Goal: Task Accomplishment & Management: Complete application form

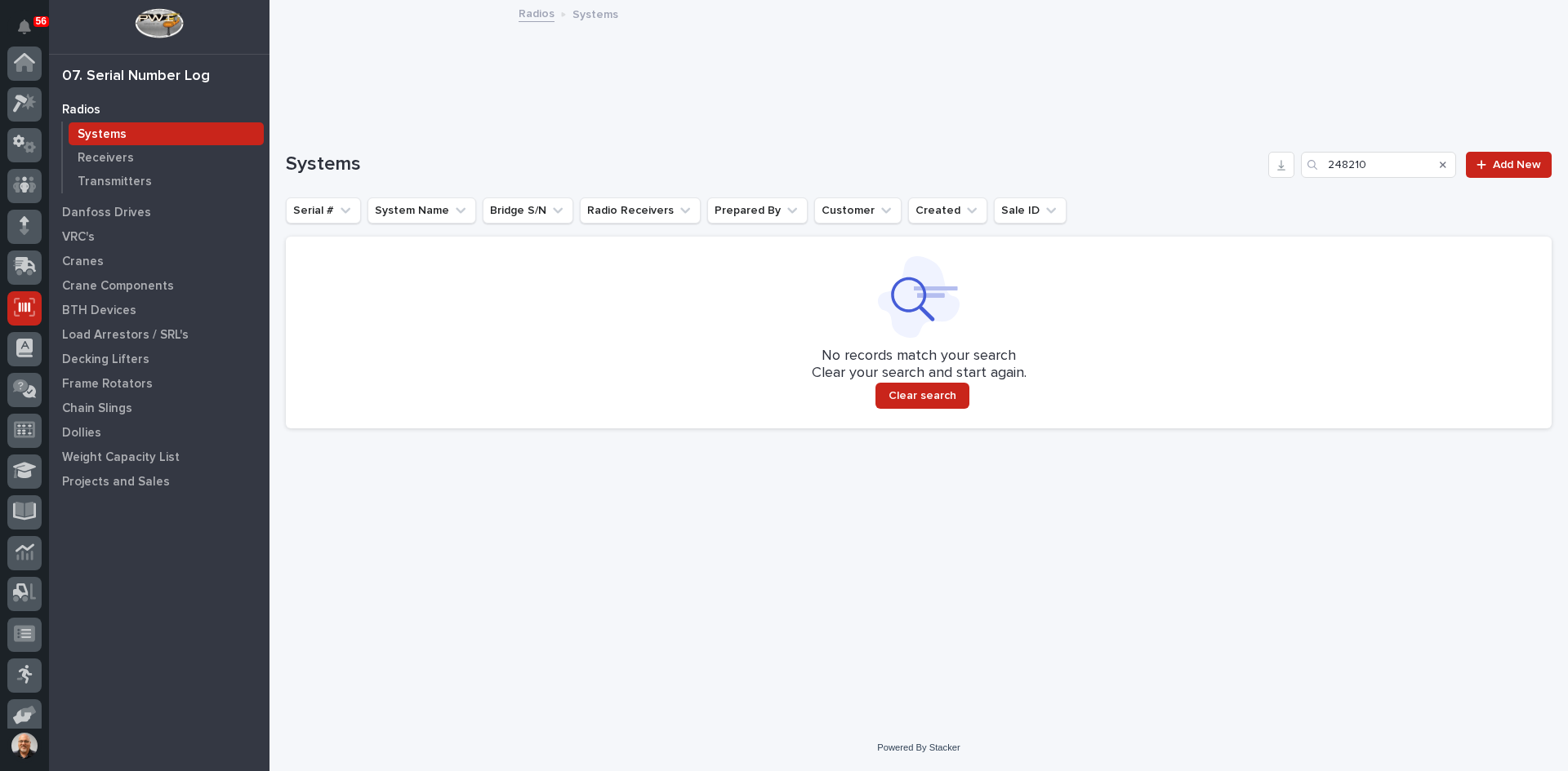
scroll to position [134, 0]
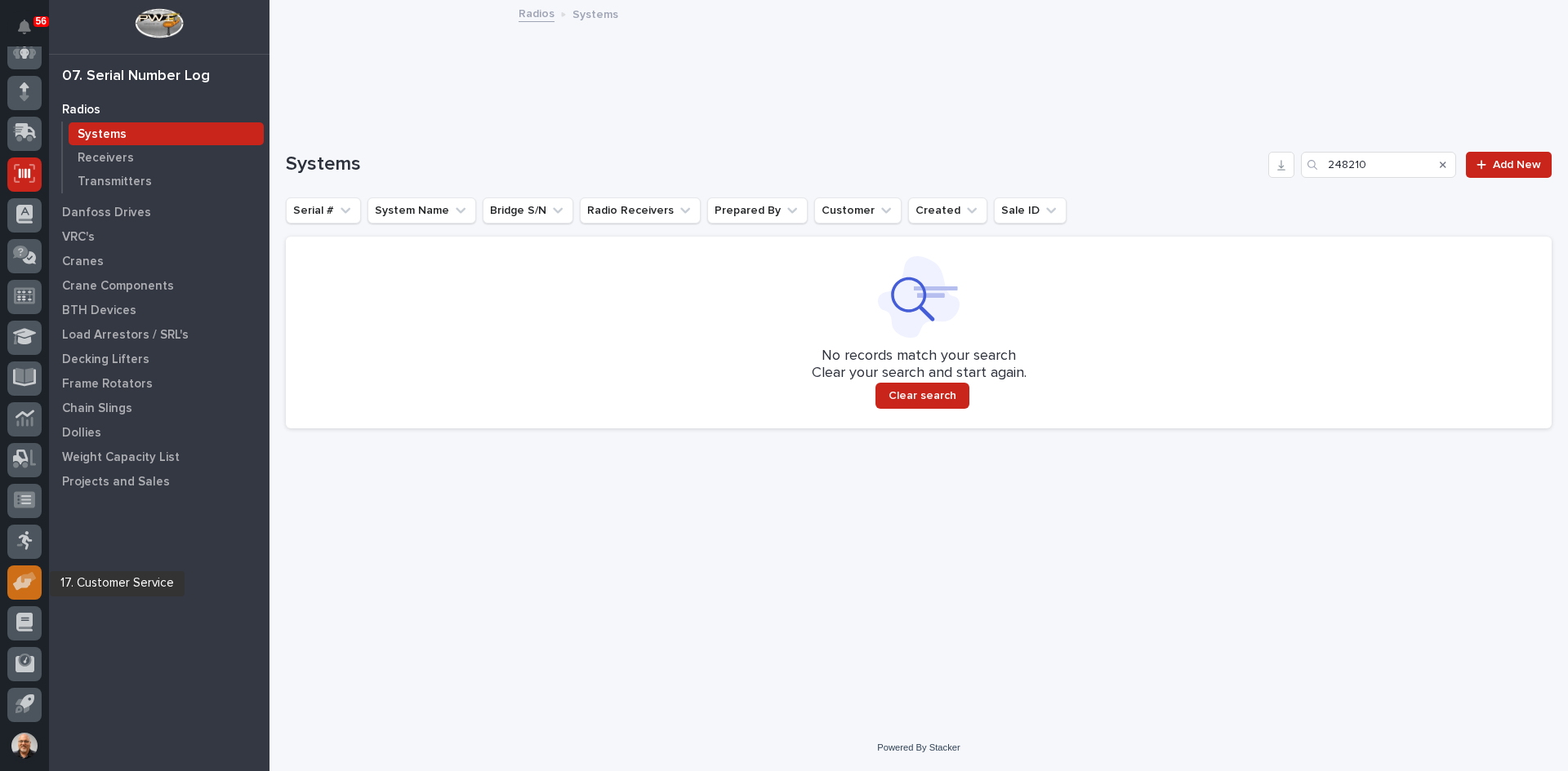
click at [22, 578] on icon at bounding box center [29, 577] width 16 height 11
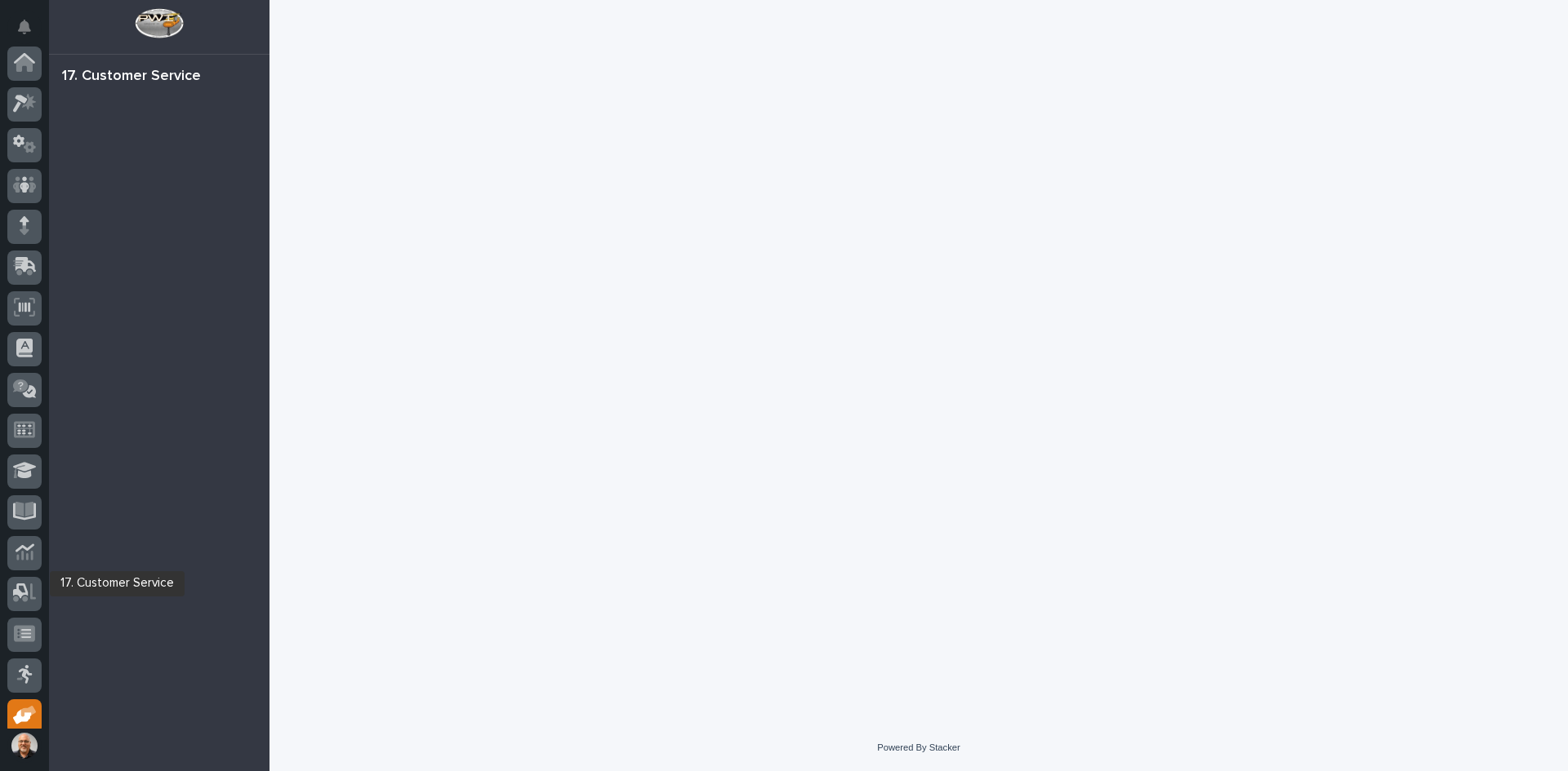
scroll to position [134, 0]
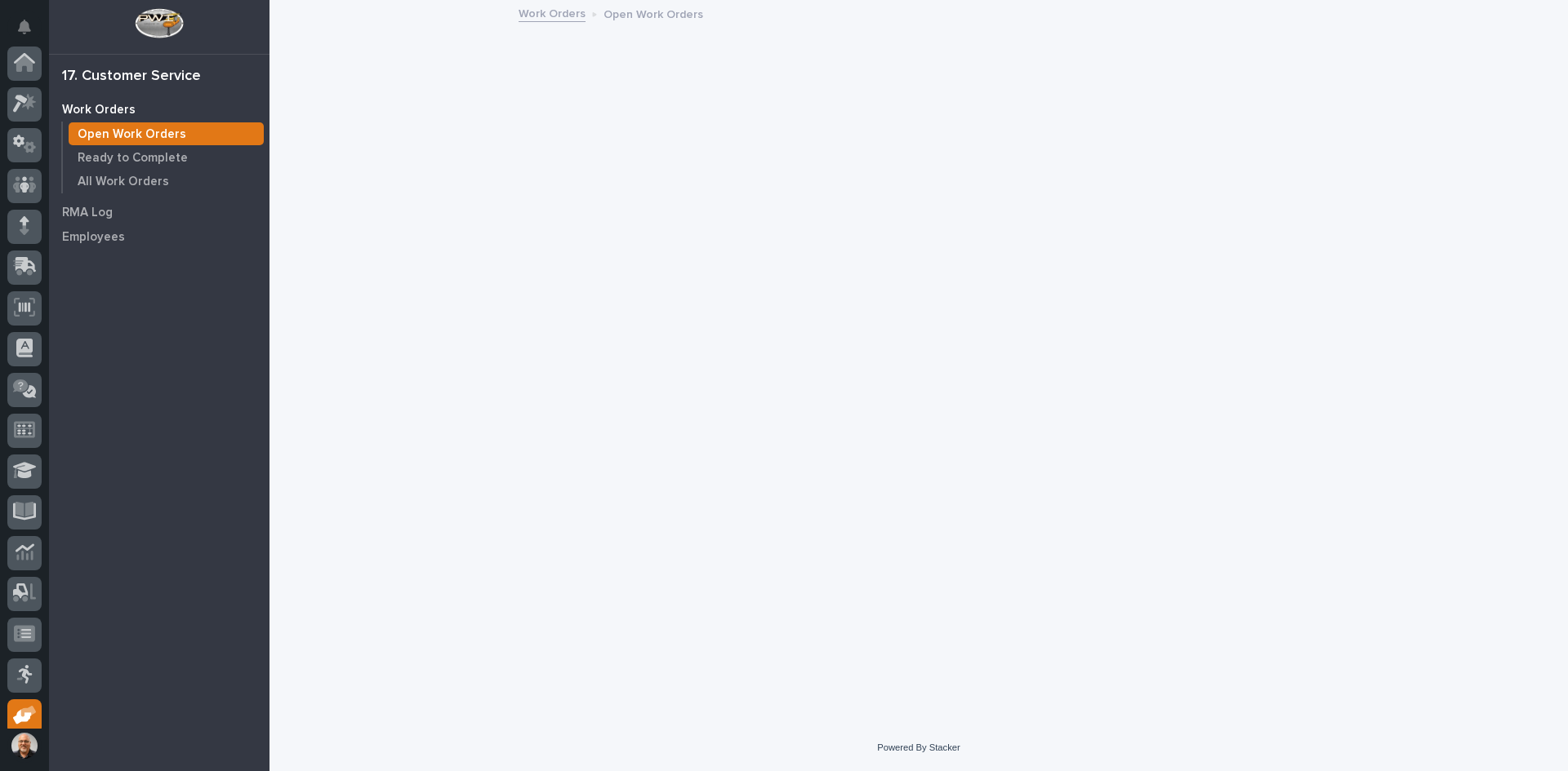
scroll to position [134, 0]
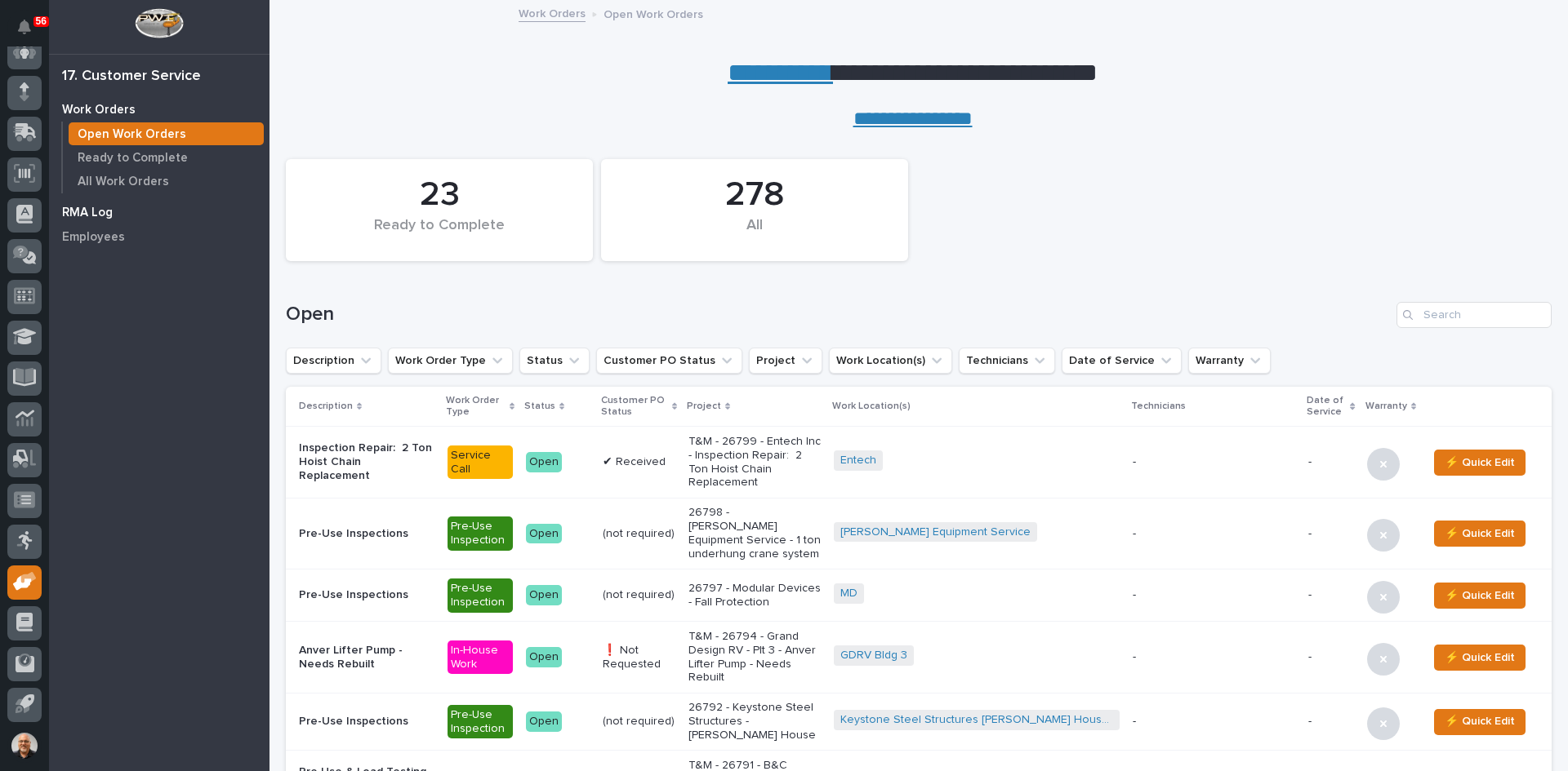
click at [96, 209] on p "RMA Log" at bounding box center [87, 213] width 51 height 15
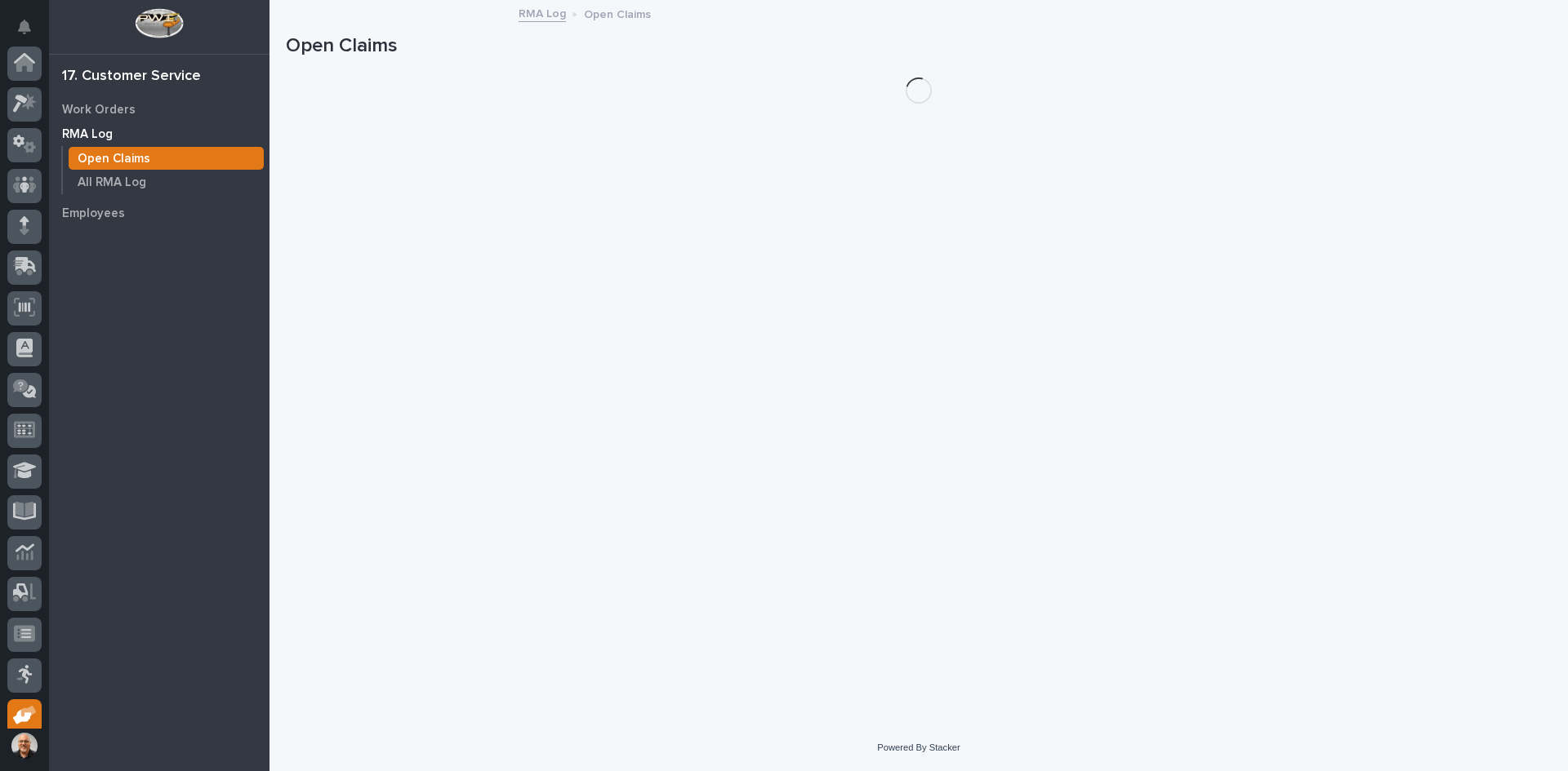
scroll to position [134, 0]
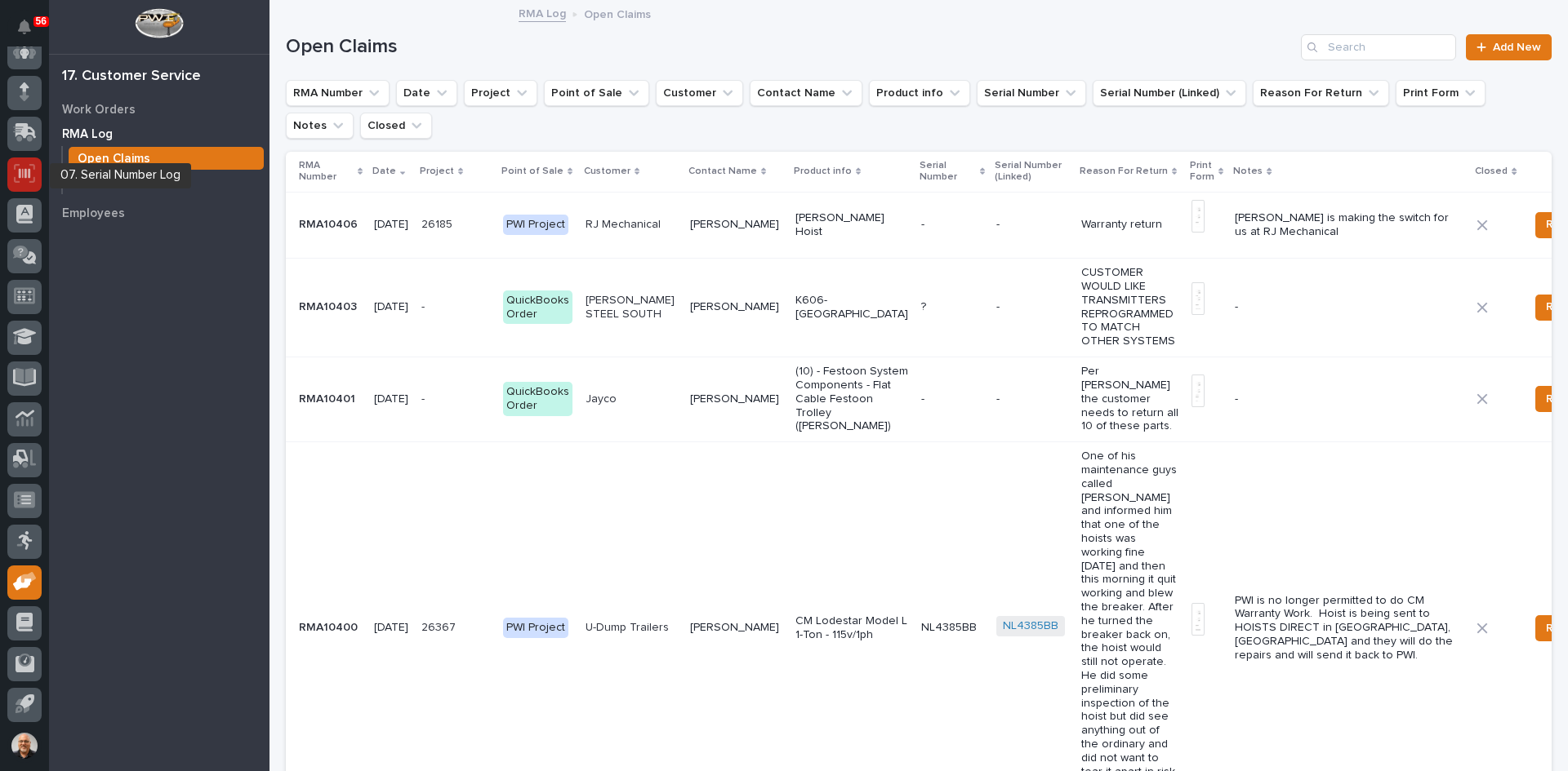
click at [23, 171] on icon at bounding box center [24, 173] width 22 height 19
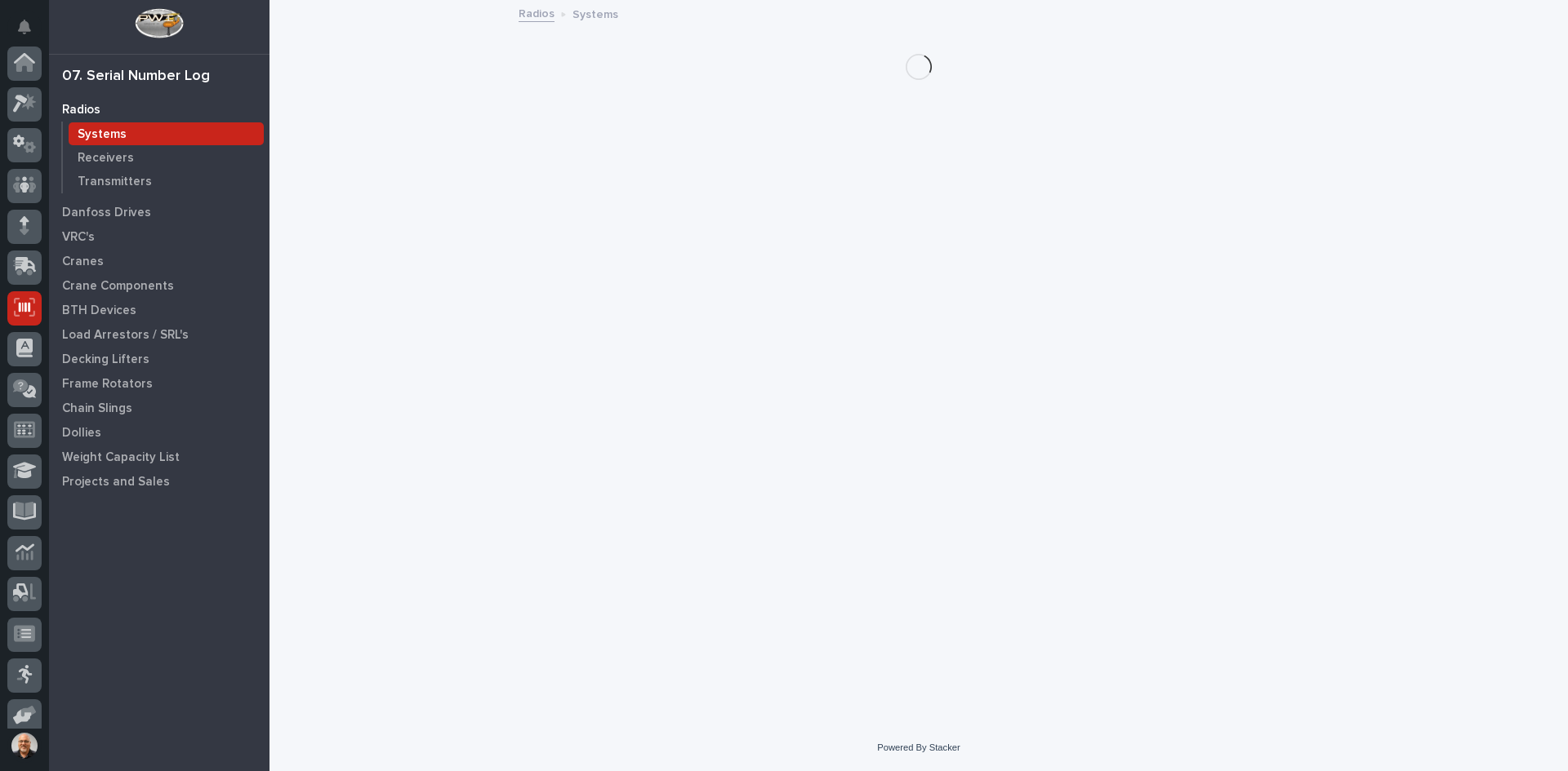
scroll to position [134, 0]
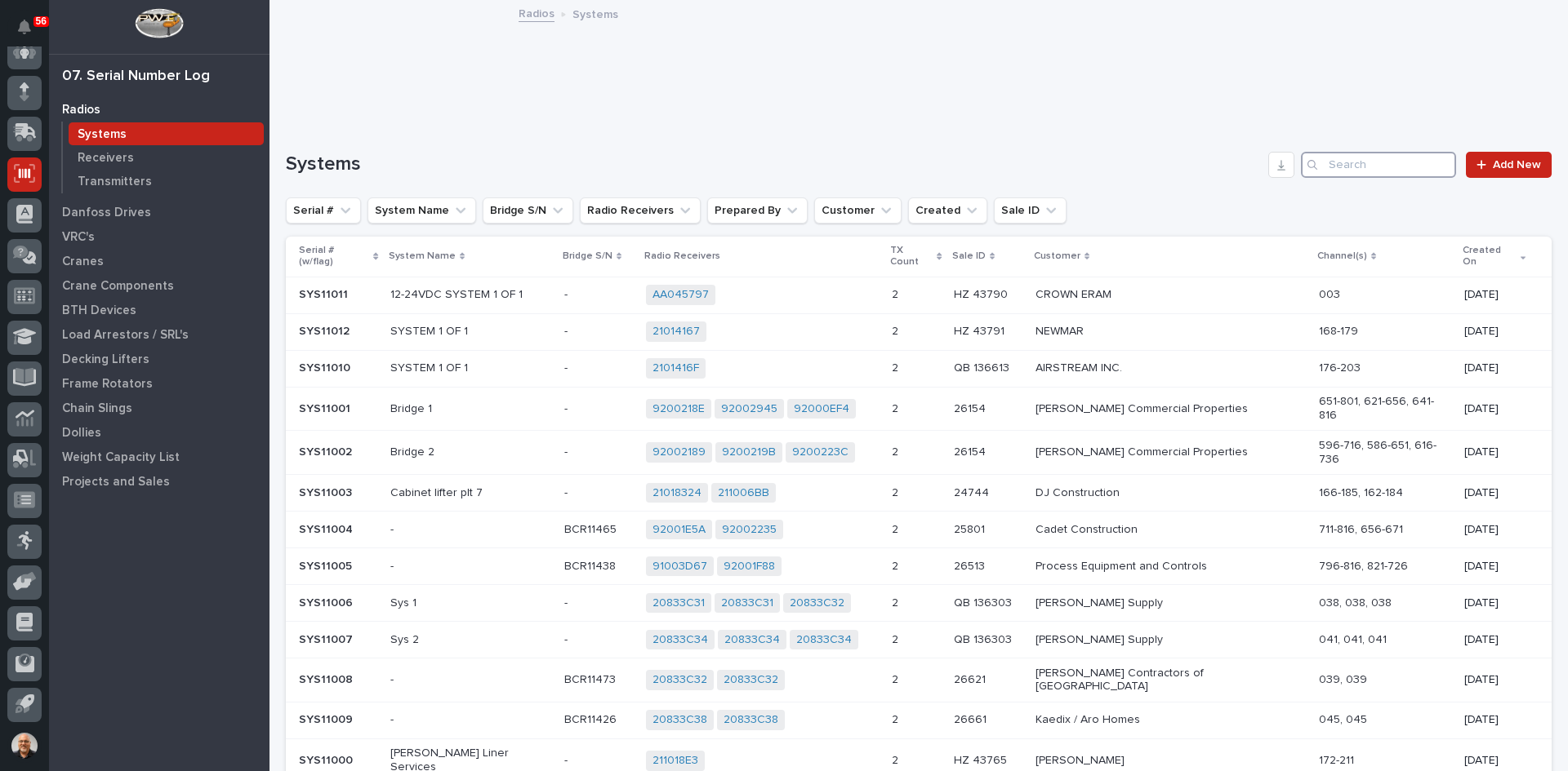
click at [1343, 163] on input "Search" at bounding box center [1378, 165] width 155 height 26
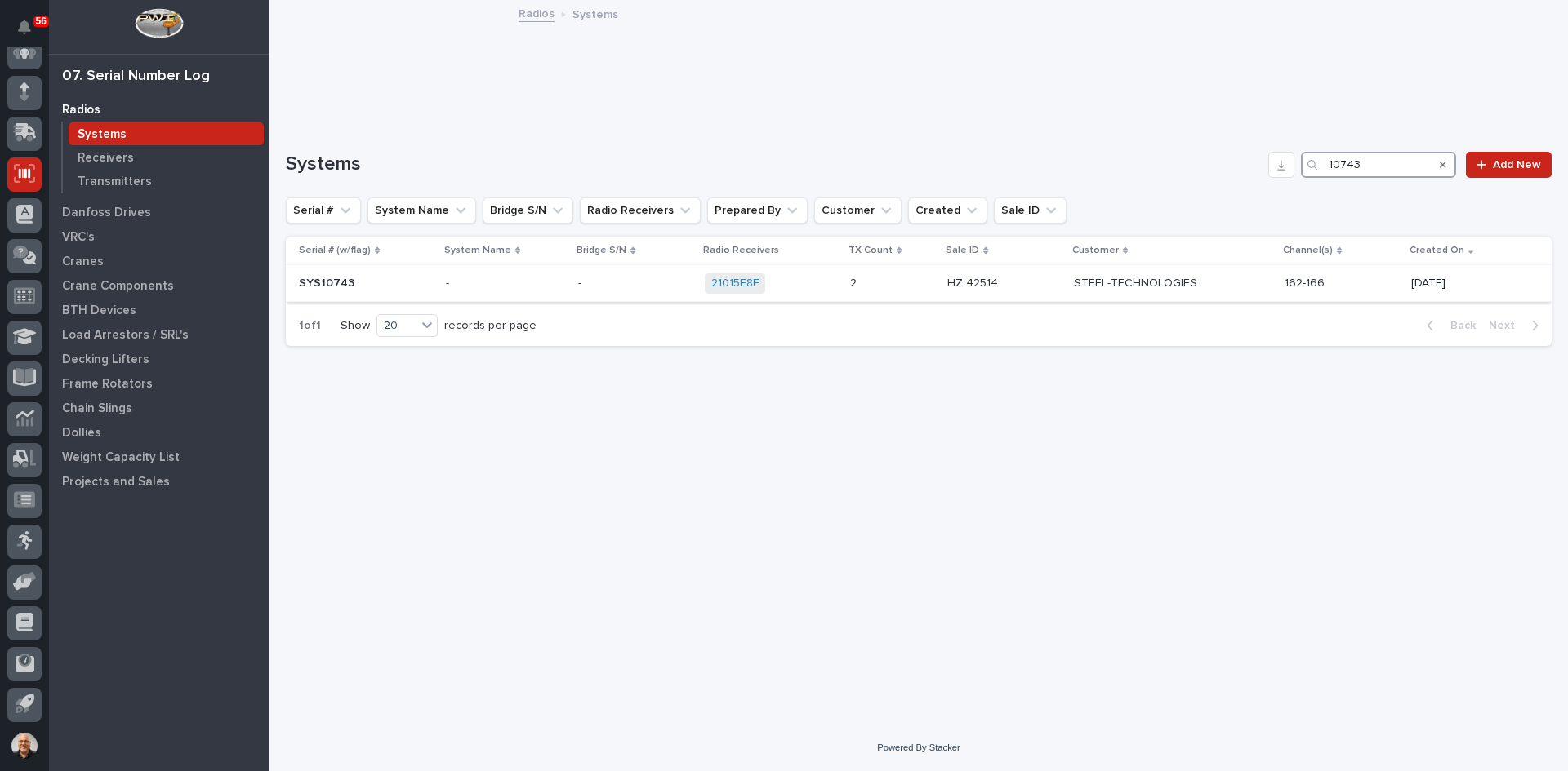
type input "10743"
click at [400, 270] on div "SYS10743 SYS10743" at bounding box center [365, 284] width 134 height 27
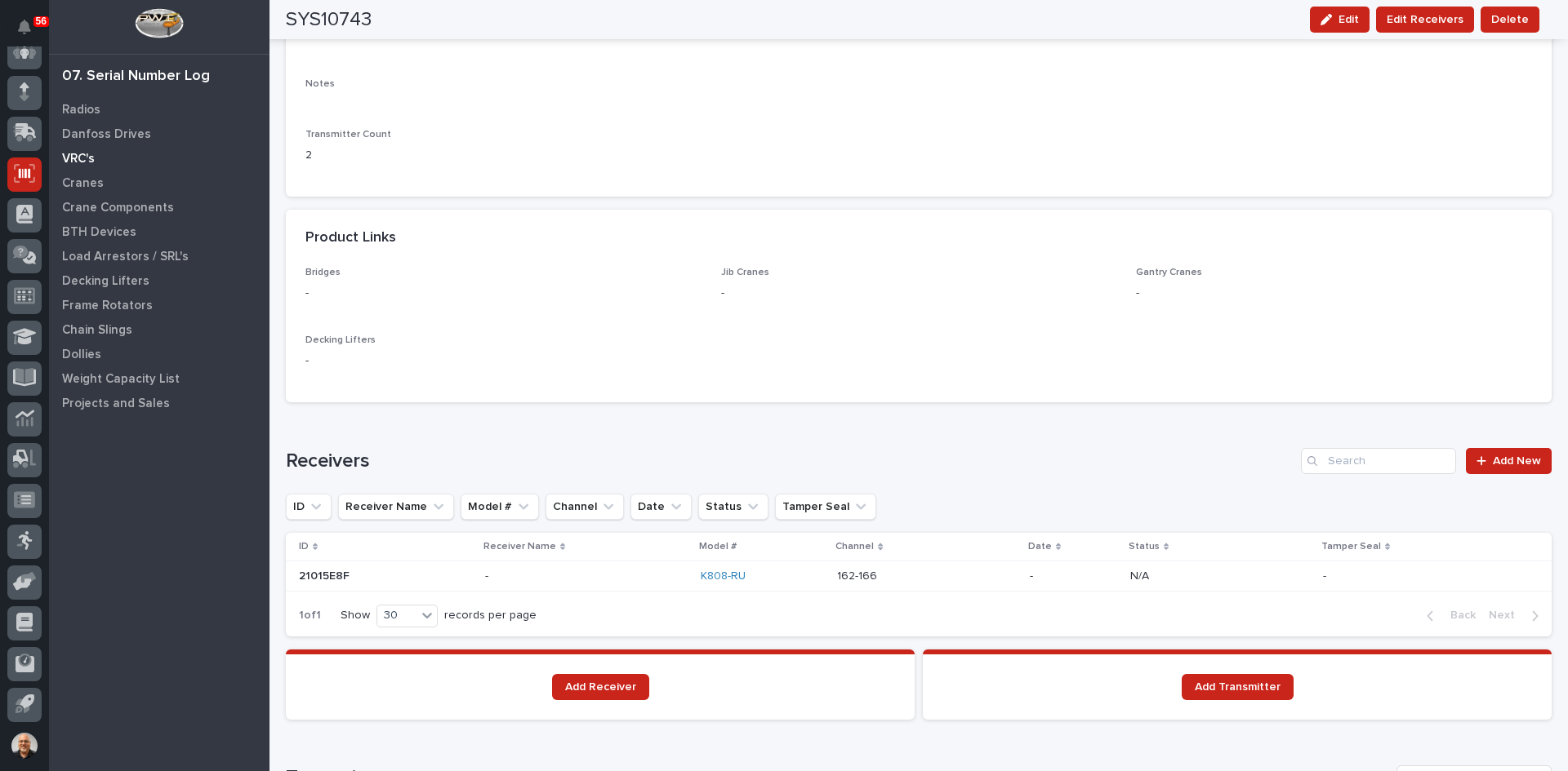
scroll to position [653, 0]
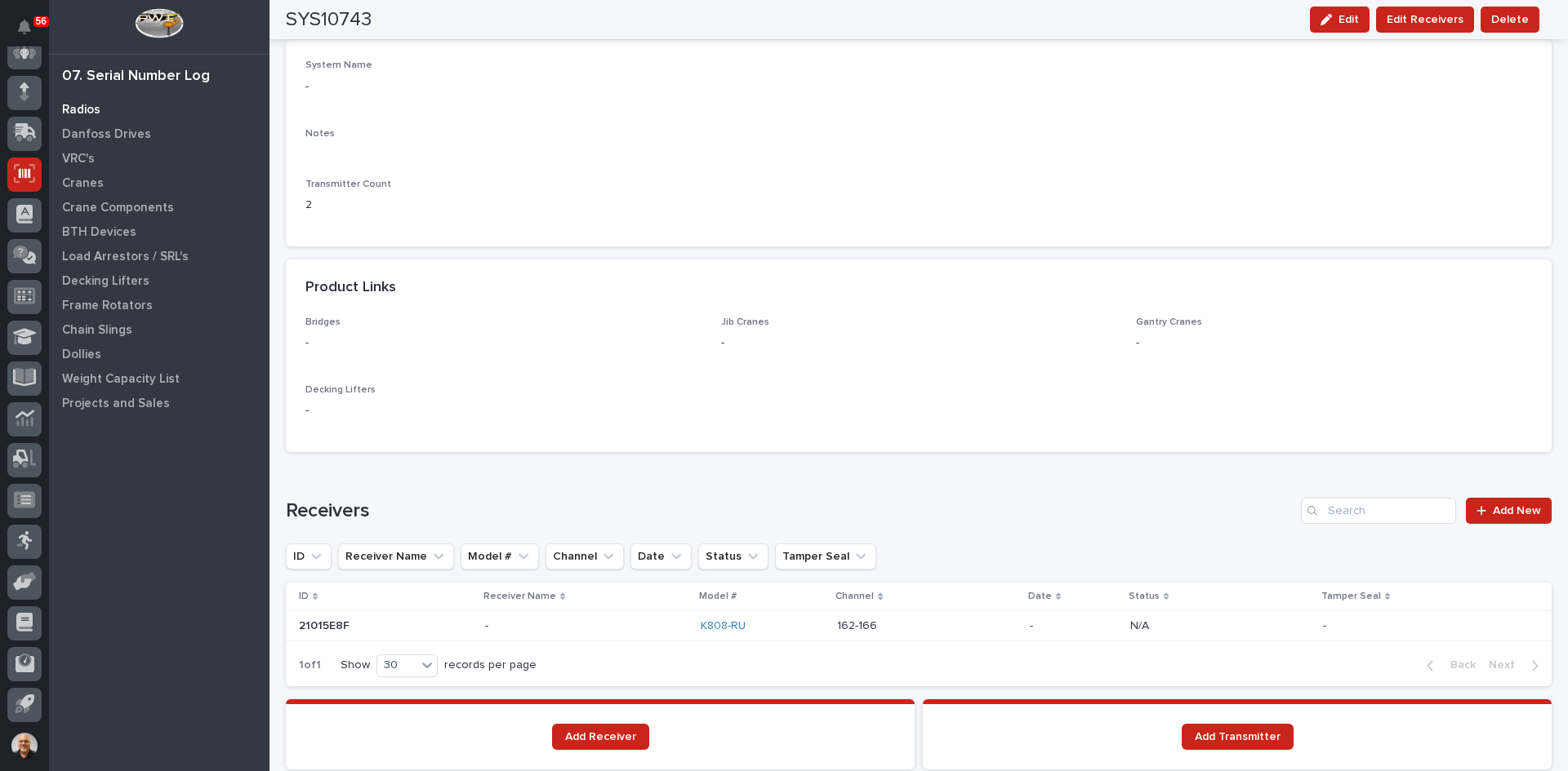
click at [86, 104] on p "Radios" at bounding box center [81, 110] width 38 height 15
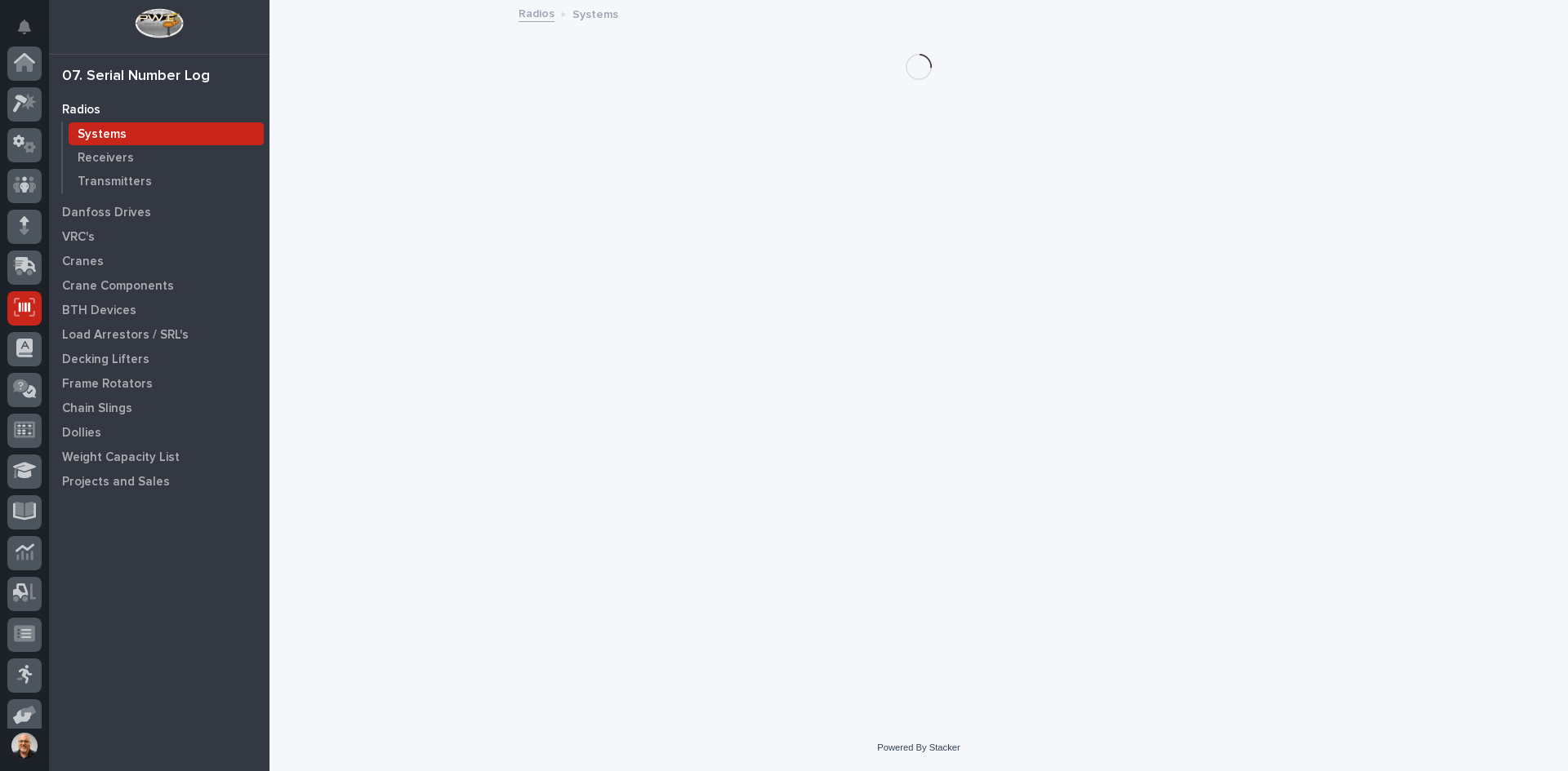
scroll to position [134, 0]
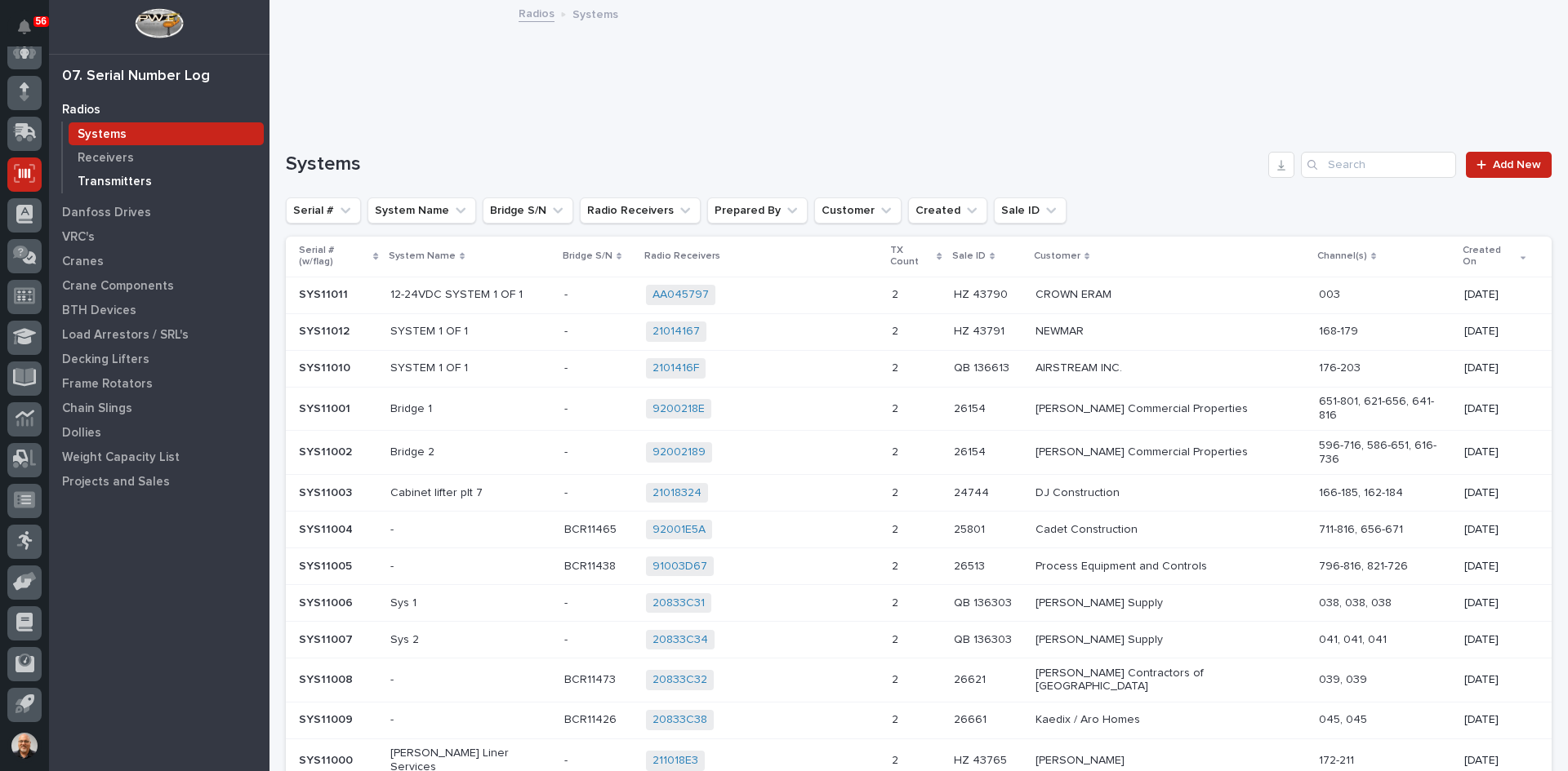
click at [115, 178] on p "Transmitters" at bounding box center [114, 182] width 74 height 15
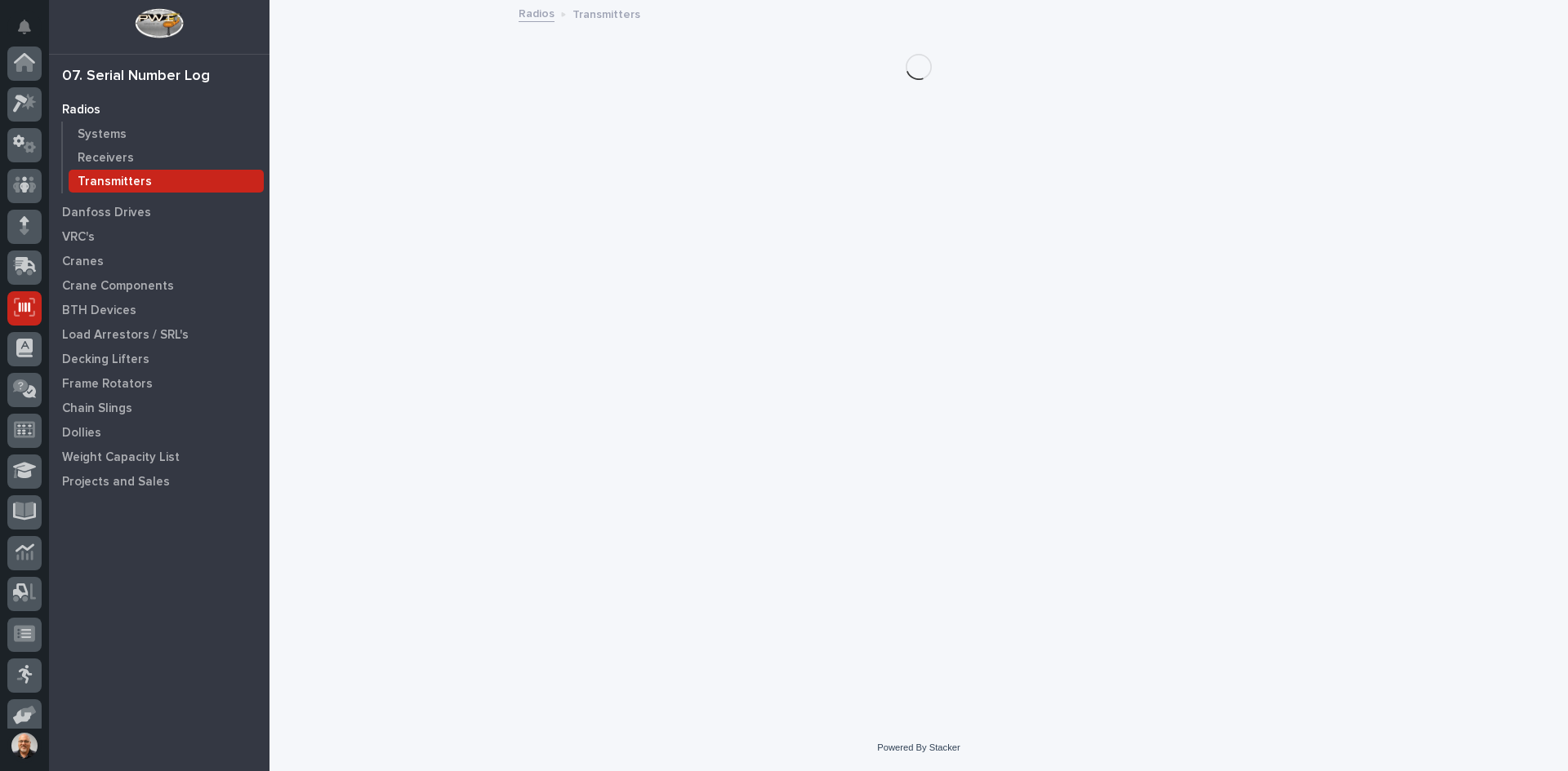
scroll to position [134, 0]
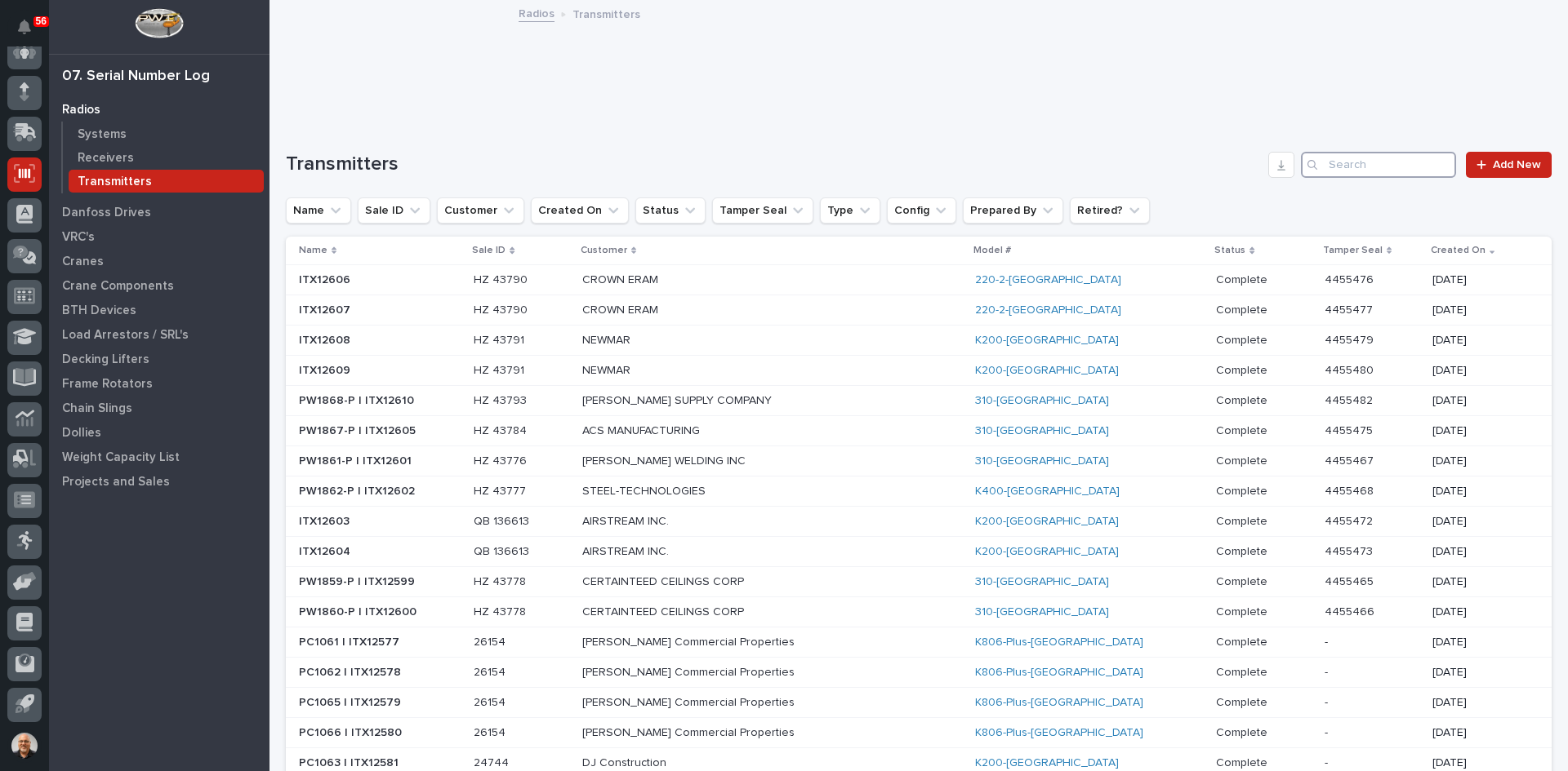
click at [1326, 169] on input "Search" at bounding box center [1378, 165] width 155 height 26
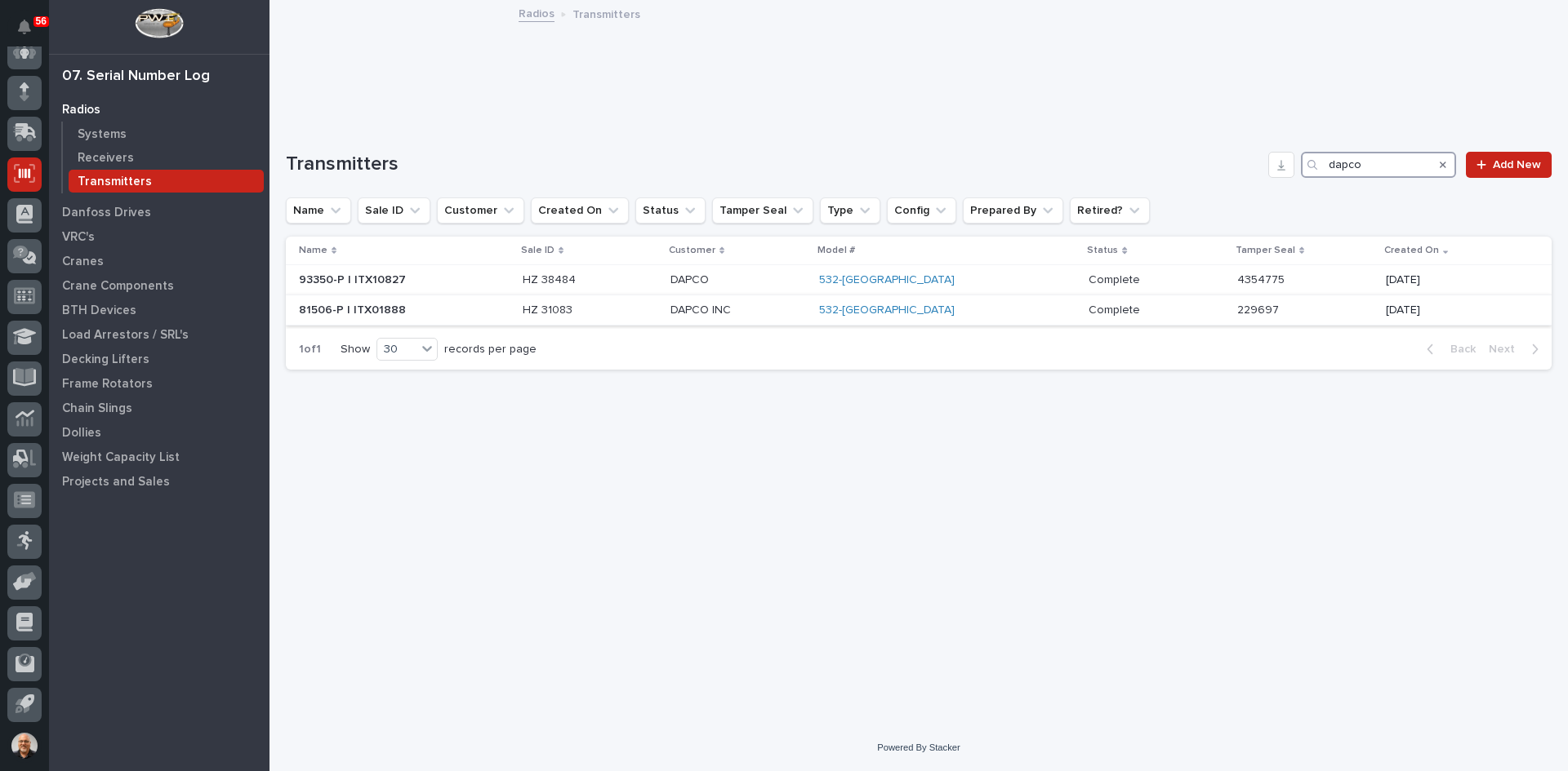
type input "dapco"
click at [658, 310] on p at bounding box center [590, 310] width 136 height 14
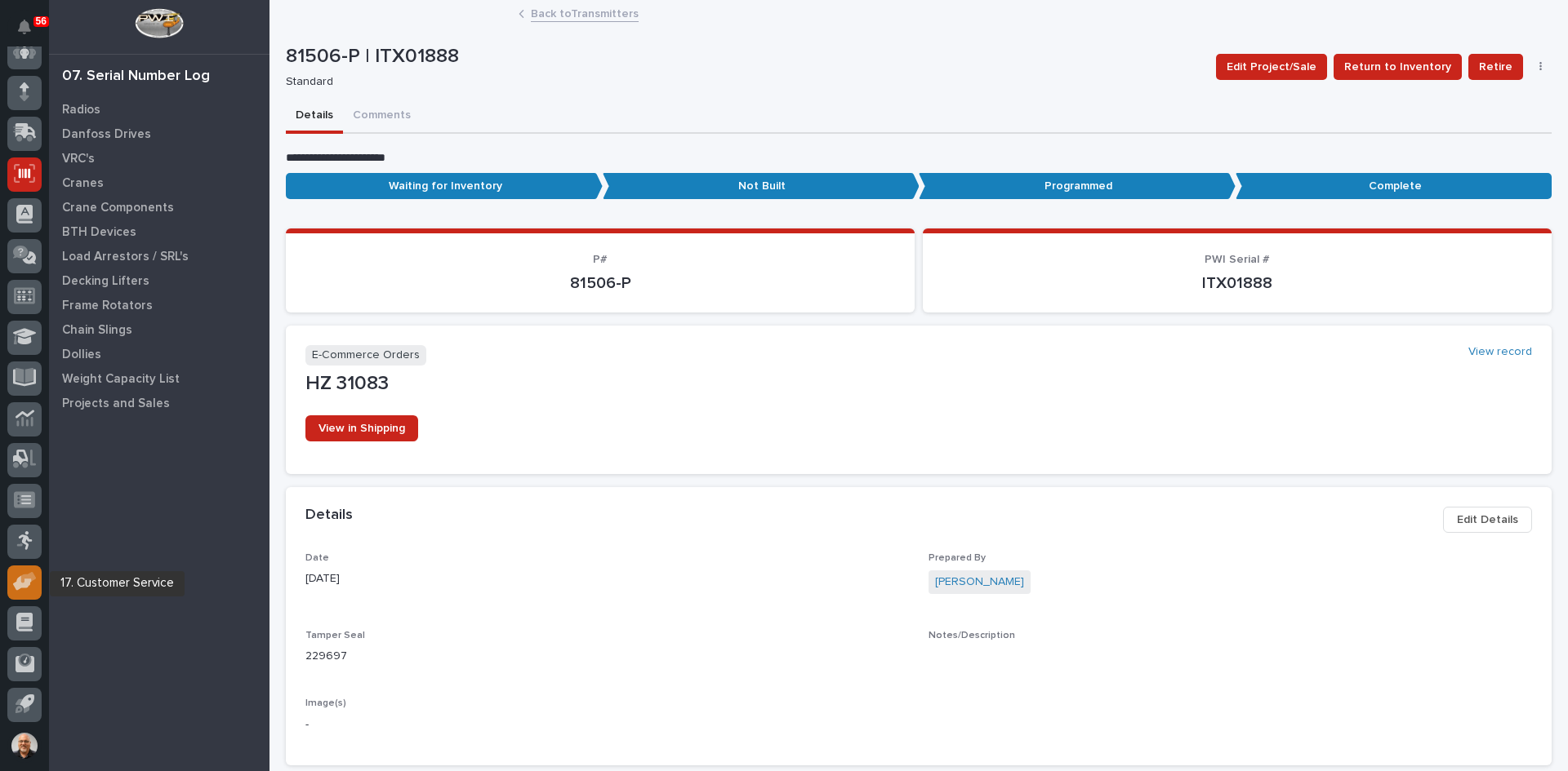
click at [22, 569] on div at bounding box center [24, 582] width 35 height 35
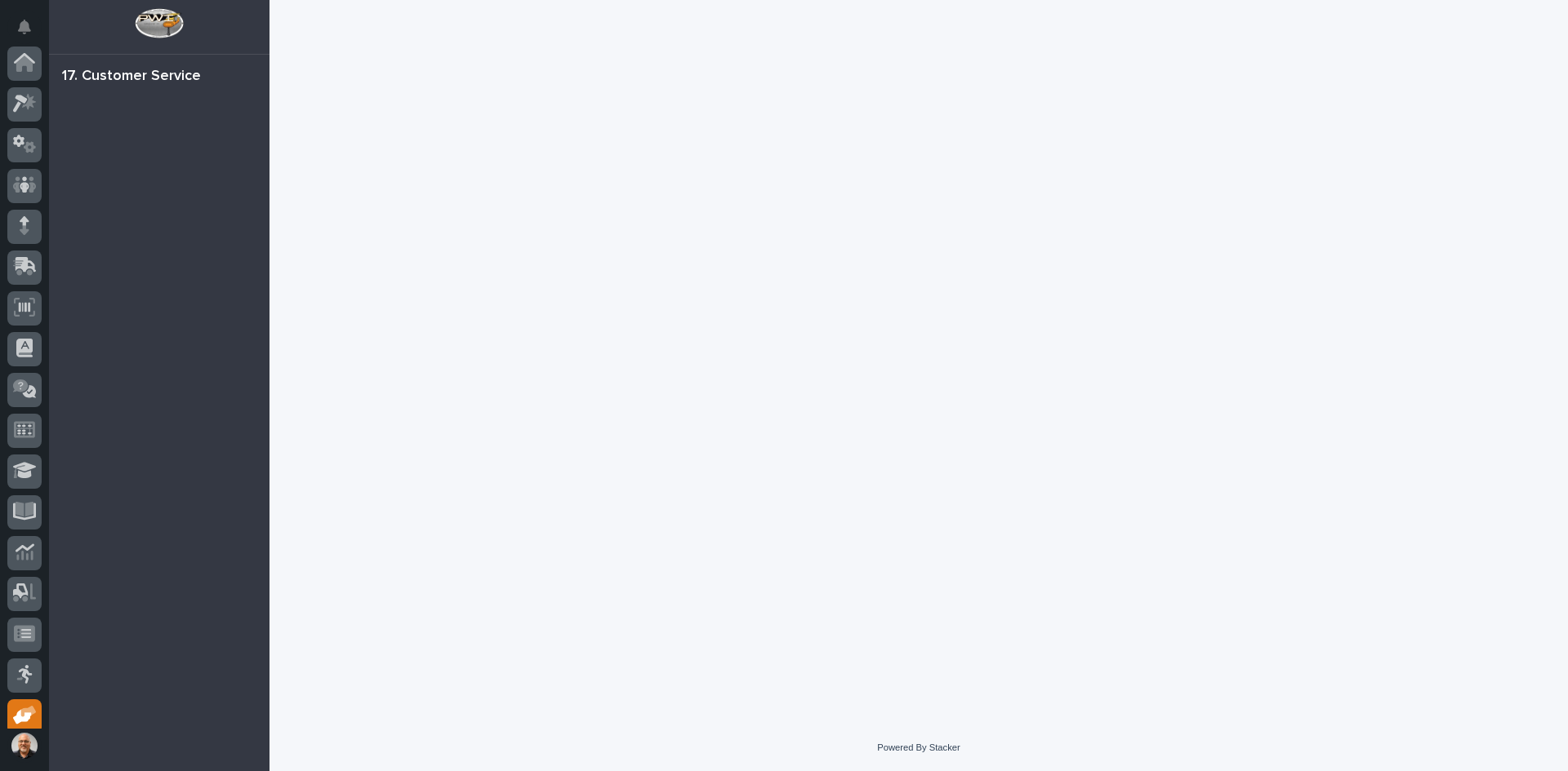
scroll to position [134, 0]
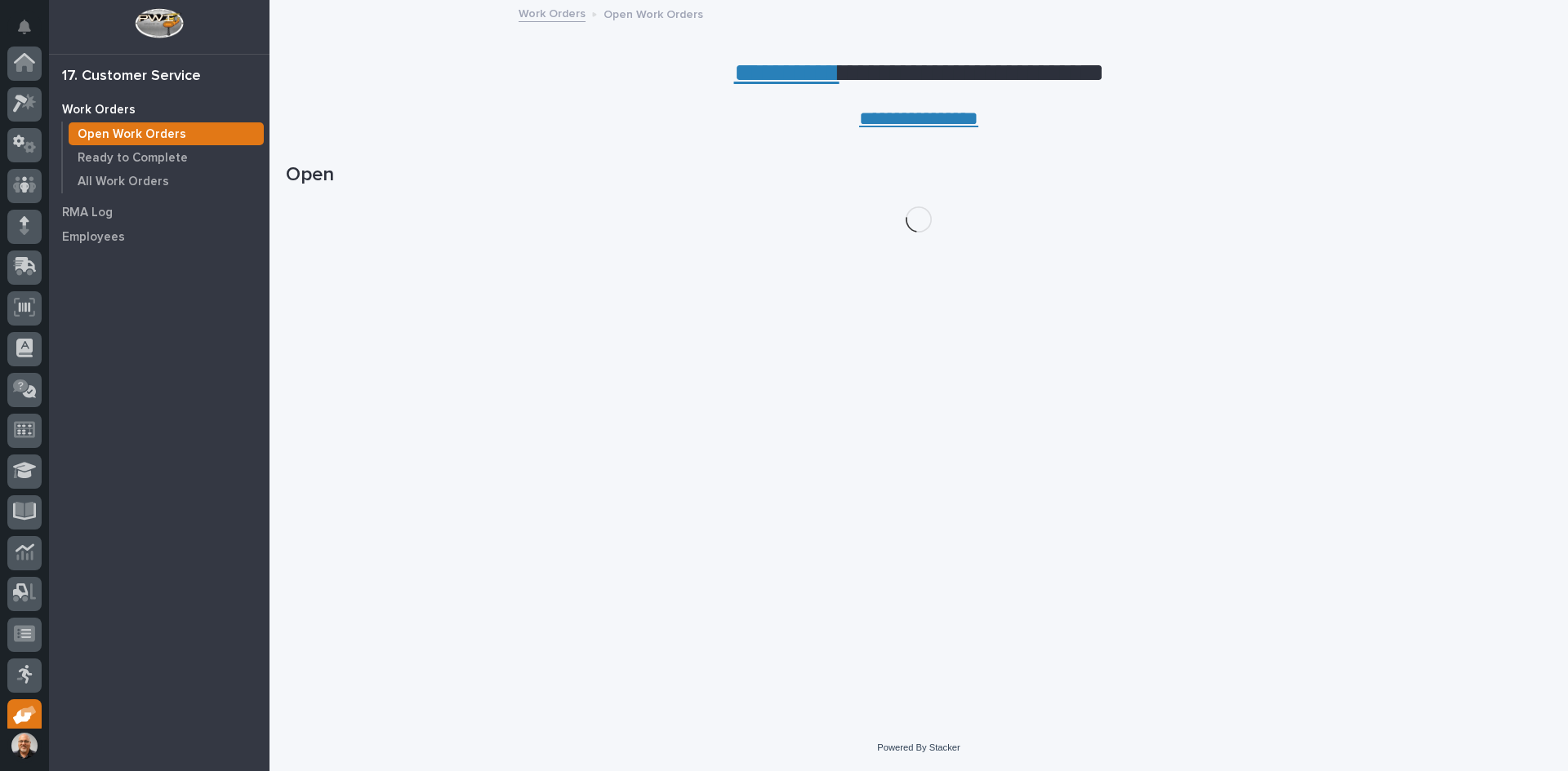
scroll to position [134, 0]
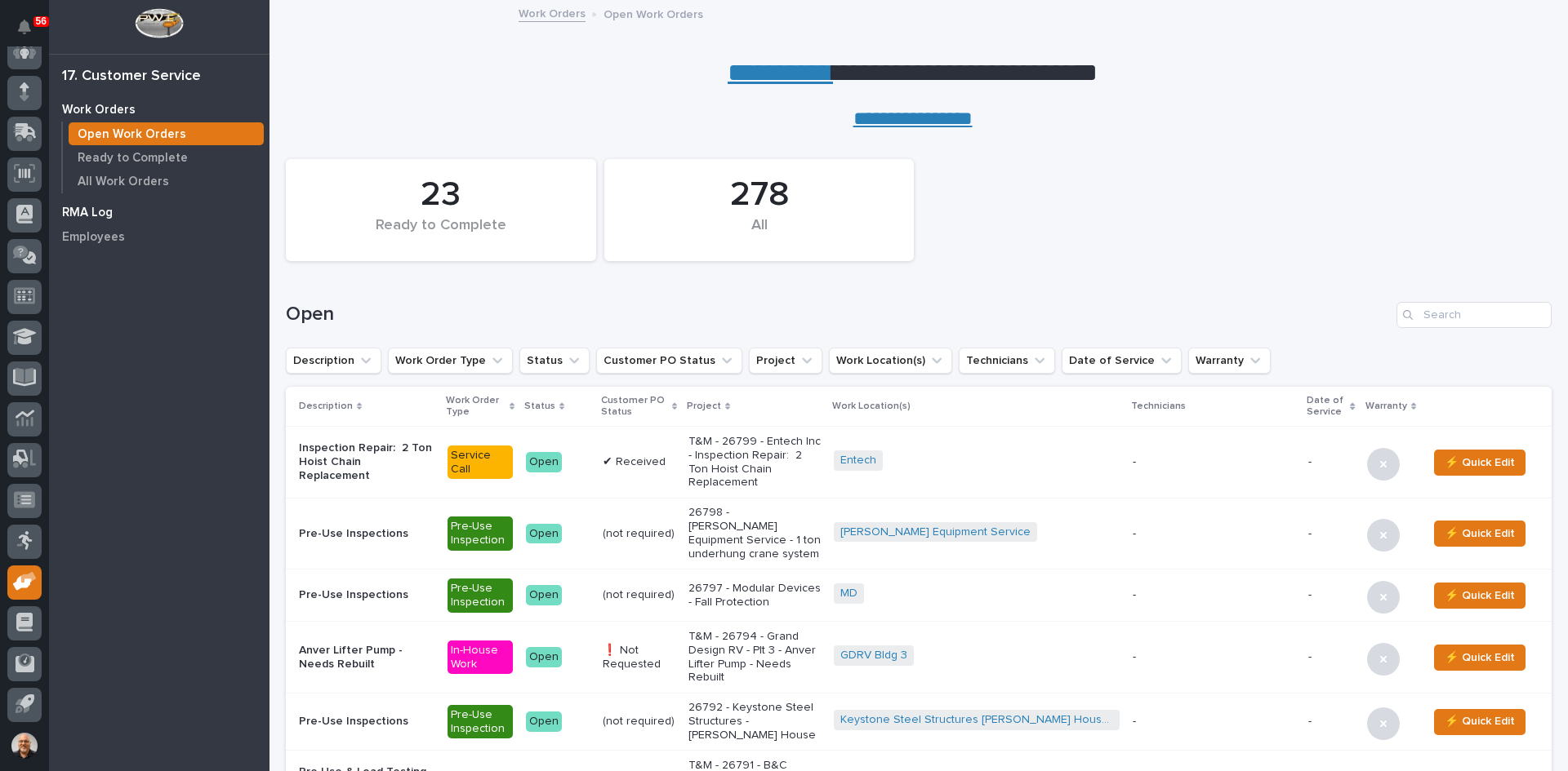
click at [88, 211] on p "RMA Log" at bounding box center [87, 213] width 51 height 15
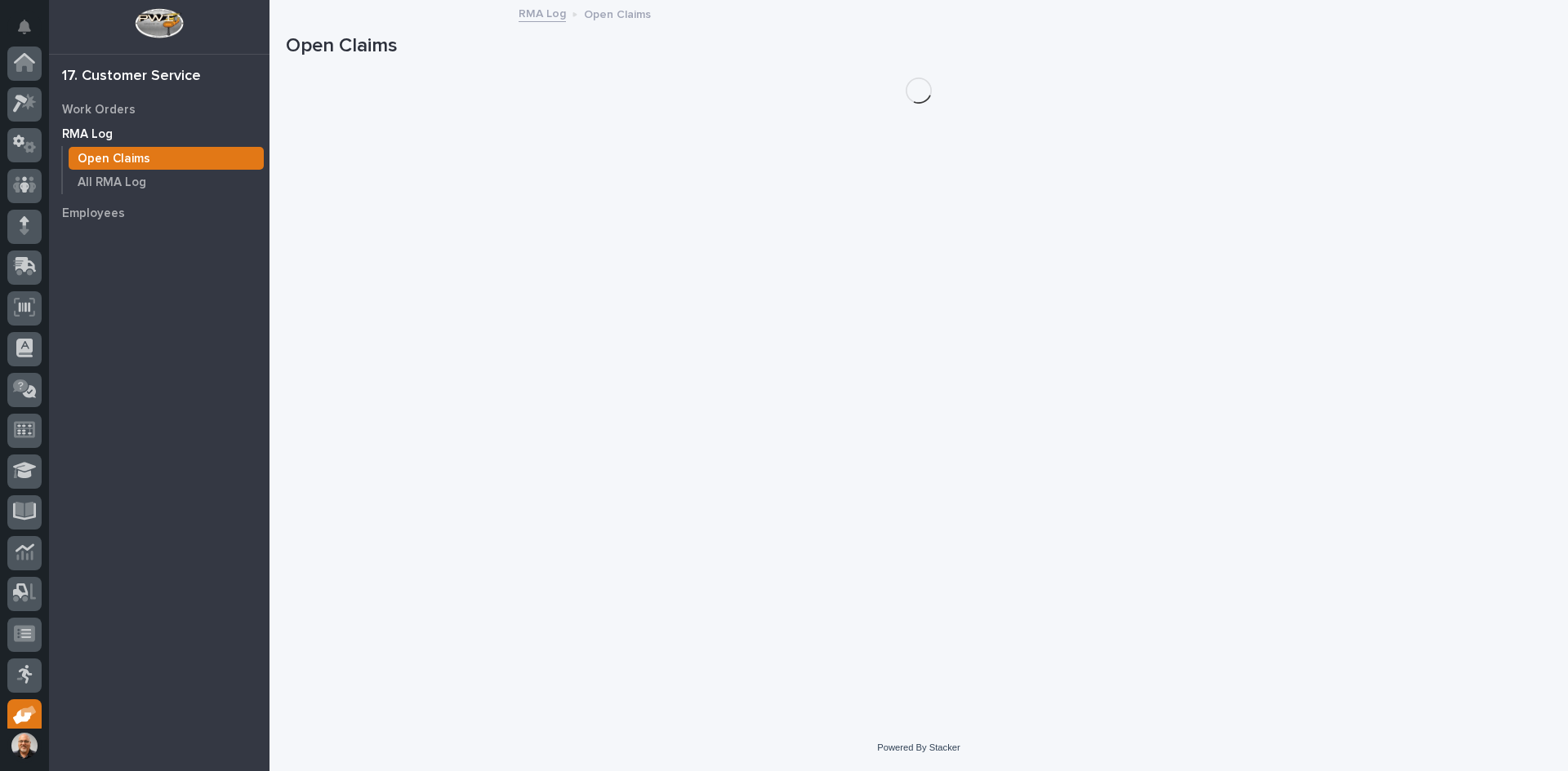
scroll to position [134, 0]
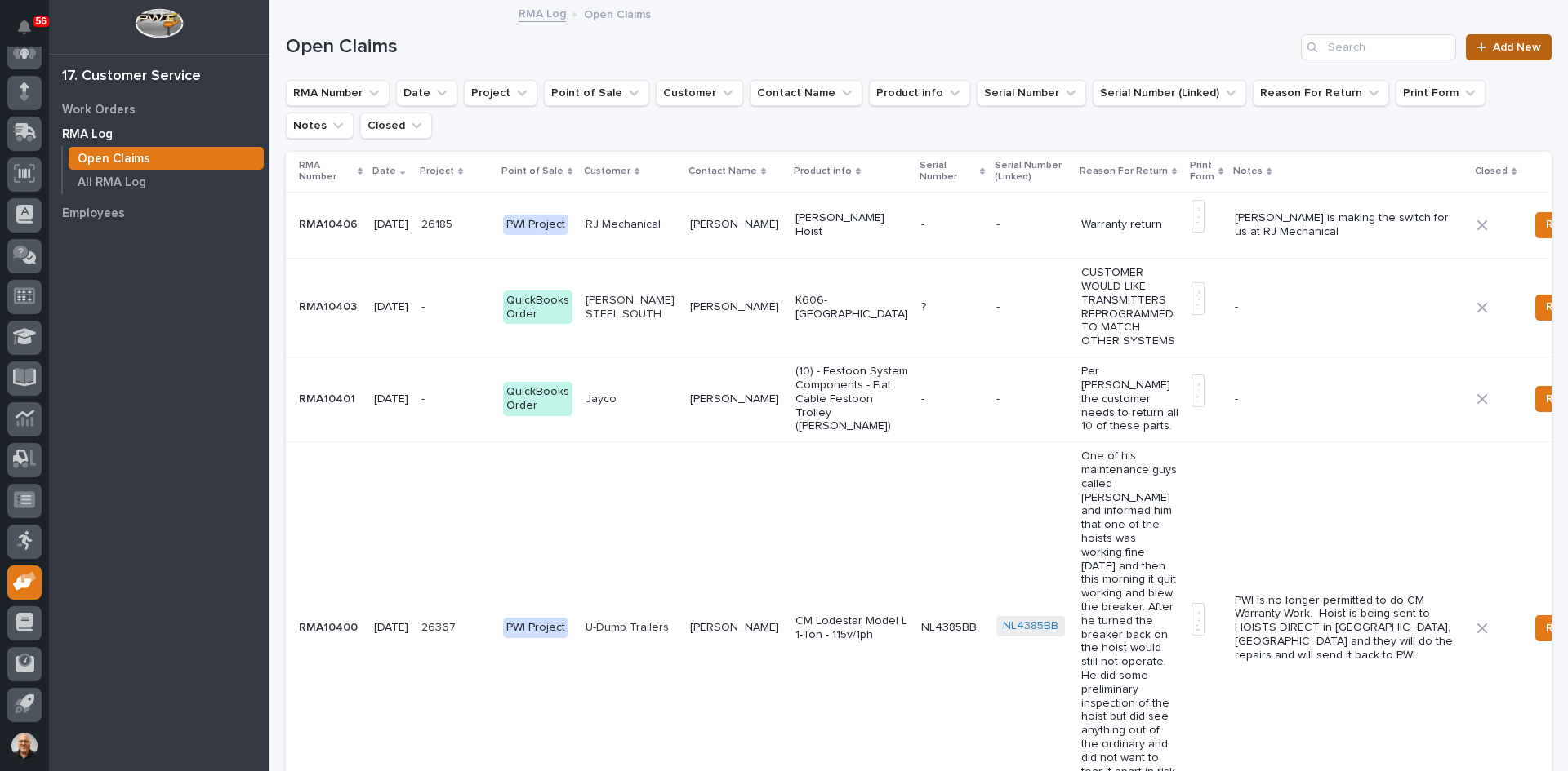
click at [1504, 36] on link "Add New" at bounding box center [1509, 48] width 86 height 26
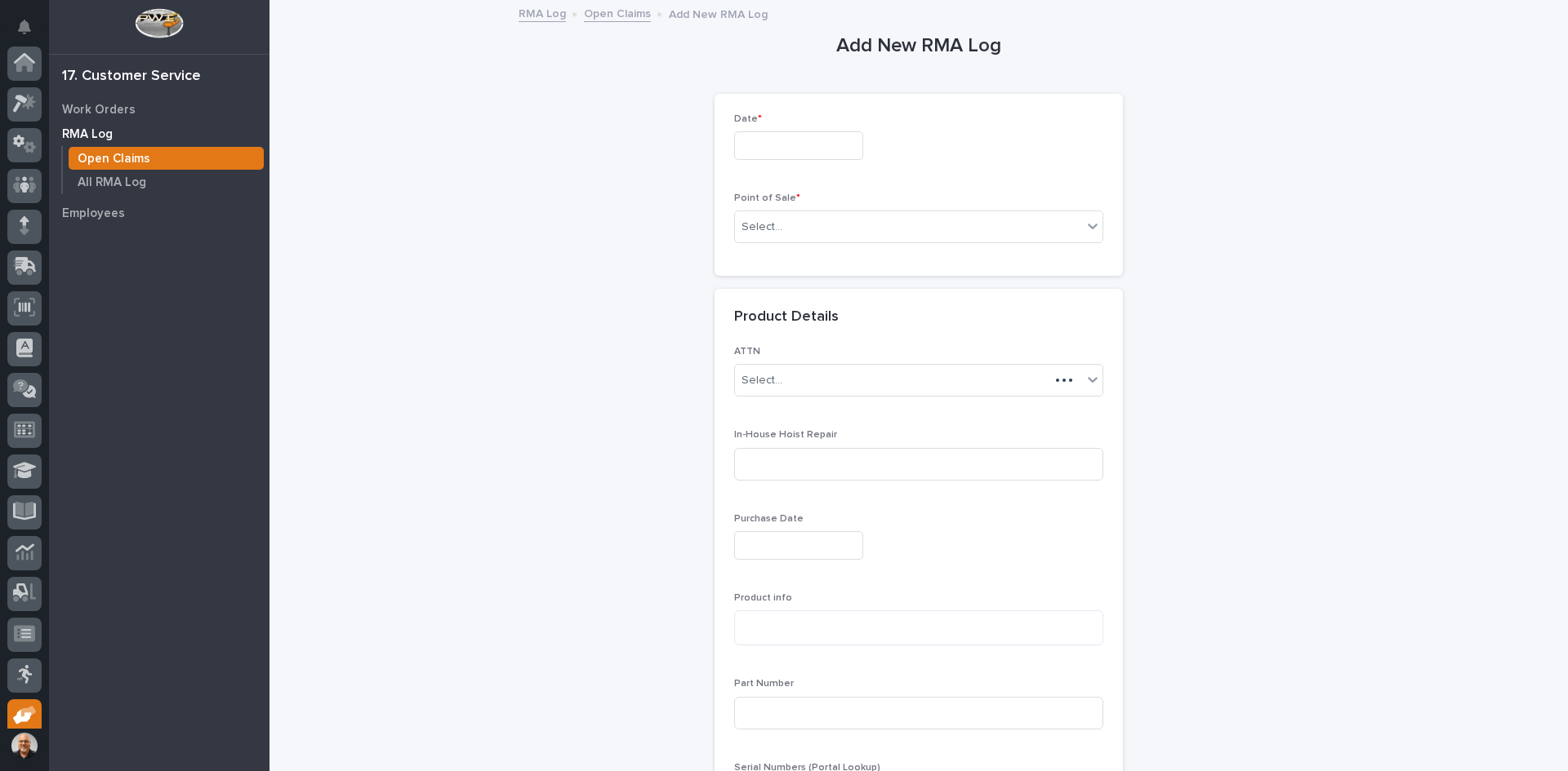
scroll to position [134, 0]
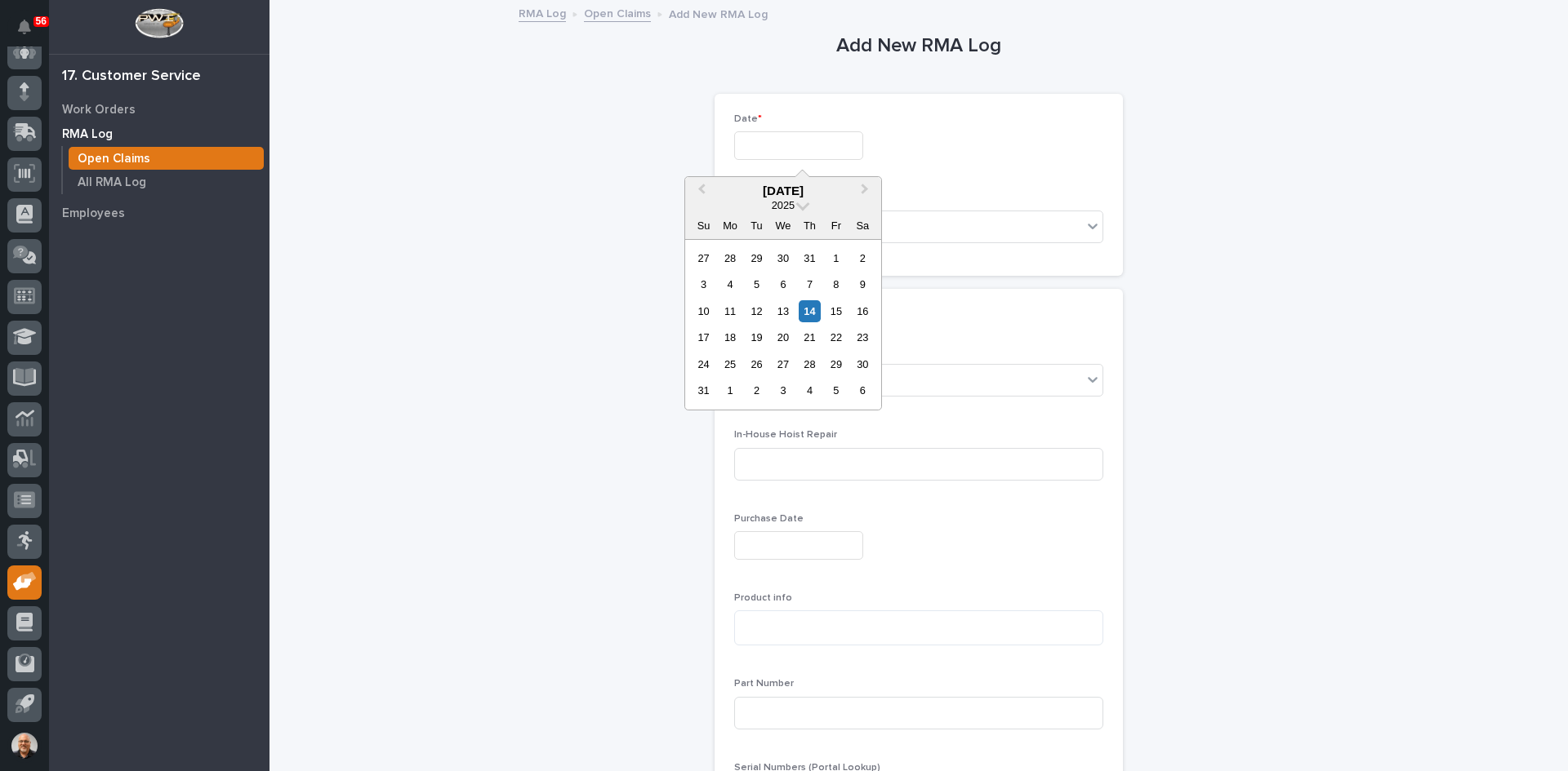
click at [755, 149] on input "text" at bounding box center [799, 145] width 129 height 29
click at [813, 311] on div "14" at bounding box center [810, 312] width 22 height 22
type input "*********"
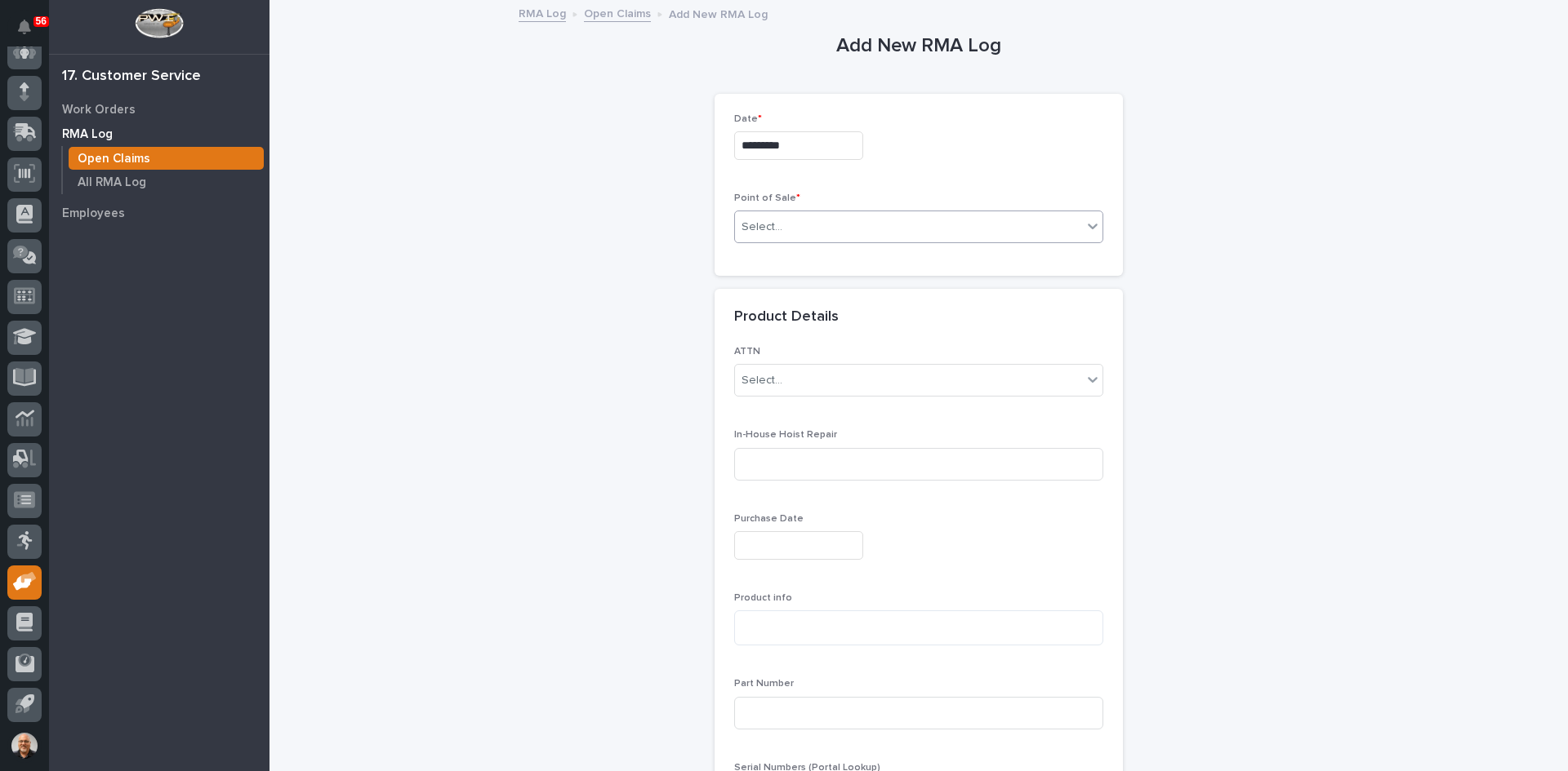
click at [774, 225] on div "Select..." at bounding box center [762, 227] width 41 height 17
click at [780, 278] on span "E-Commerce Order" at bounding box center [790, 285] width 109 height 18
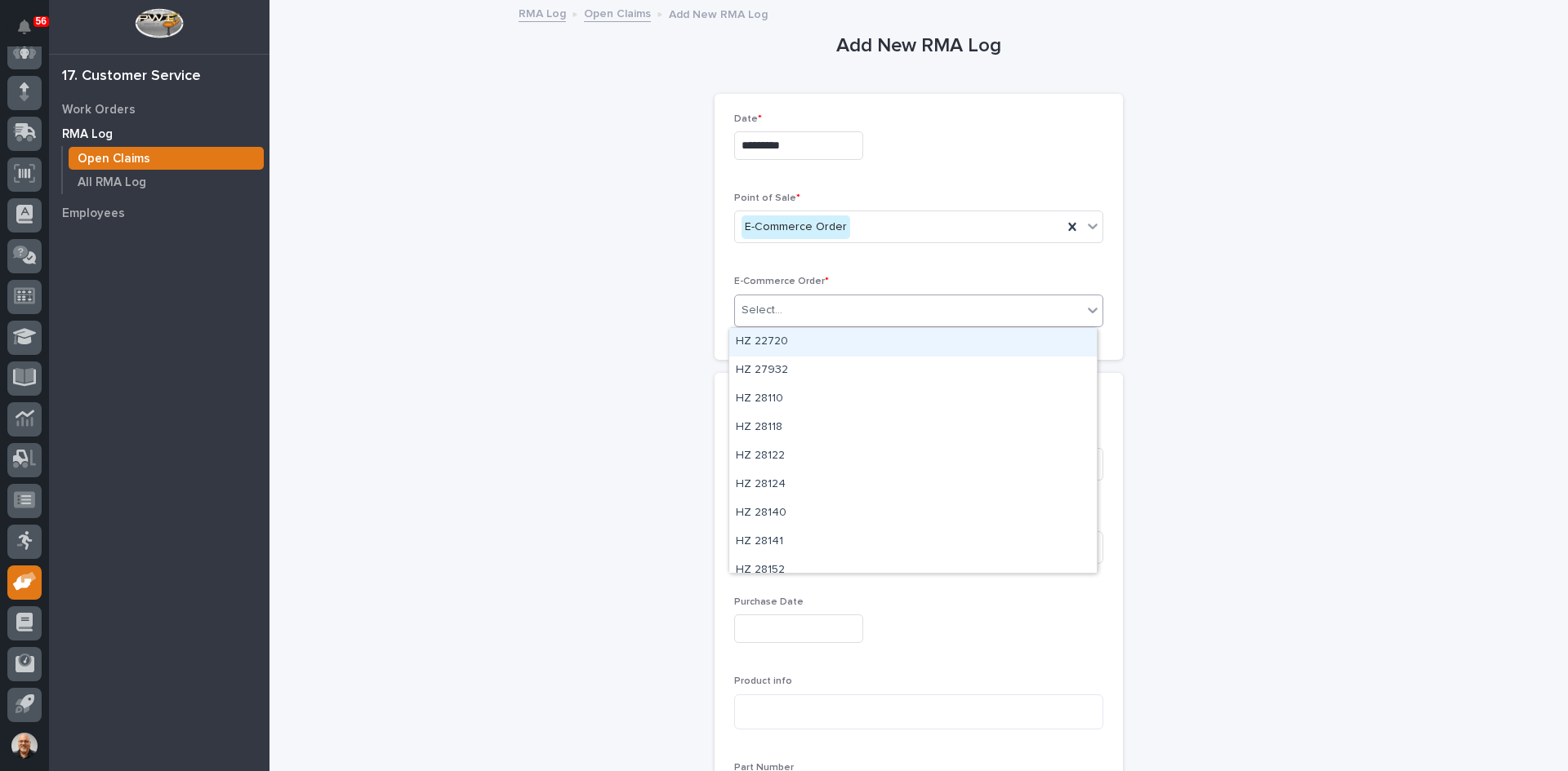
click at [781, 314] on div "Select..." at bounding box center [908, 310] width 347 height 27
type input "*****"
click at [759, 330] on div "HZ 42514" at bounding box center [913, 342] width 367 height 29
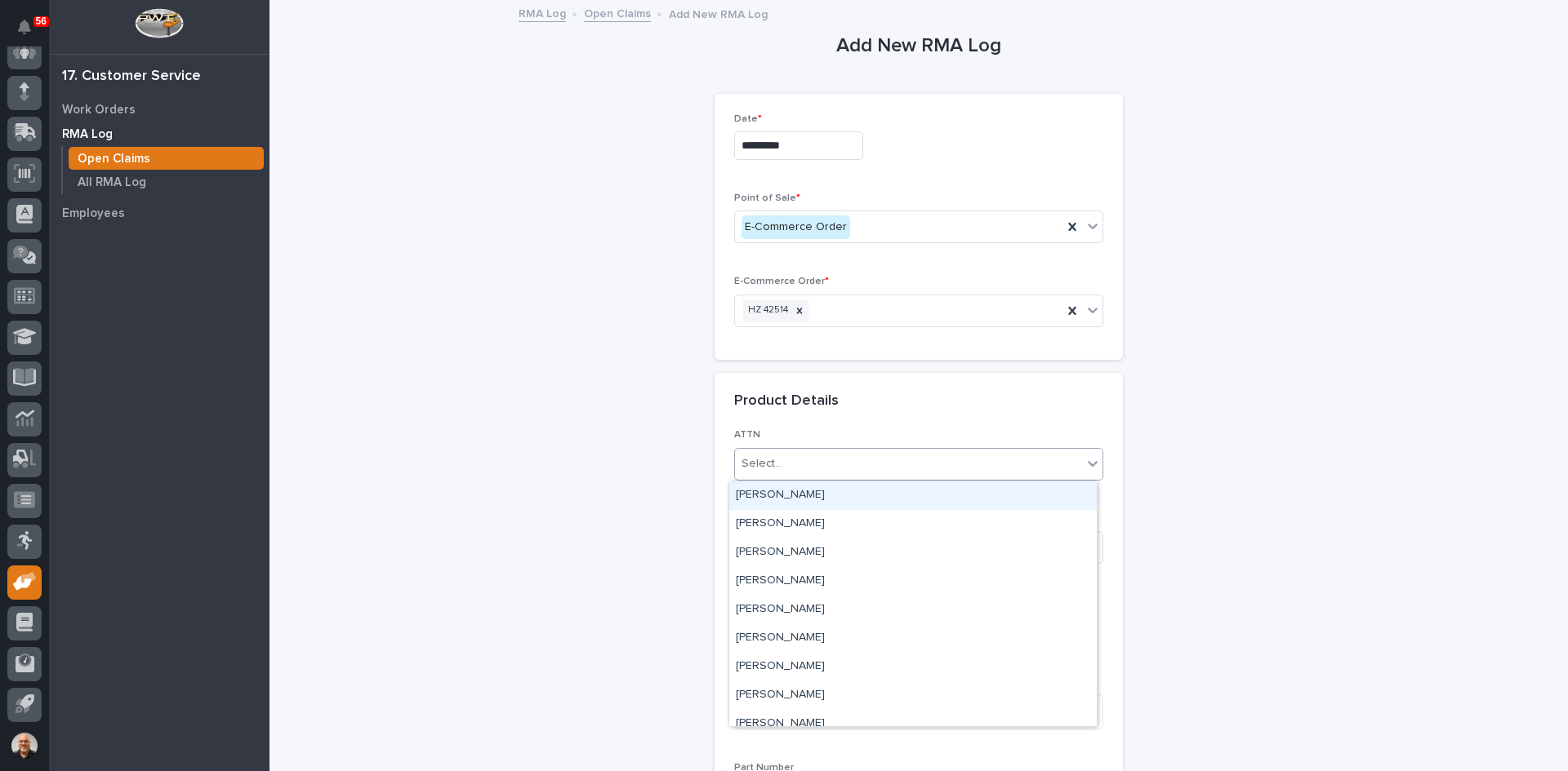
click at [784, 463] on input "text" at bounding box center [784, 463] width 2 height 14
type input "***"
click at [790, 490] on div "[PERSON_NAME]" at bounding box center [913, 496] width 367 height 29
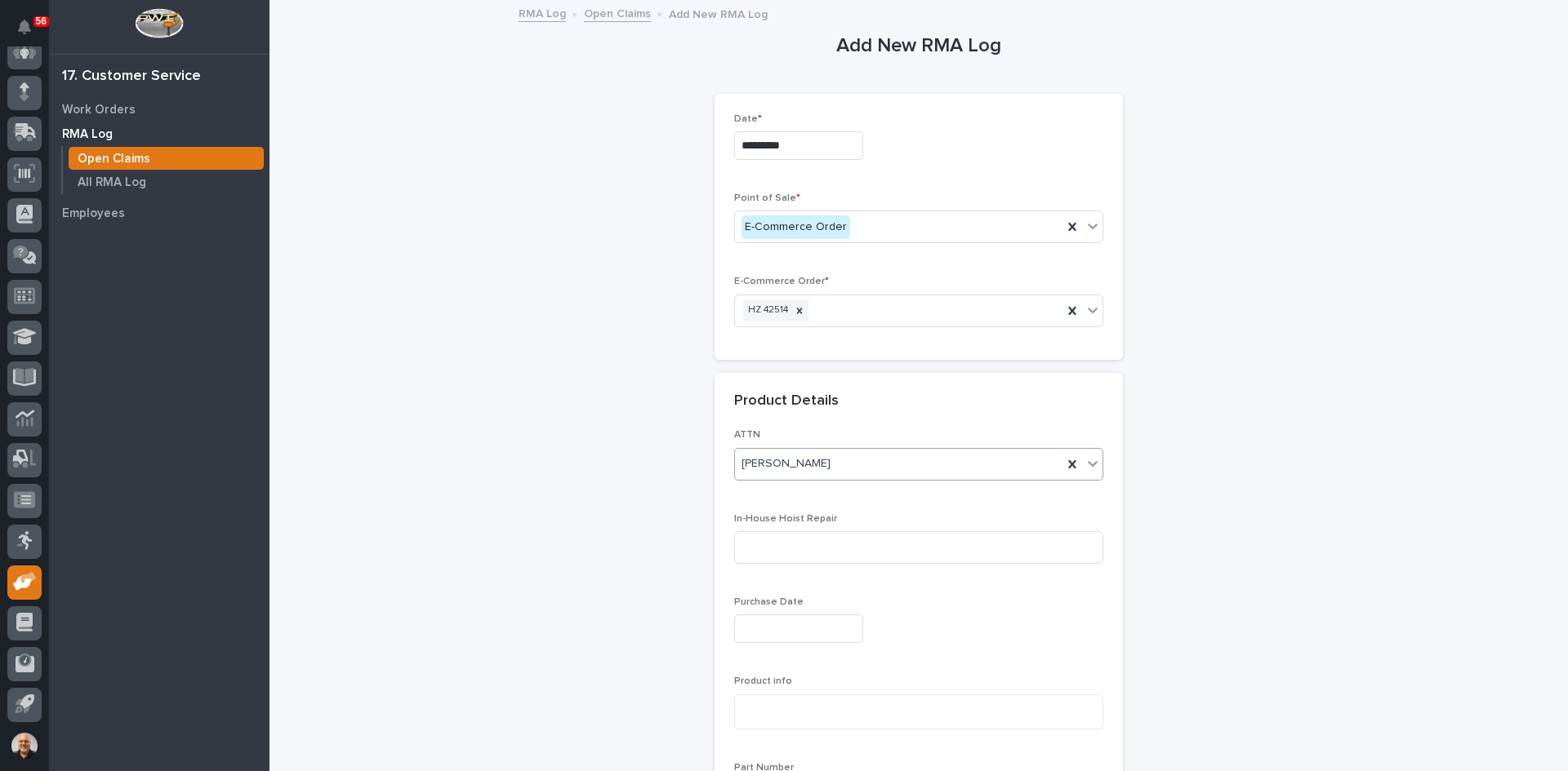
click at [754, 627] on input "text" at bounding box center [799, 629] width 129 height 29
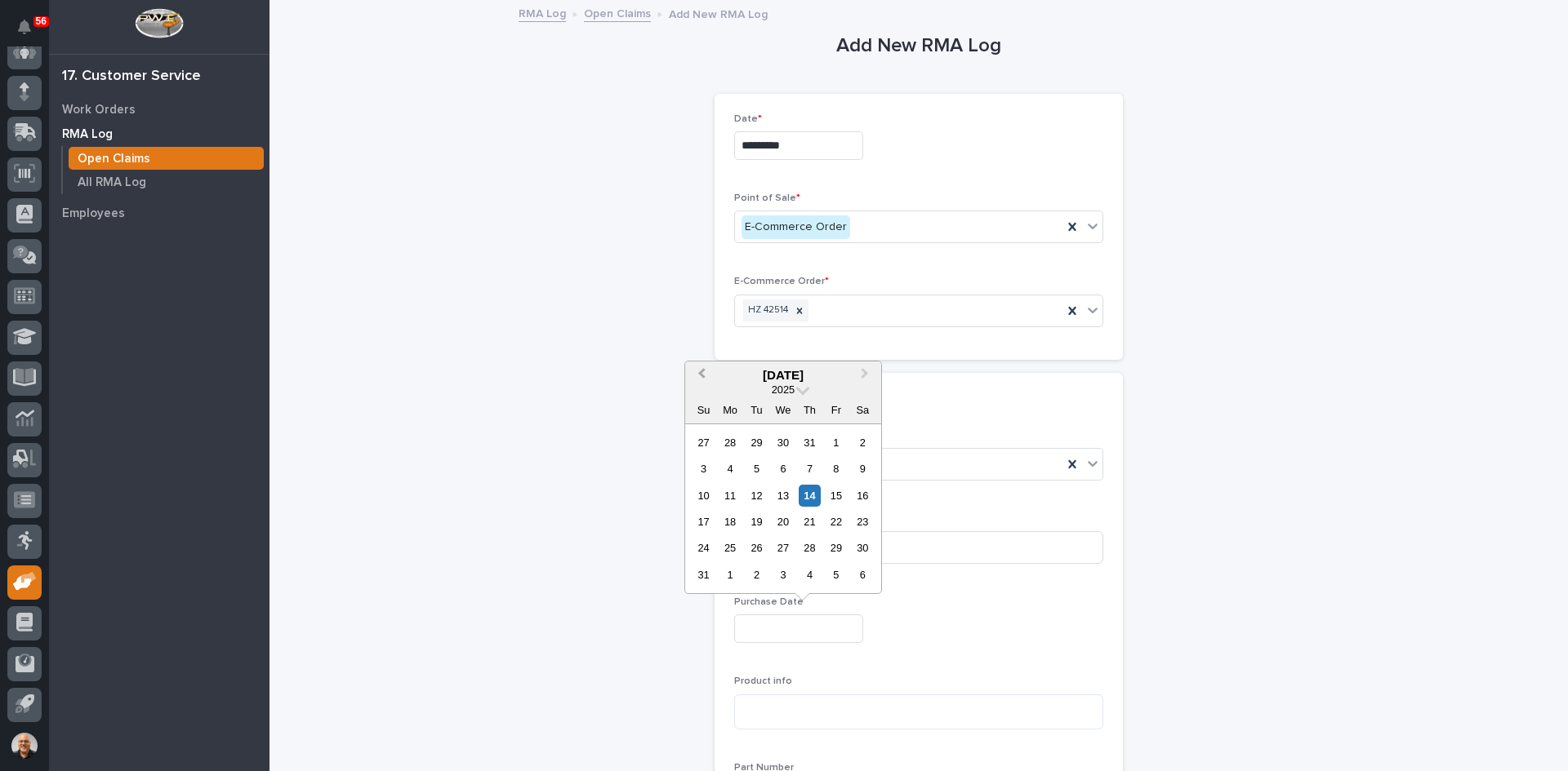
click at [701, 372] on span "Previous Month" at bounding box center [701, 375] width 0 height 22
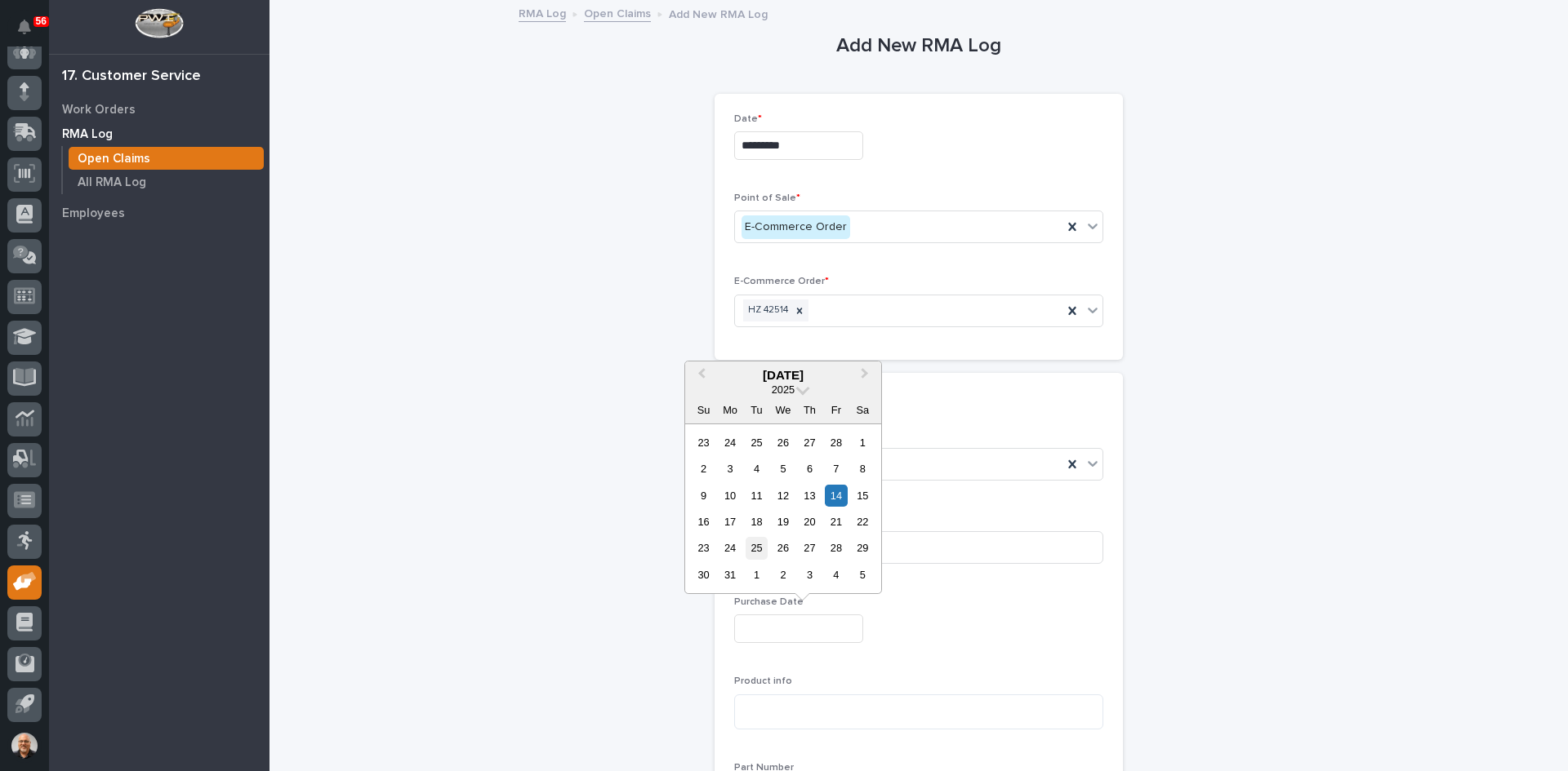
click at [758, 546] on div "25" at bounding box center [756, 548] width 22 height 22
type input "**********"
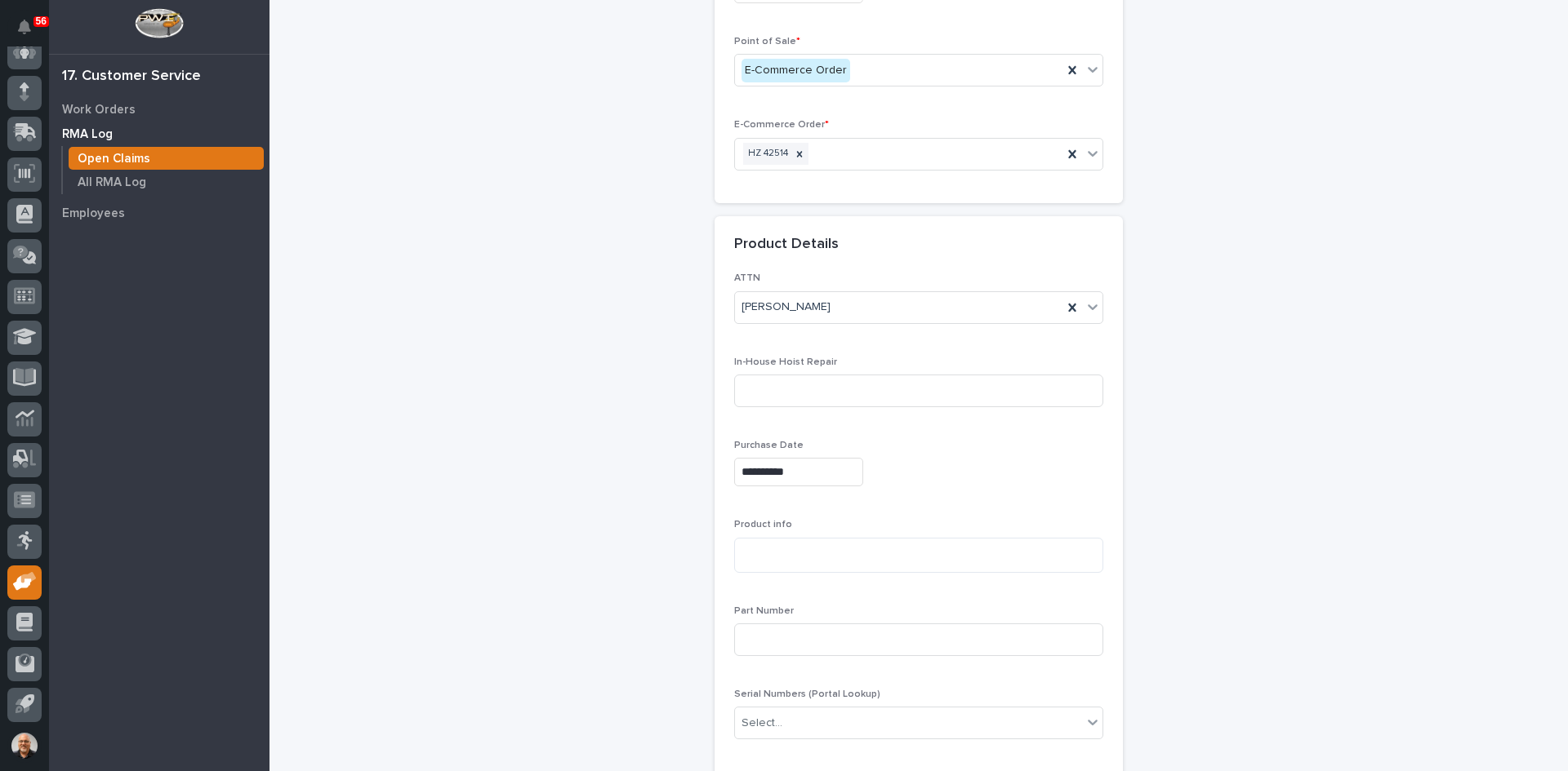
scroll to position [163, 0]
click at [746, 551] on textarea at bounding box center [918, 549] width 369 height 36
type textarea "*******"
click at [750, 633] on input at bounding box center [918, 633] width 369 height 33
type input "K808-RU"
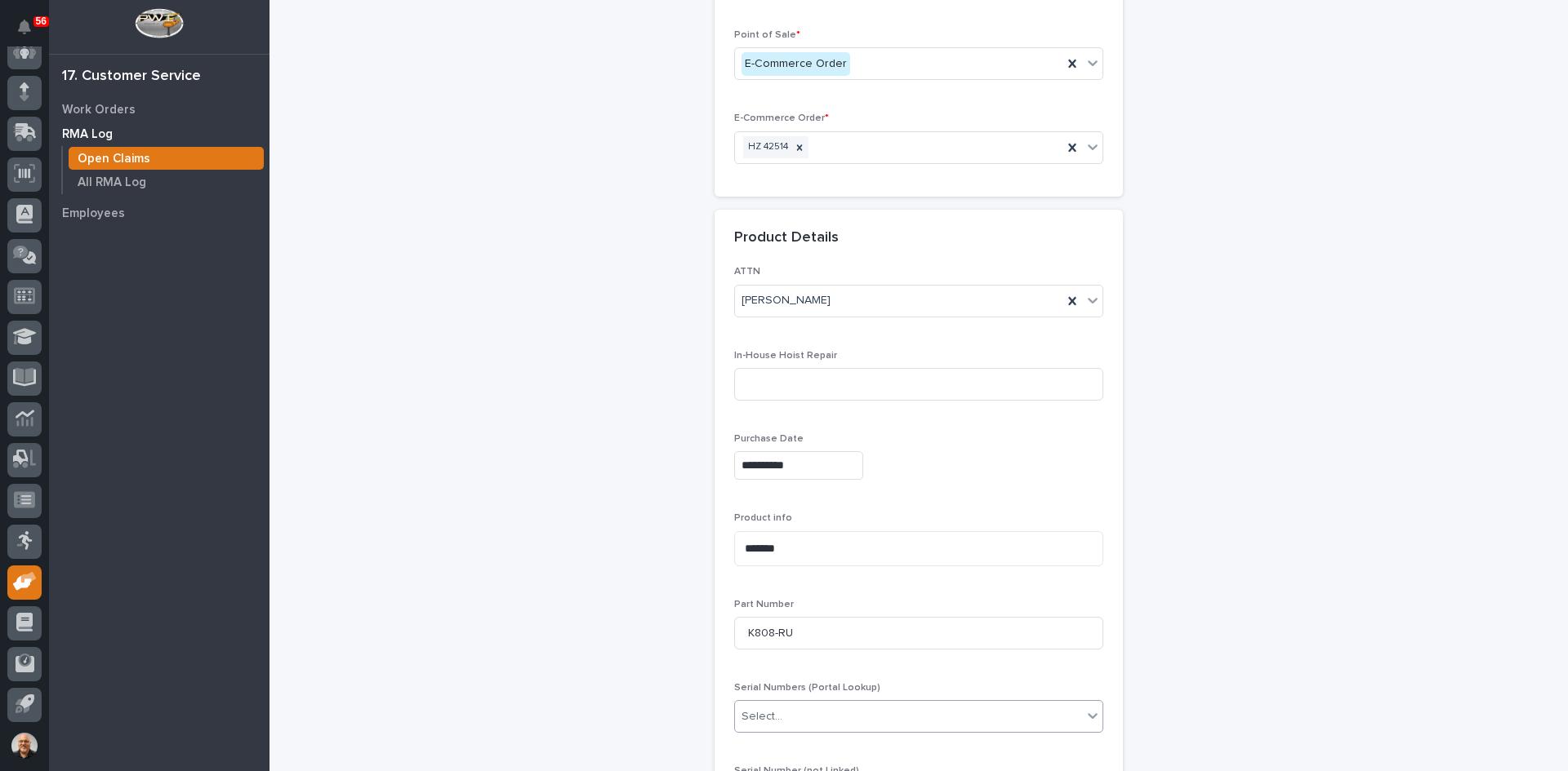
click at [795, 711] on div "Select..." at bounding box center [908, 717] width 347 height 27
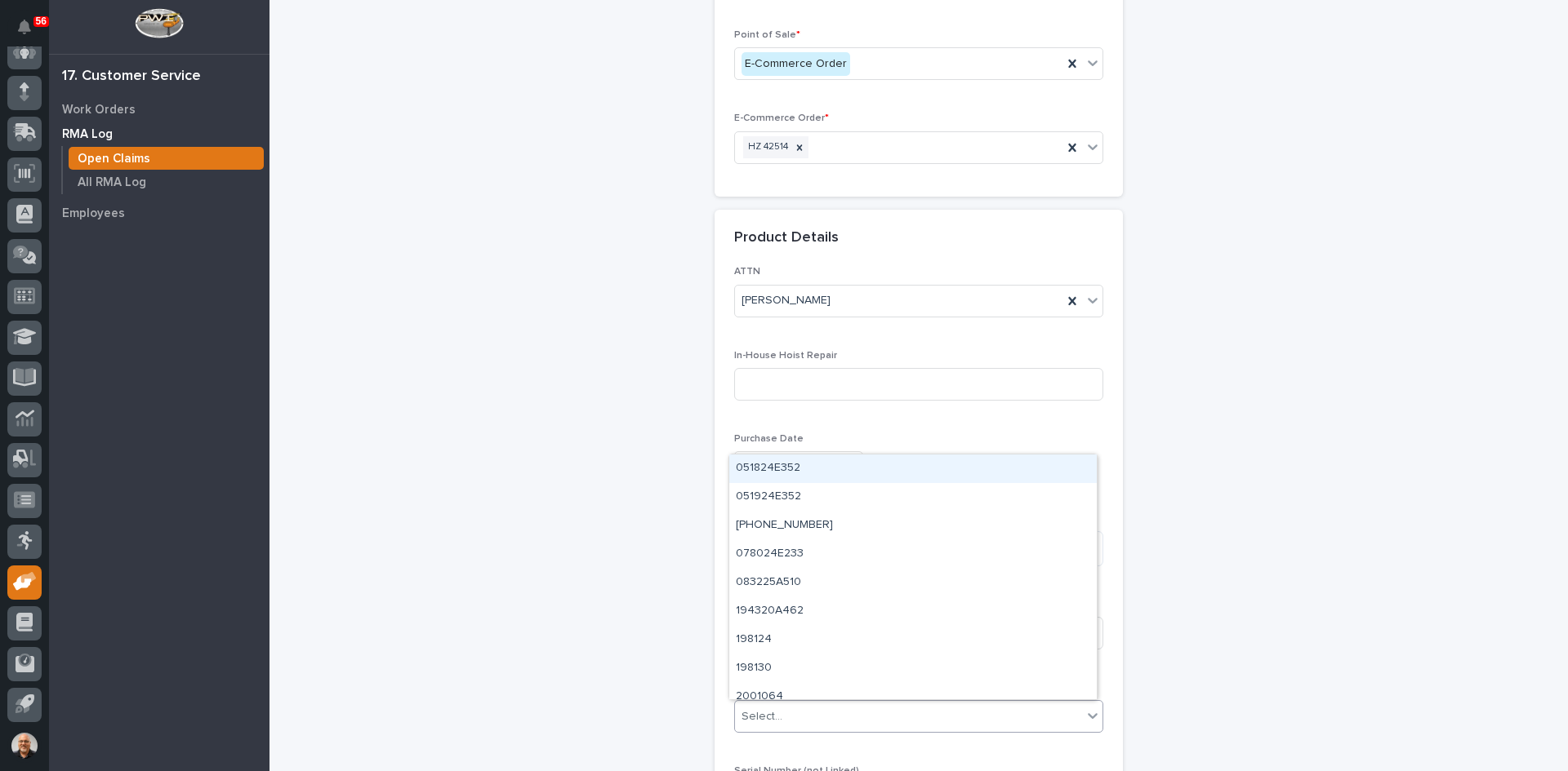
click at [865, 410] on div "In-House Hoist Repair" at bounding box center [918, 382] width 369 height 64
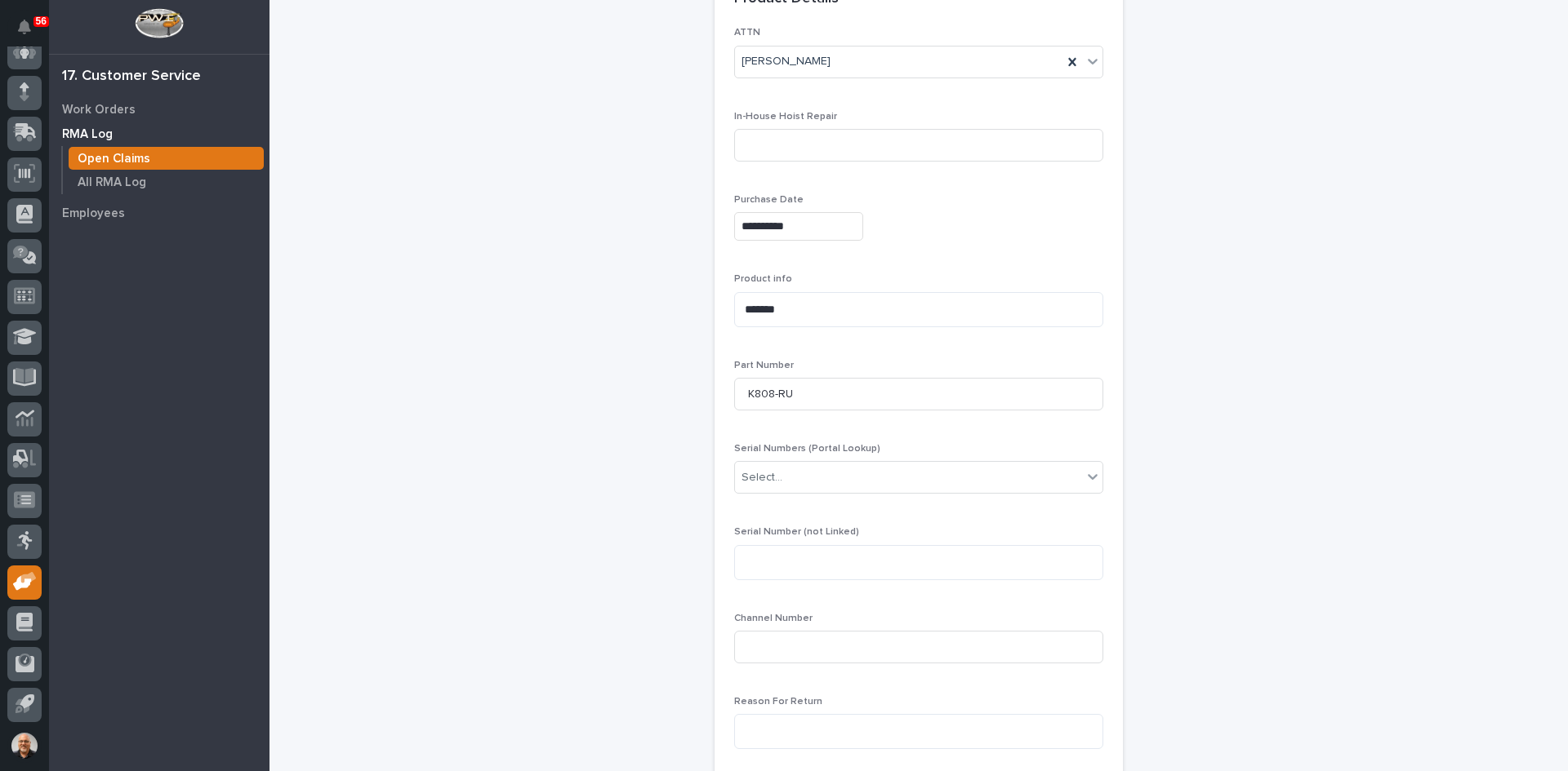
scroll to position [408, 0]
click at [745, 563] on textarea at bounding box center [918, 557] width 369 height 36
type textarea "********"
click at [755, 642] on input at bounding box center [918, 641] width 369 height 33
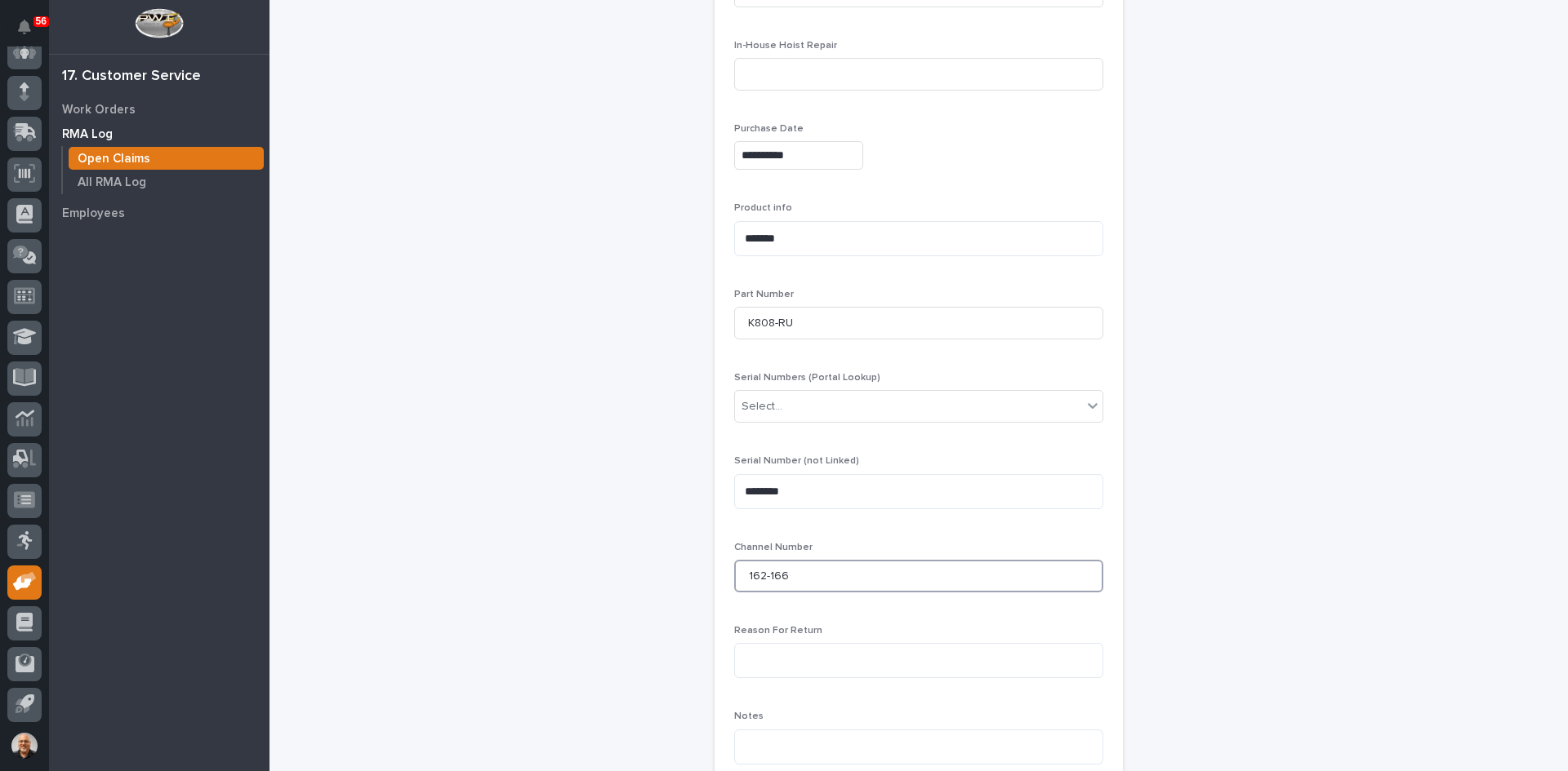
scroll to position [572, 0]
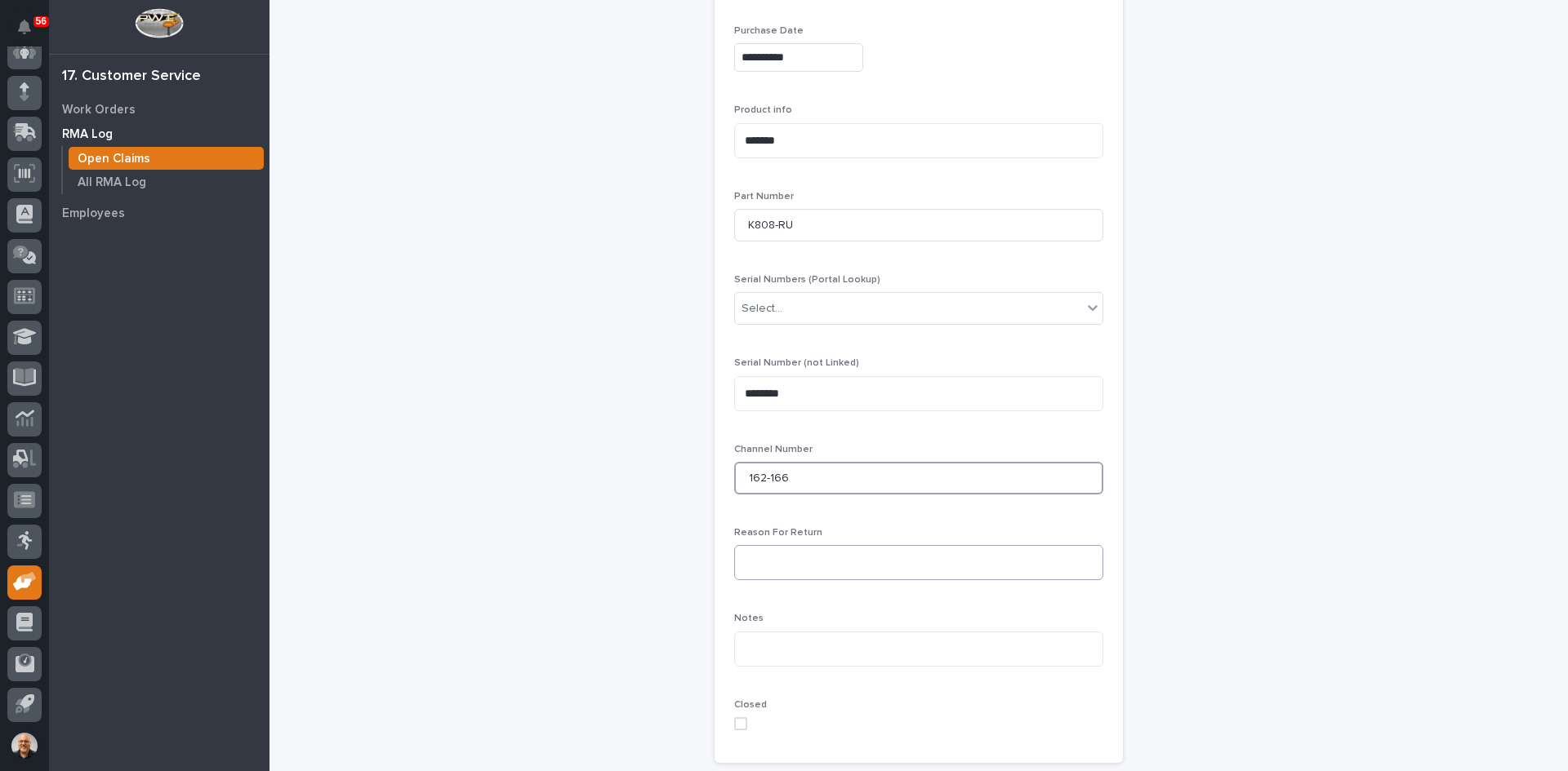
type input "162-166"
click at [751, 562] on textarea at bounding box center [918, 563] width 369 height 36
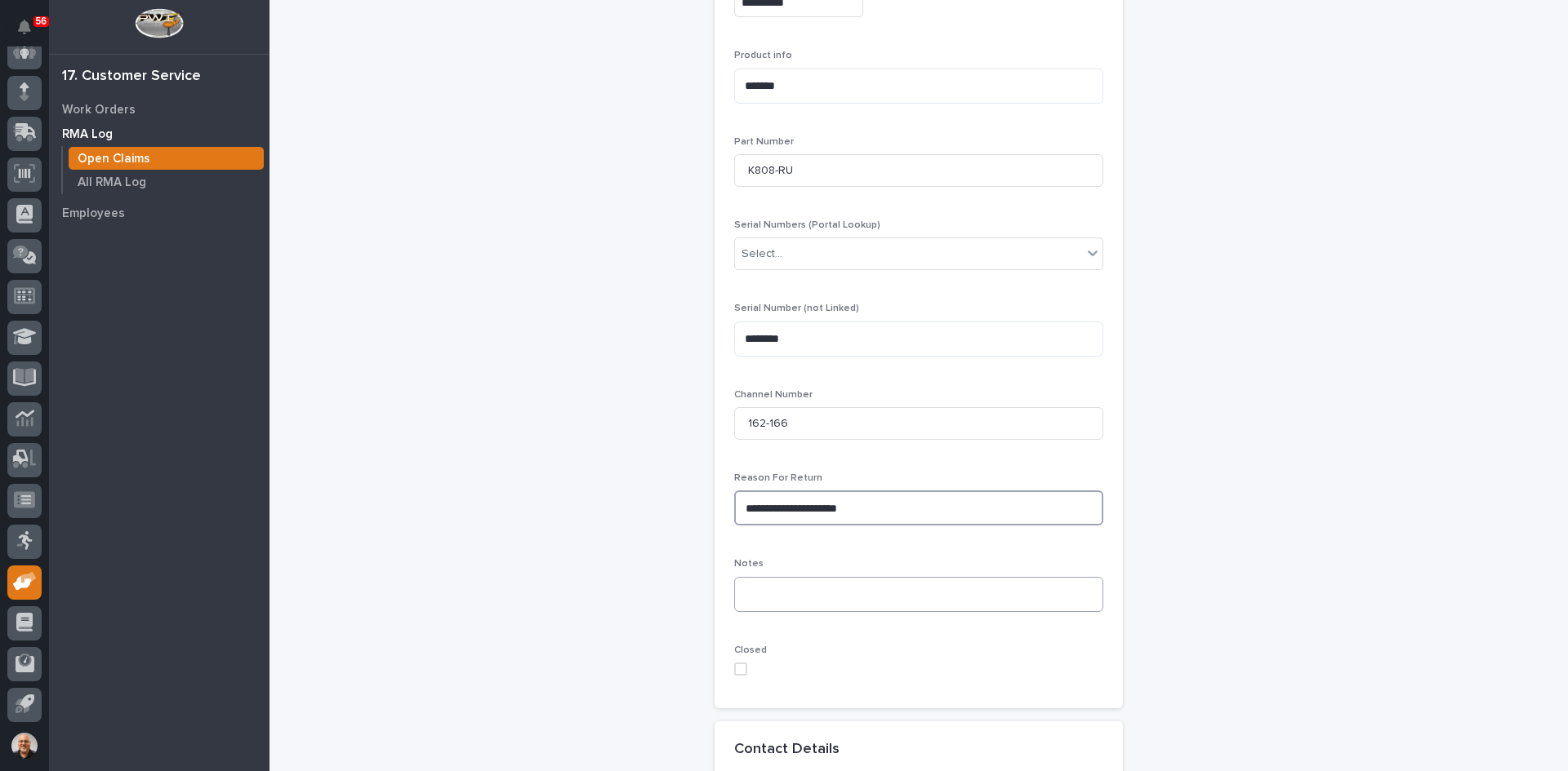
scroll to position [816, 0]
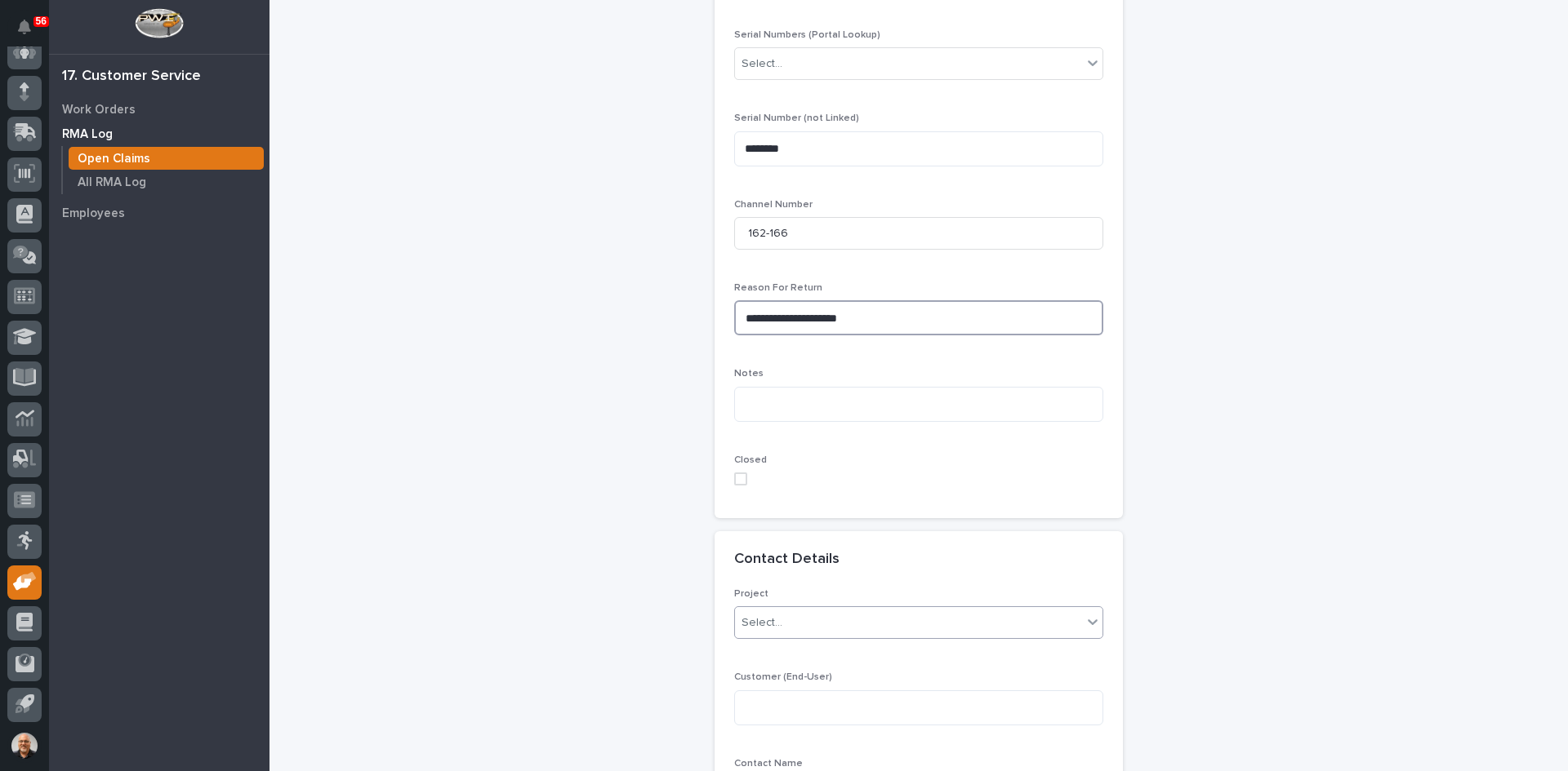
type textarea "**********"
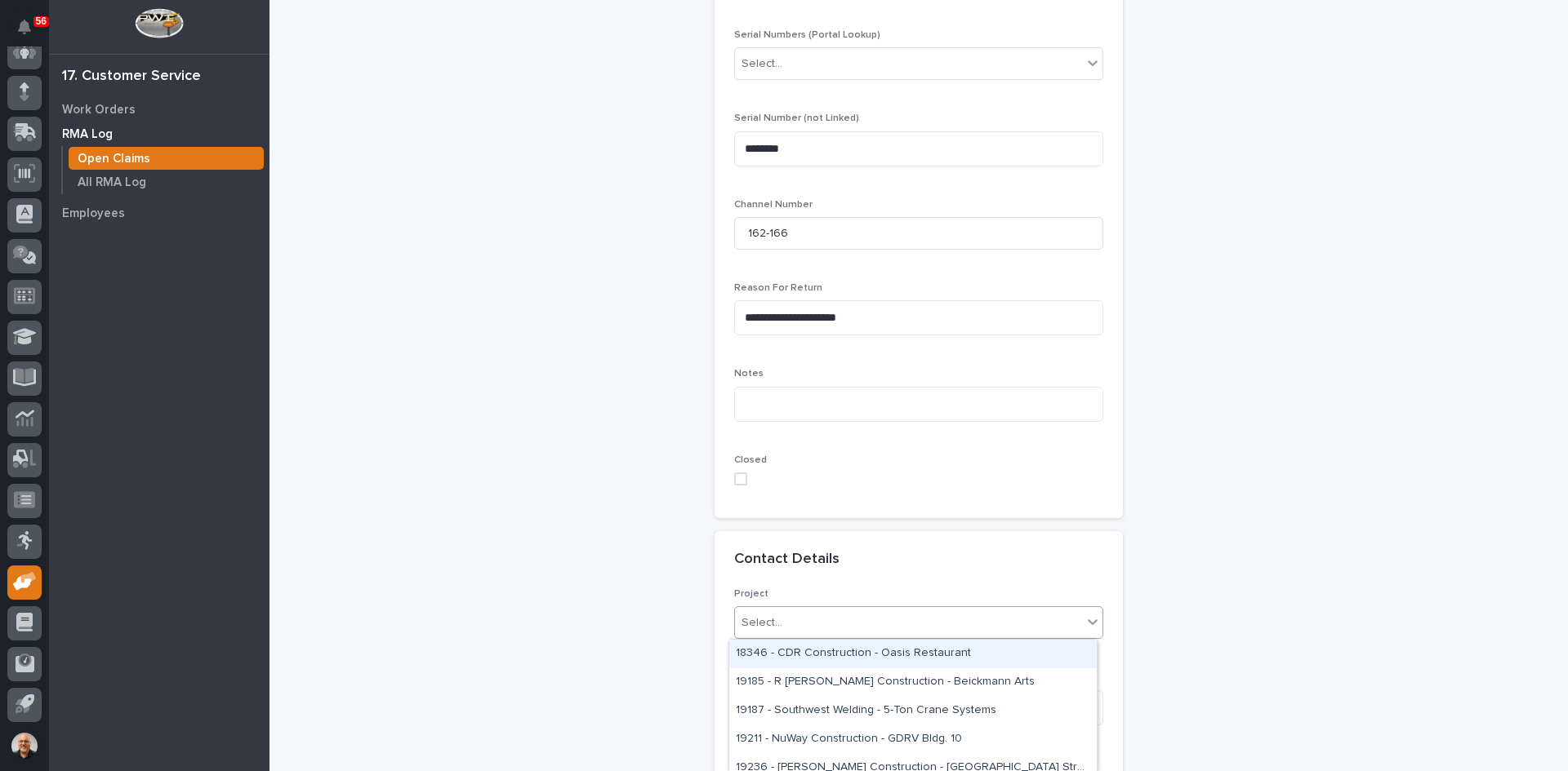
click at [786, 624] on div "Select..." at bounding box center [908, 623] width 347 height 27
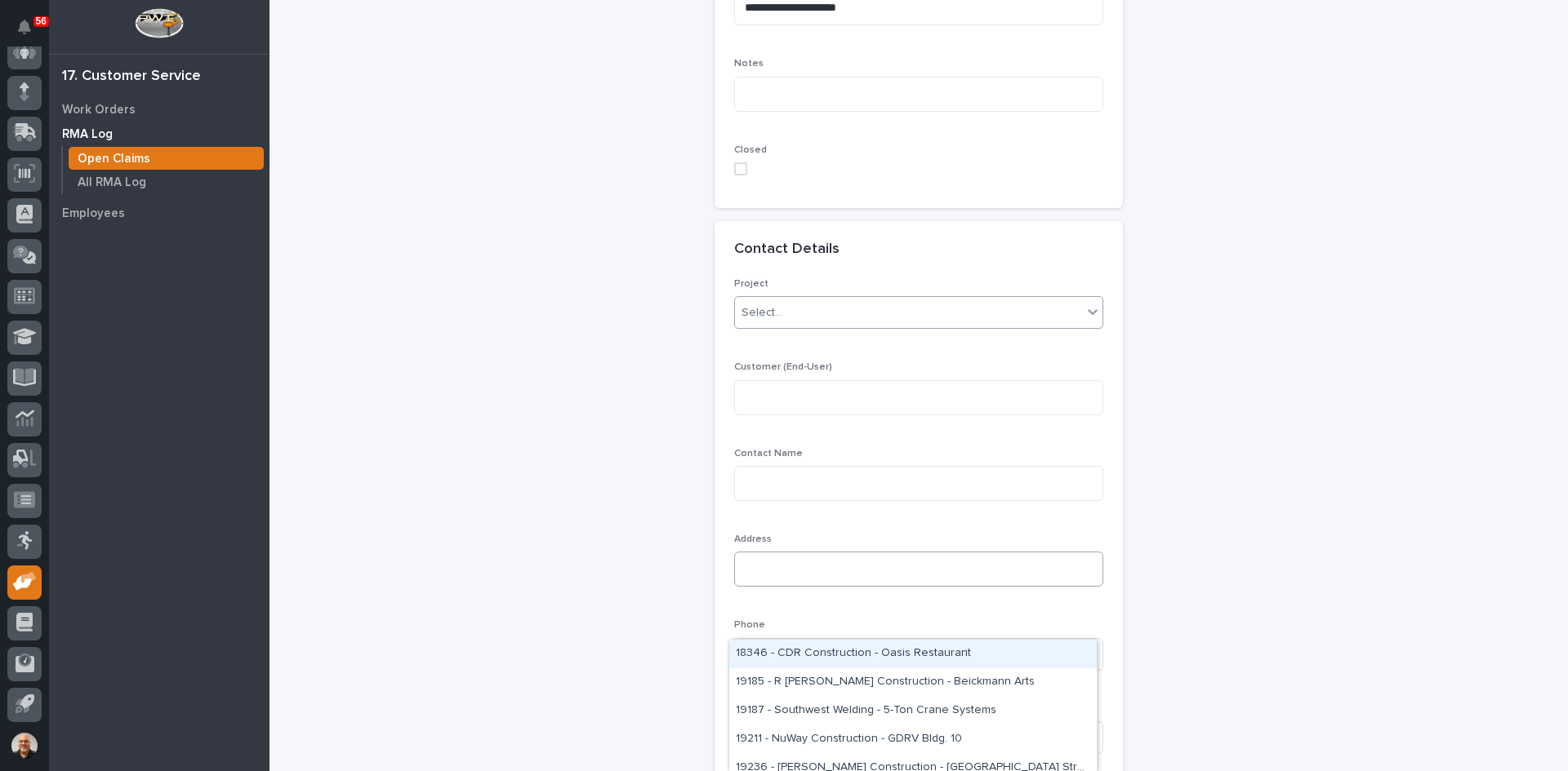
scroll to position [1142, 0]
click at [764, 373] on textarea at bounding box center [918, 382] width 369 height 36
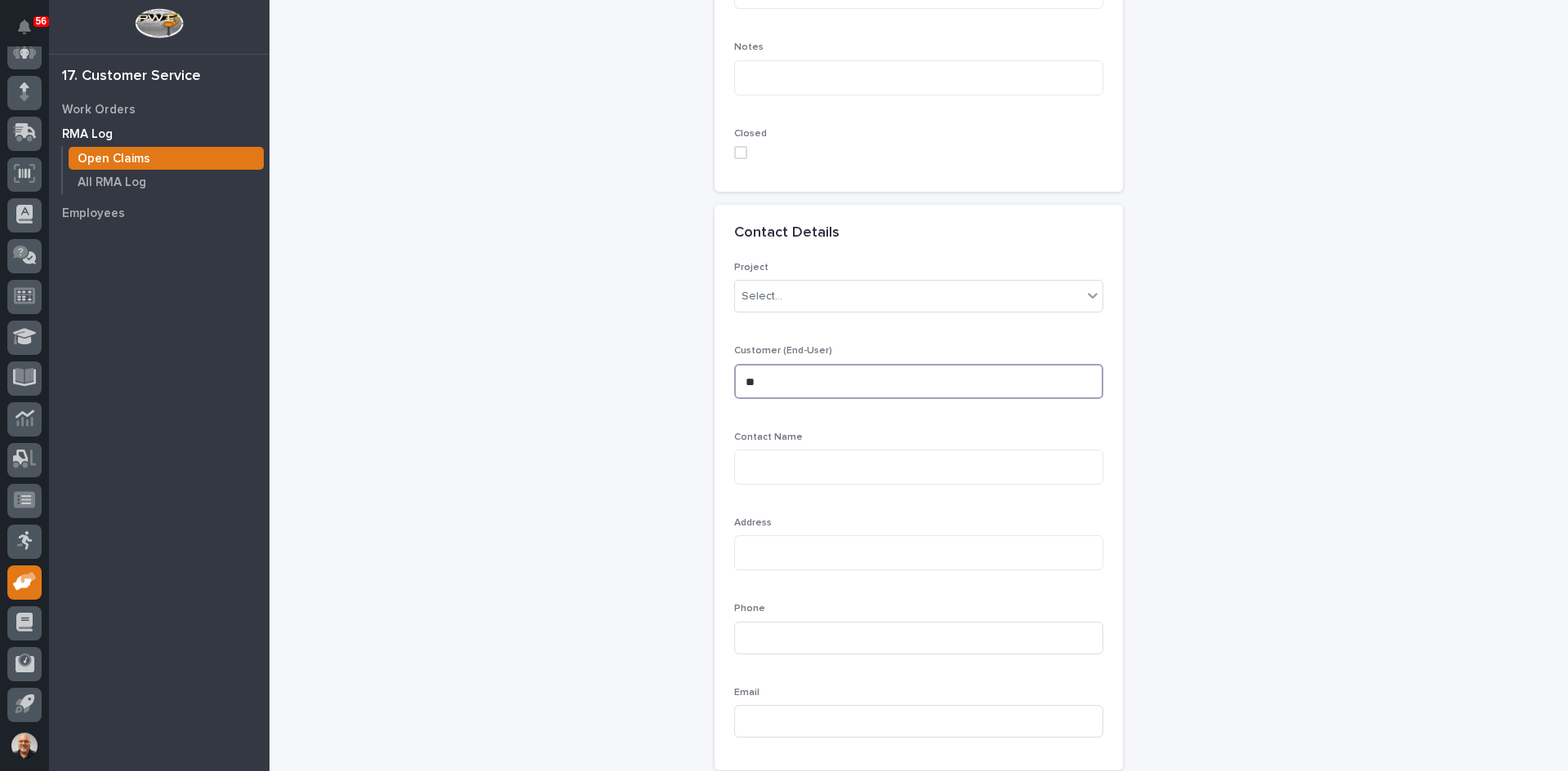
type textarea "*"
type textarea "**********"
click at [769, 461] on textarea at bounding box center [918, 468] width 369 height 36
type textarea "**********"
click at [752, 553] on textarea at bounding box center [918, 553] width 369 height 36
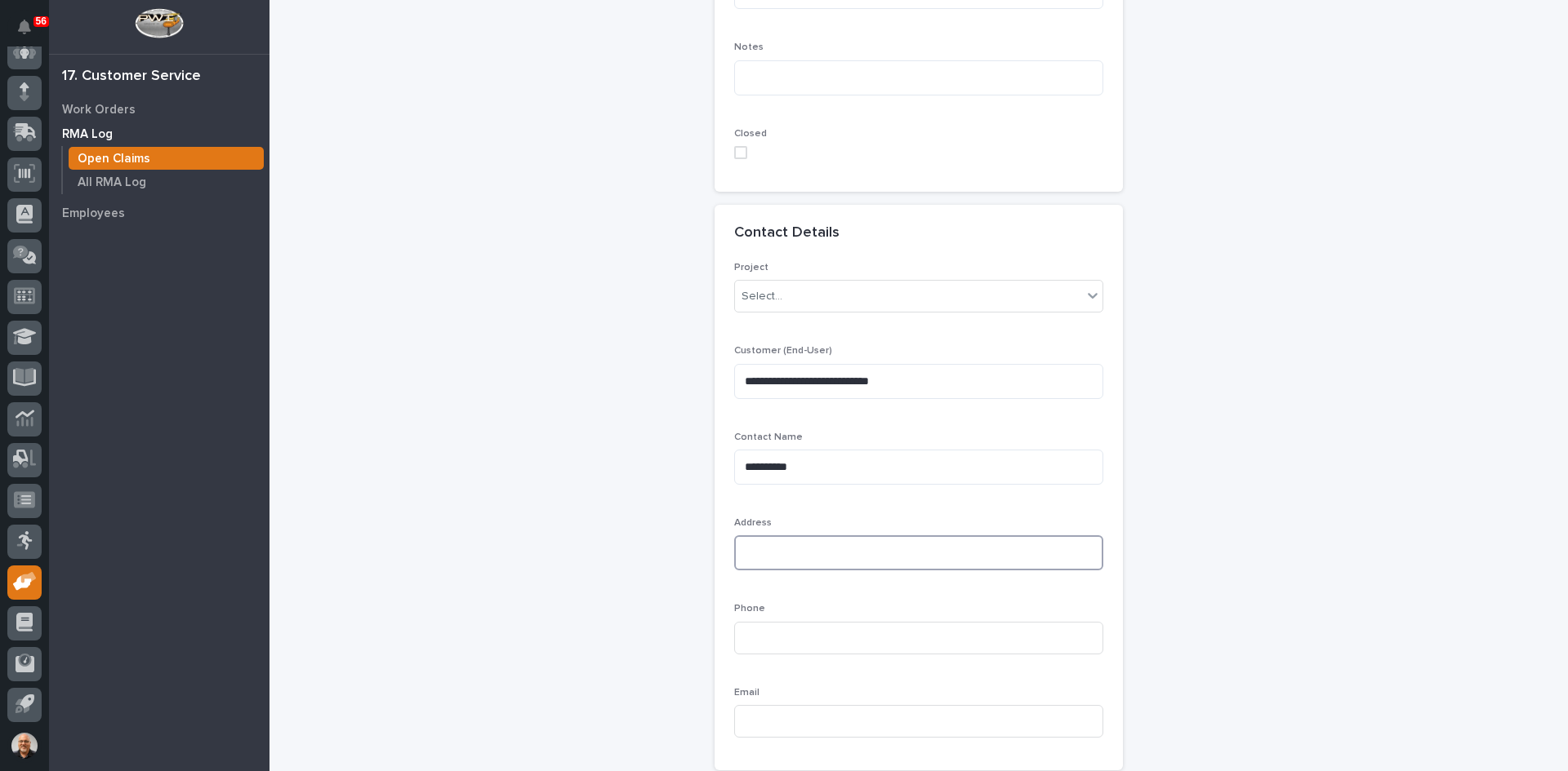
paste textarea "**********"
type textarea "**********"
click at [740, 741] on input at bounding box center [918, 748] width 369 height 33
paste input "[EMAIL_ADDRESS][DOMAIN_NAME]"
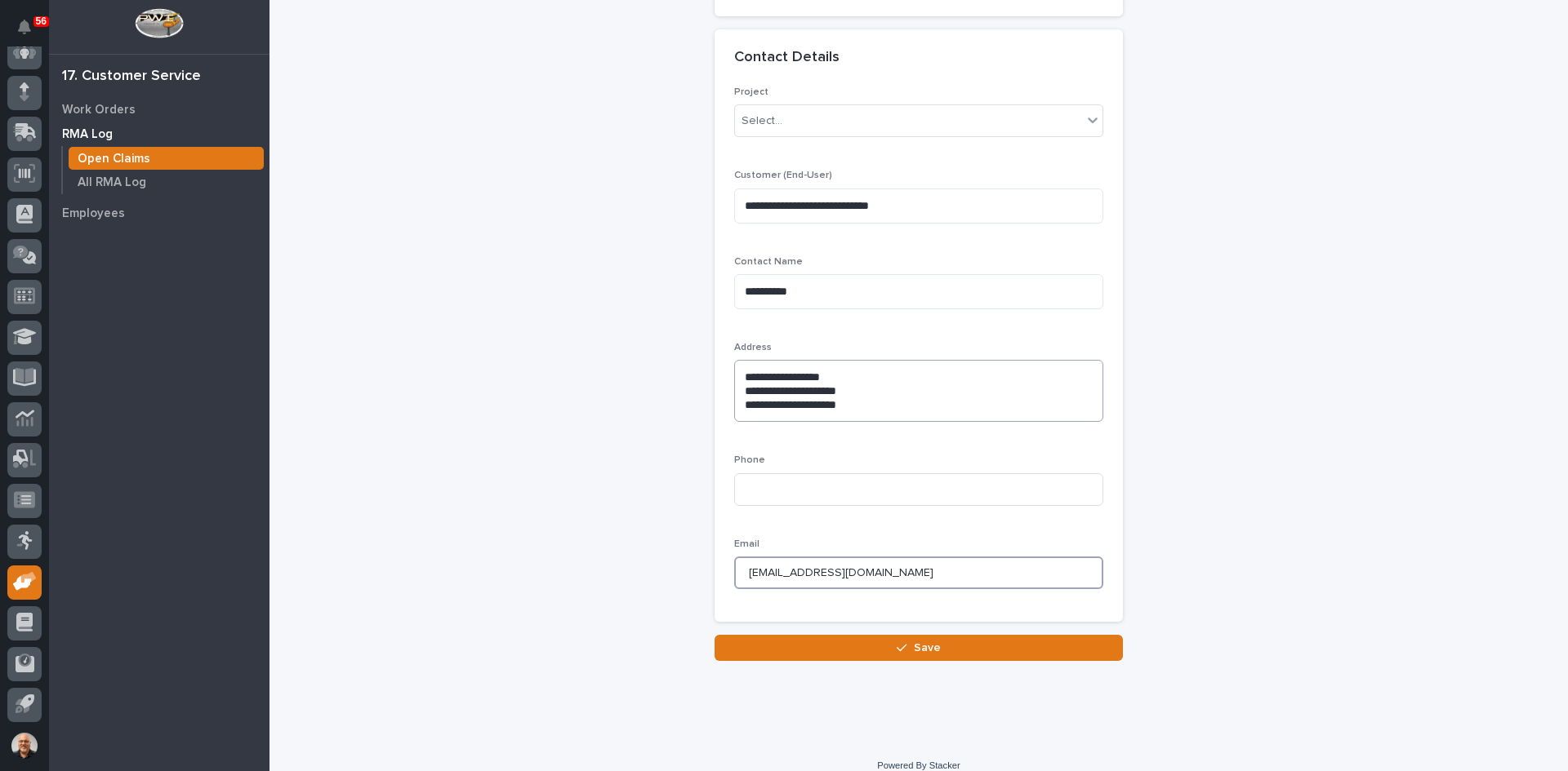
scroll to position [1336, 0]
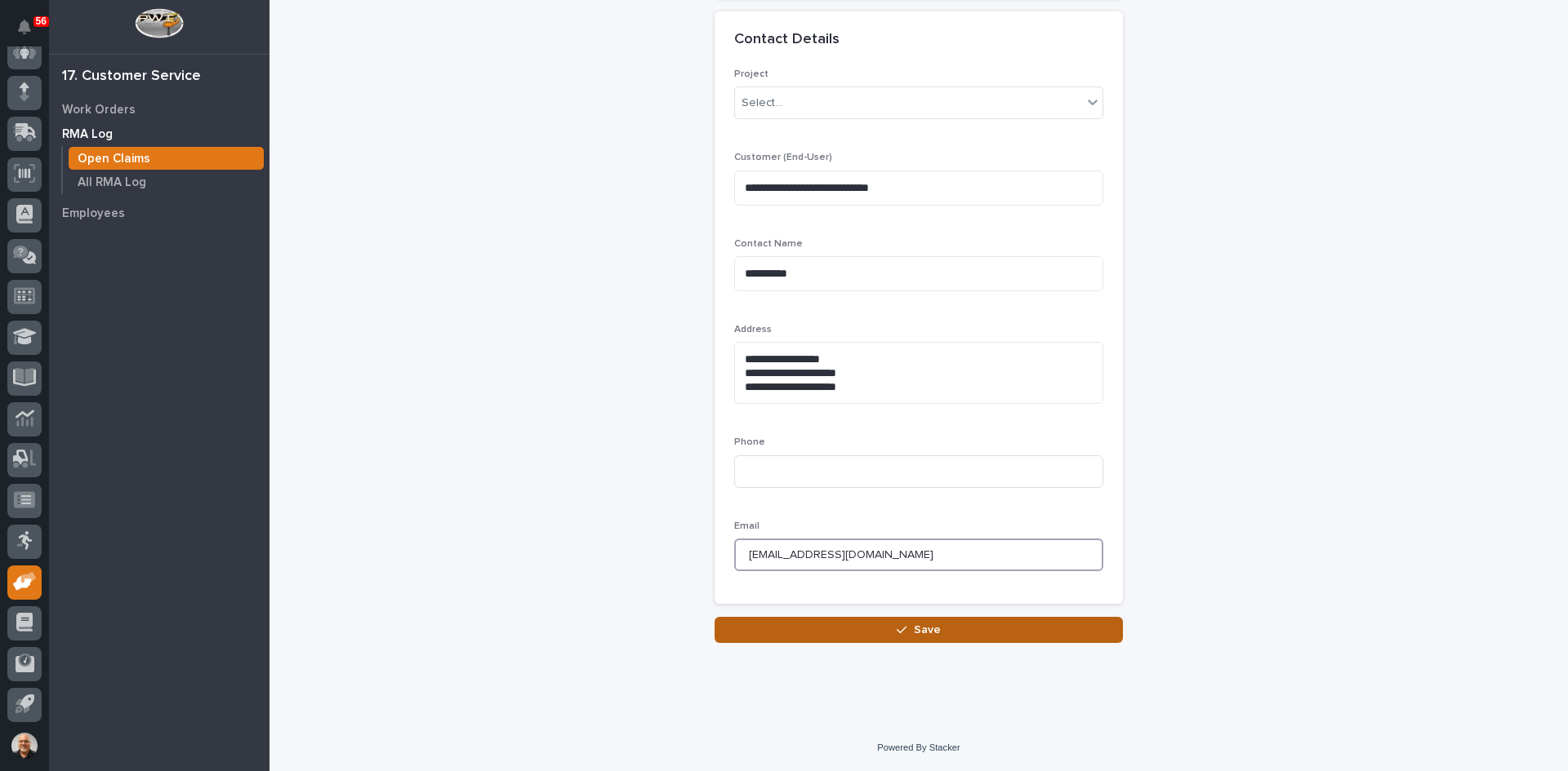
type input "[EMAIL_ADDRESS][DOMAIN_NAME]"
click at [916, 628] on span "Save" at bounding box center [927, 630] width 27 height 15
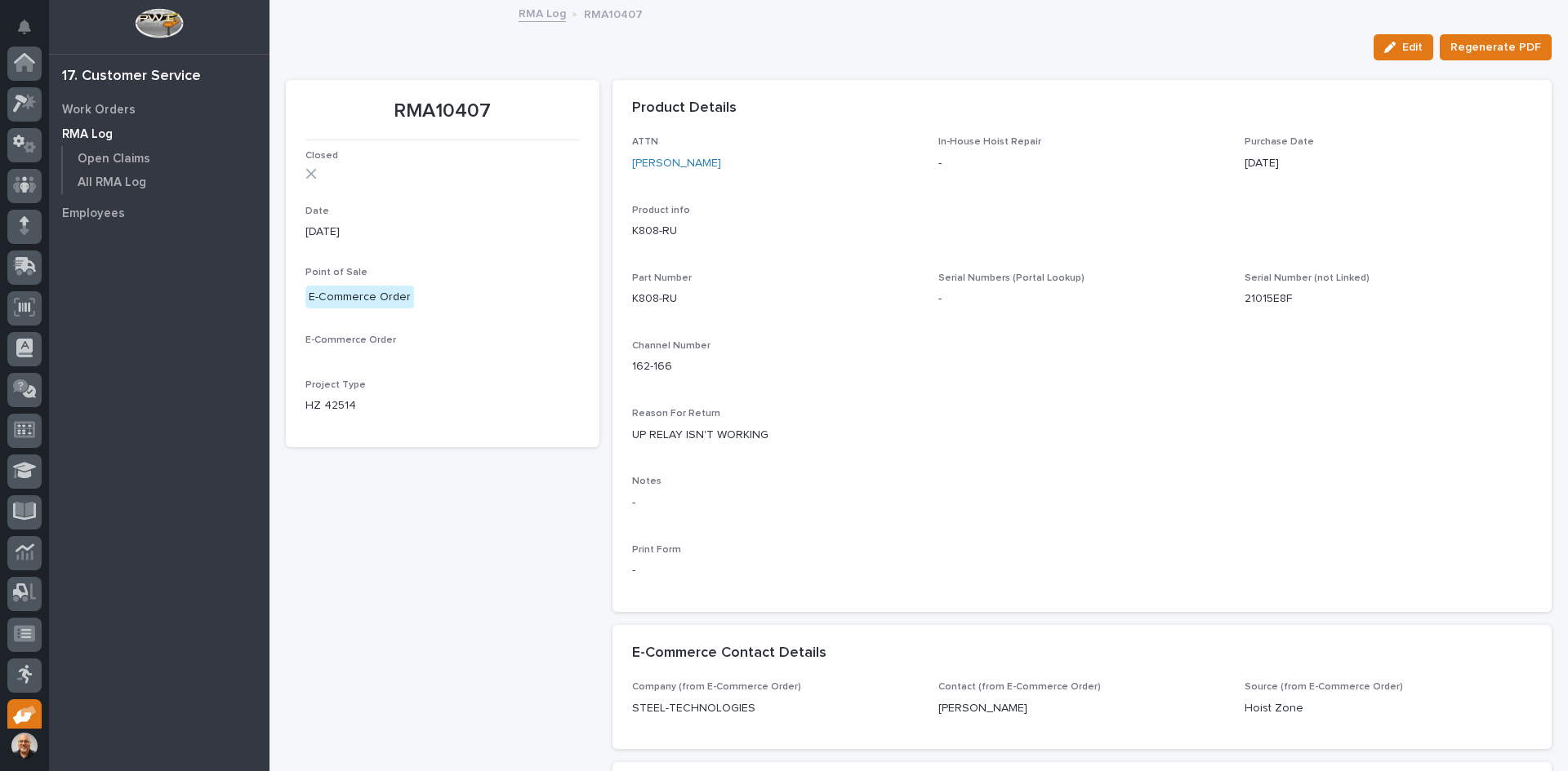
scroll to position [134, 0]
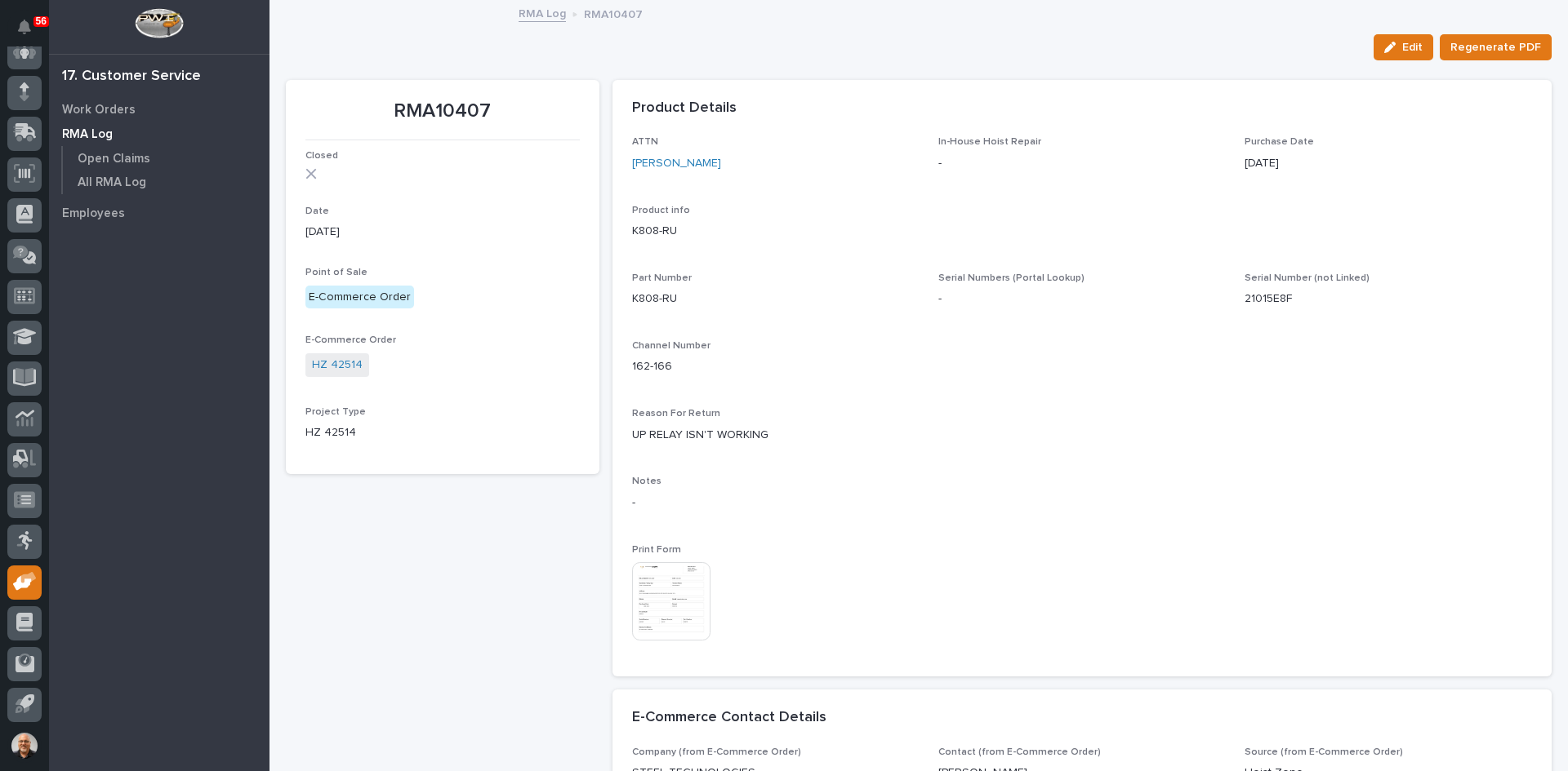
click at [660, 588] on img at bounding box center [671, 602] width 79 height 79
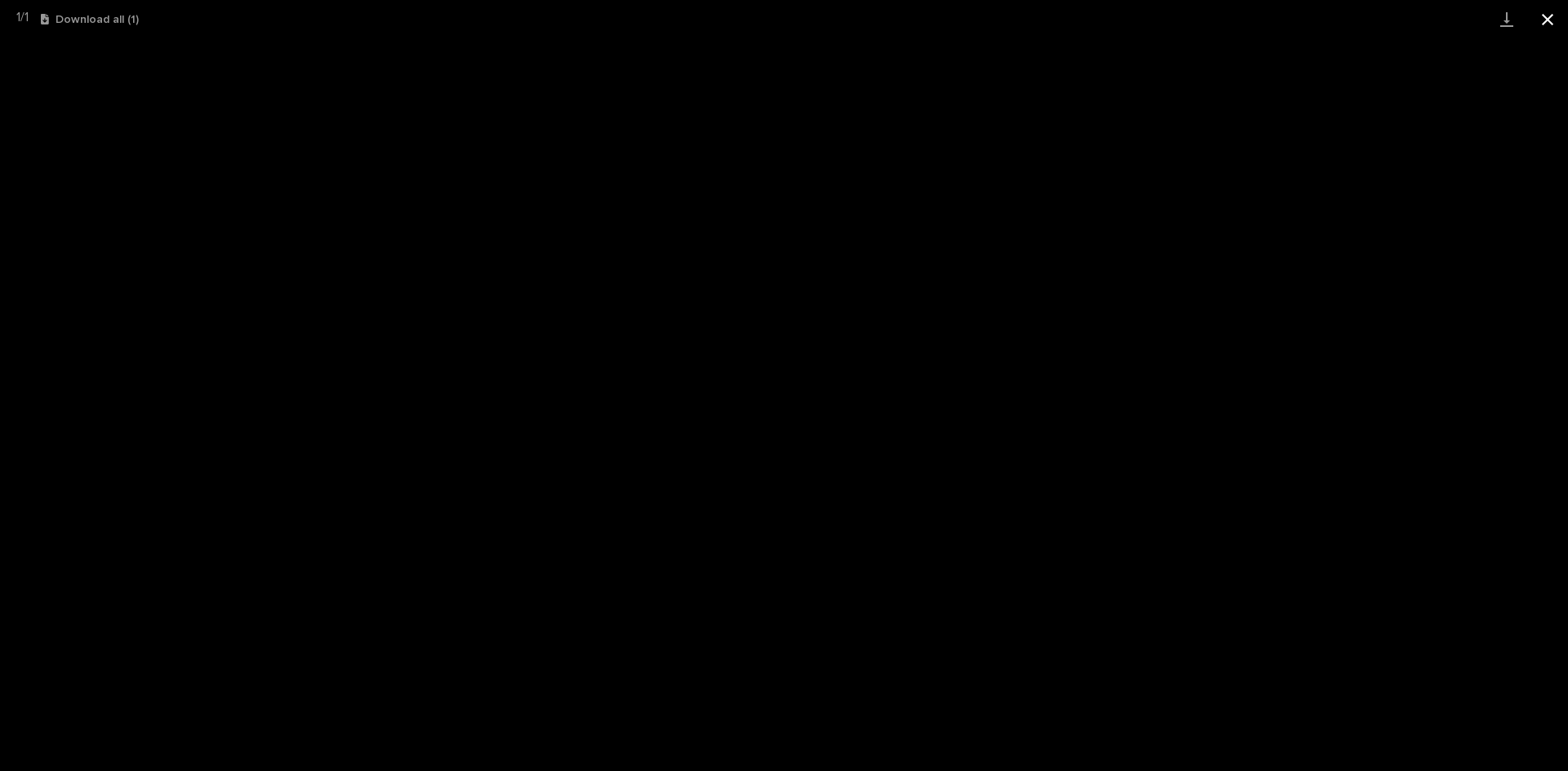
click at [1546, 16] on button "Close gallery" at bounding box center [1547, 19] width 41 height 38
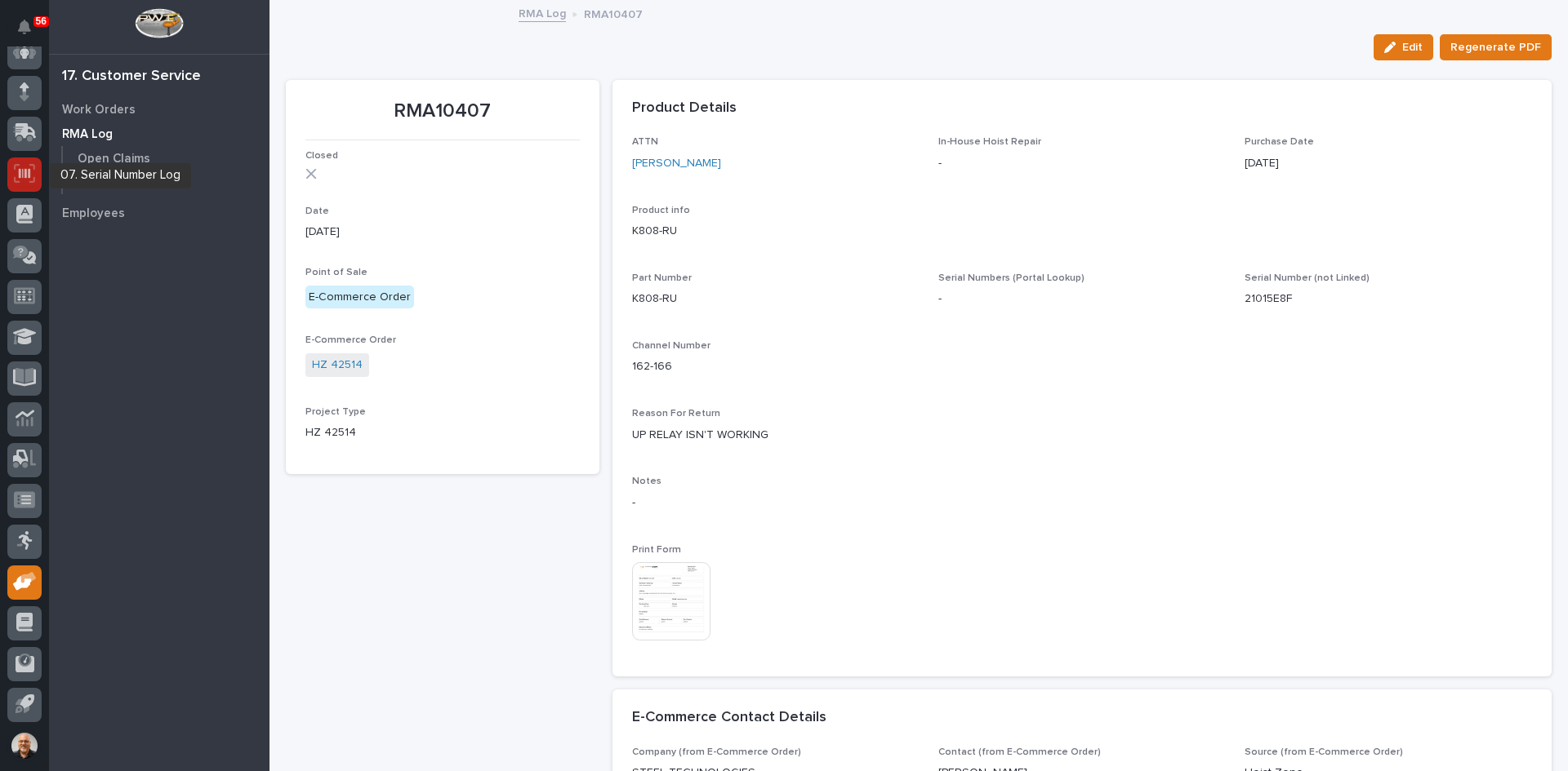
click at [26, 173] on icon at bounding box center [24, 174] width 11 height 9
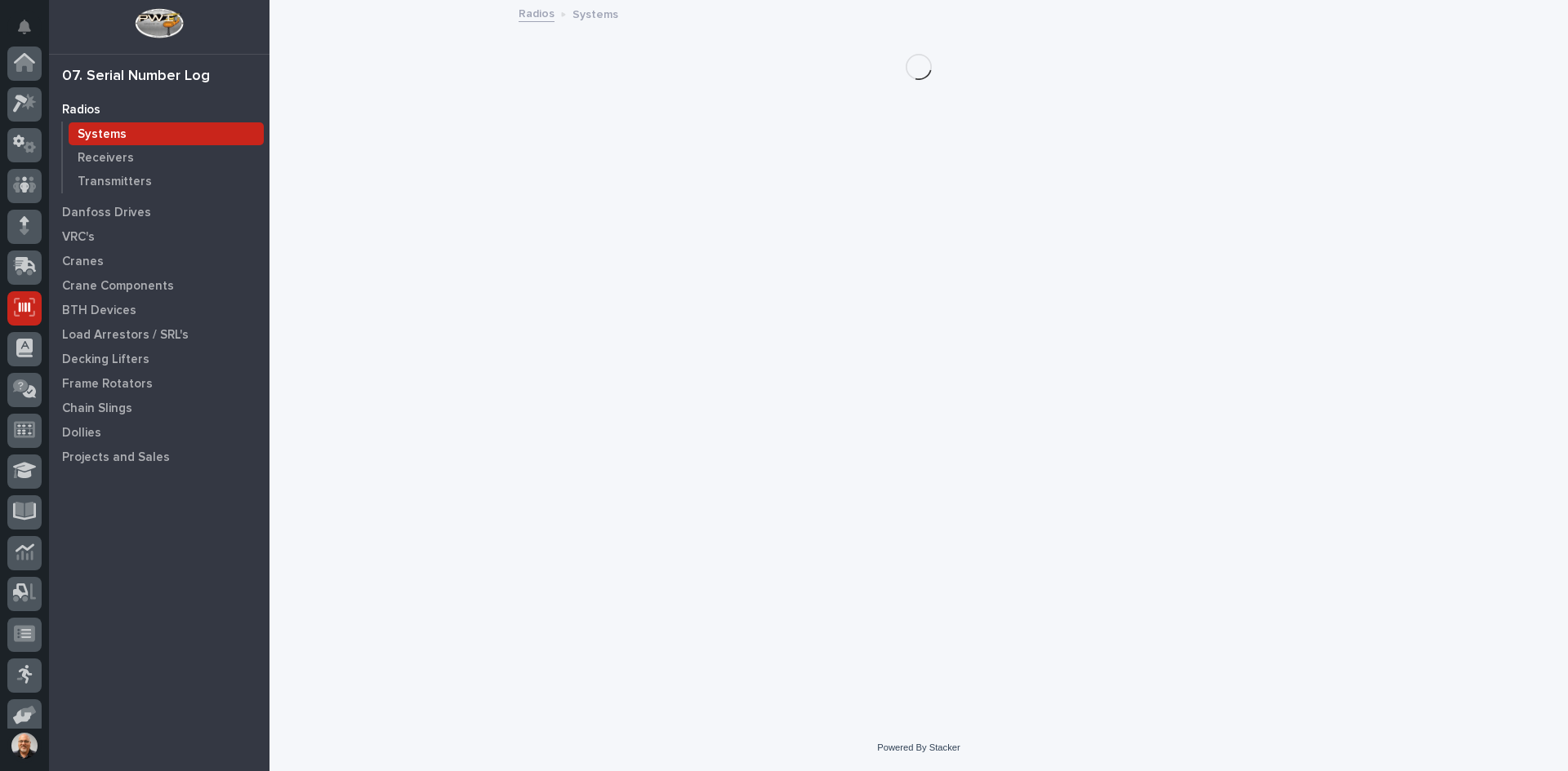
scroll to position [134, 0]
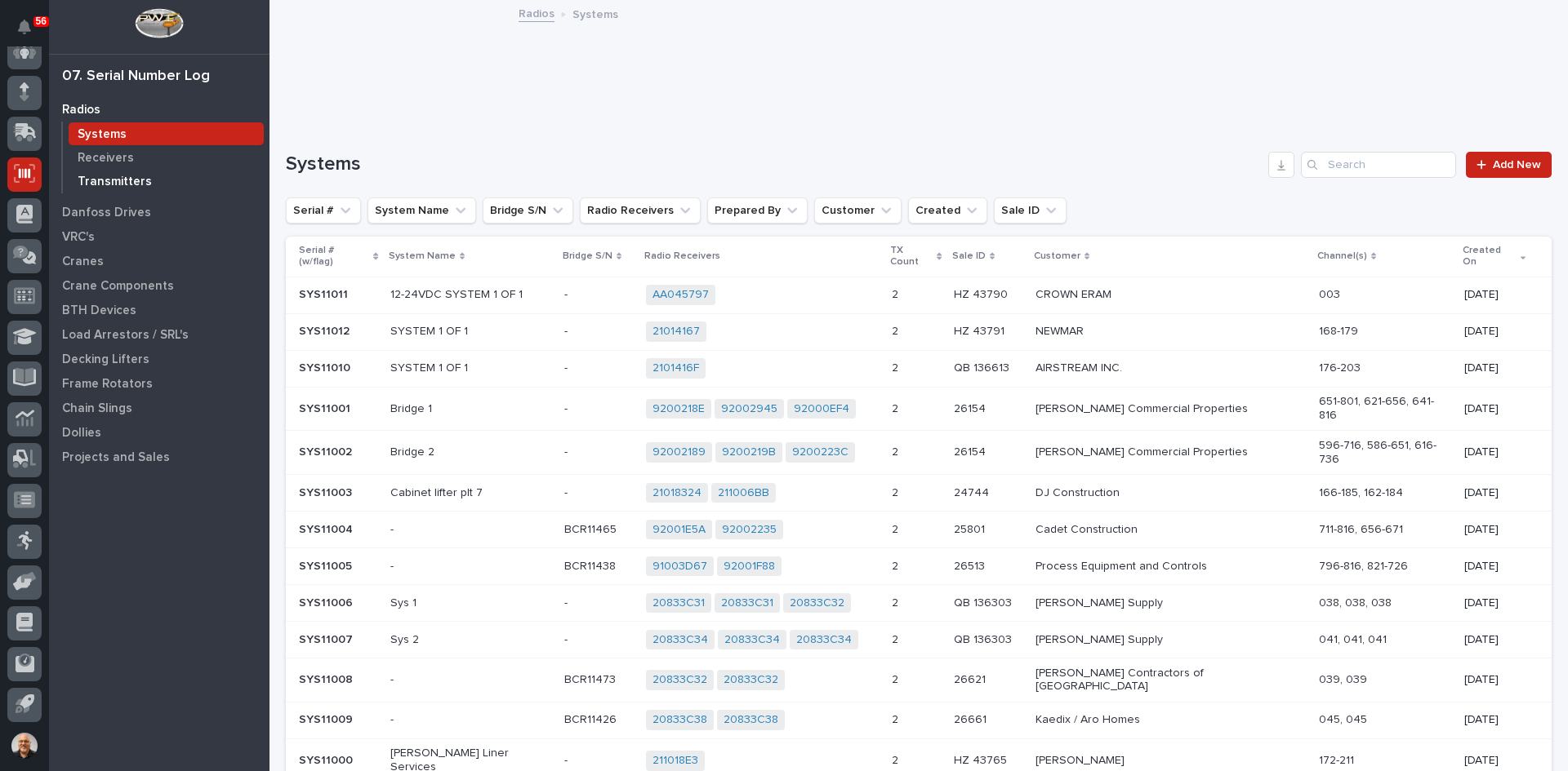
click at [115, 179] on p "Transmitters" at bounding box center [114, 182] width 74 height 15
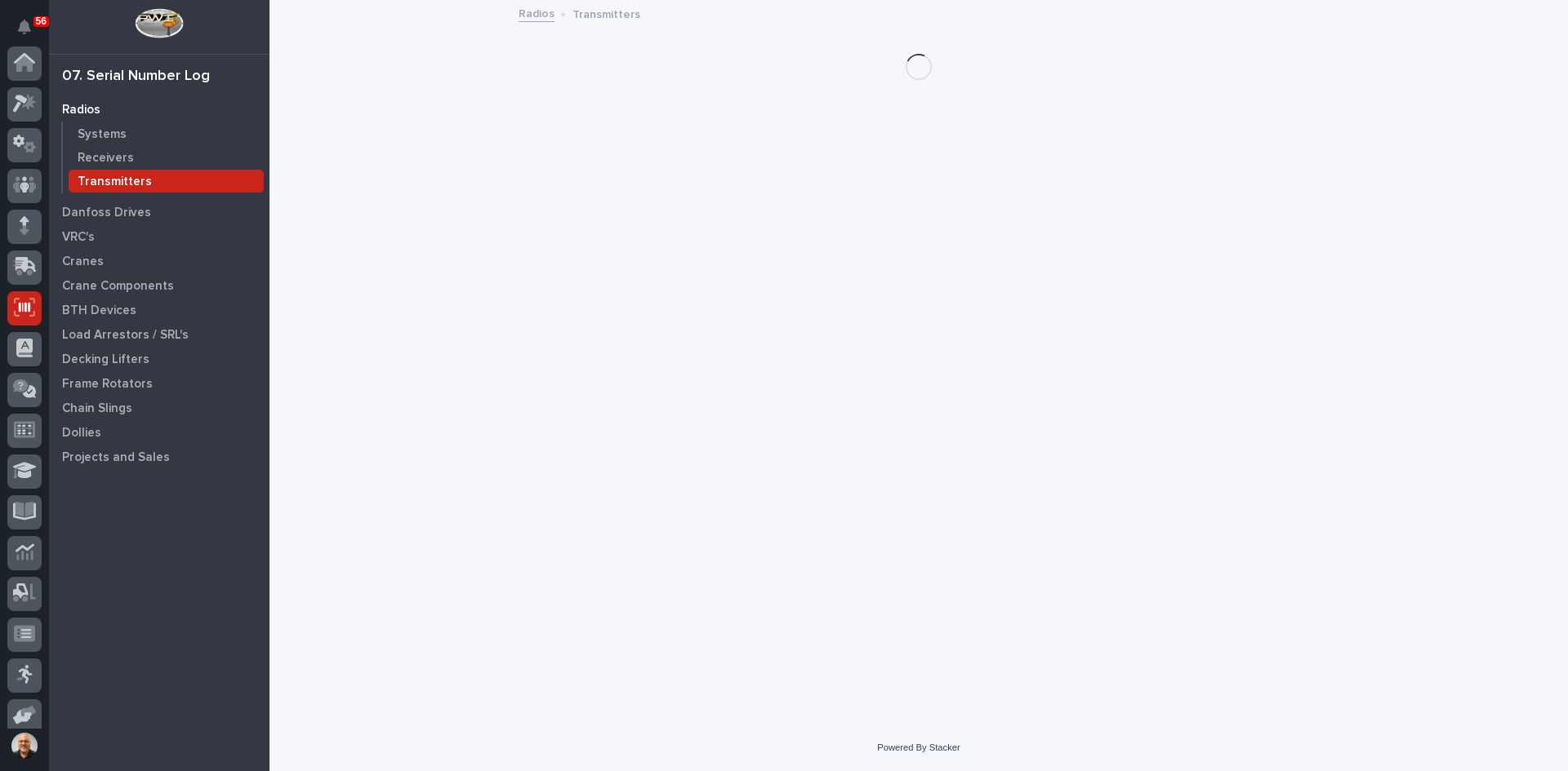
scroll to position [134, 0]
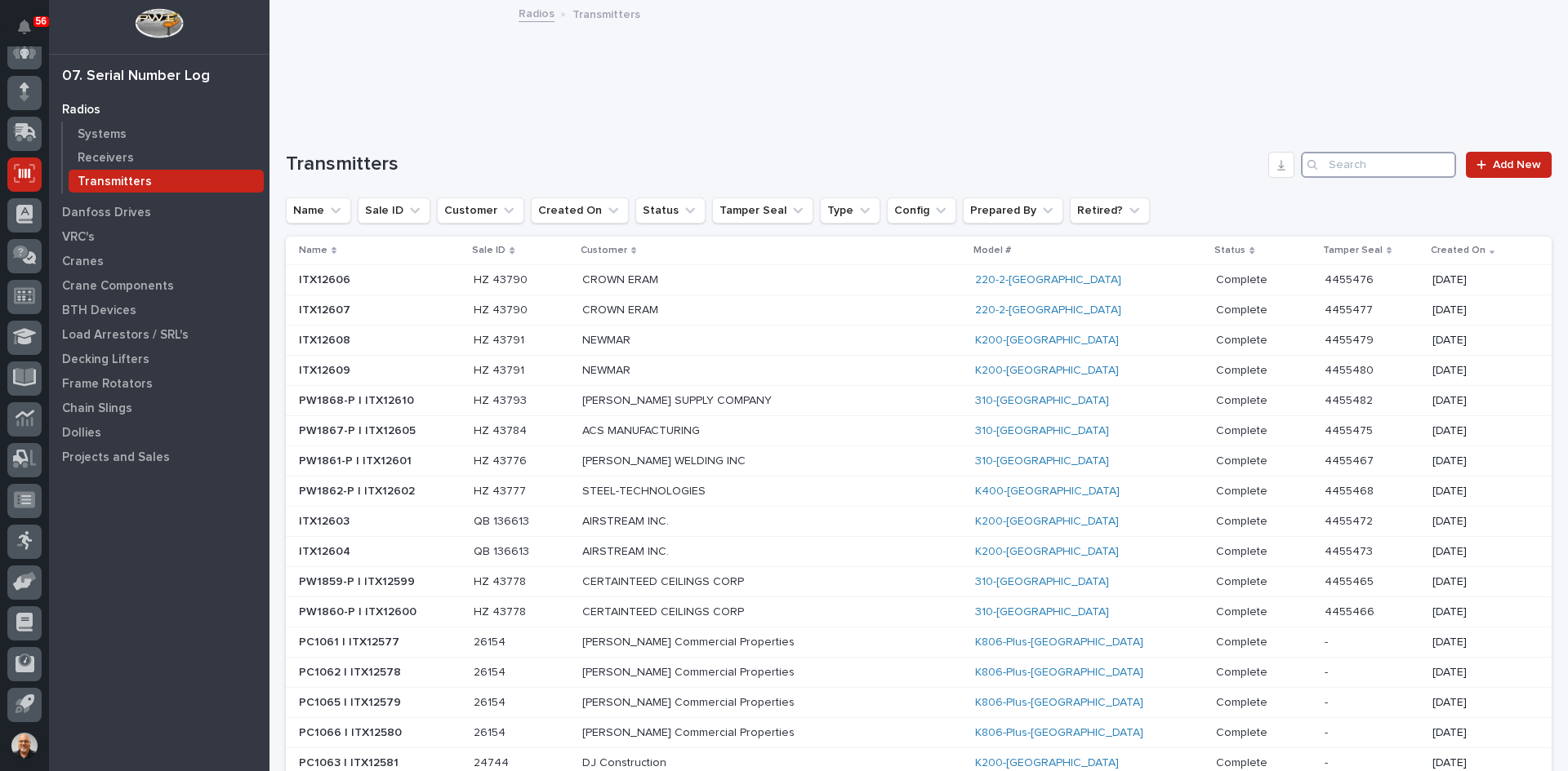
click at [1334, 162] on input "Search" at bounding box center [1378, 165] width 155 height 26
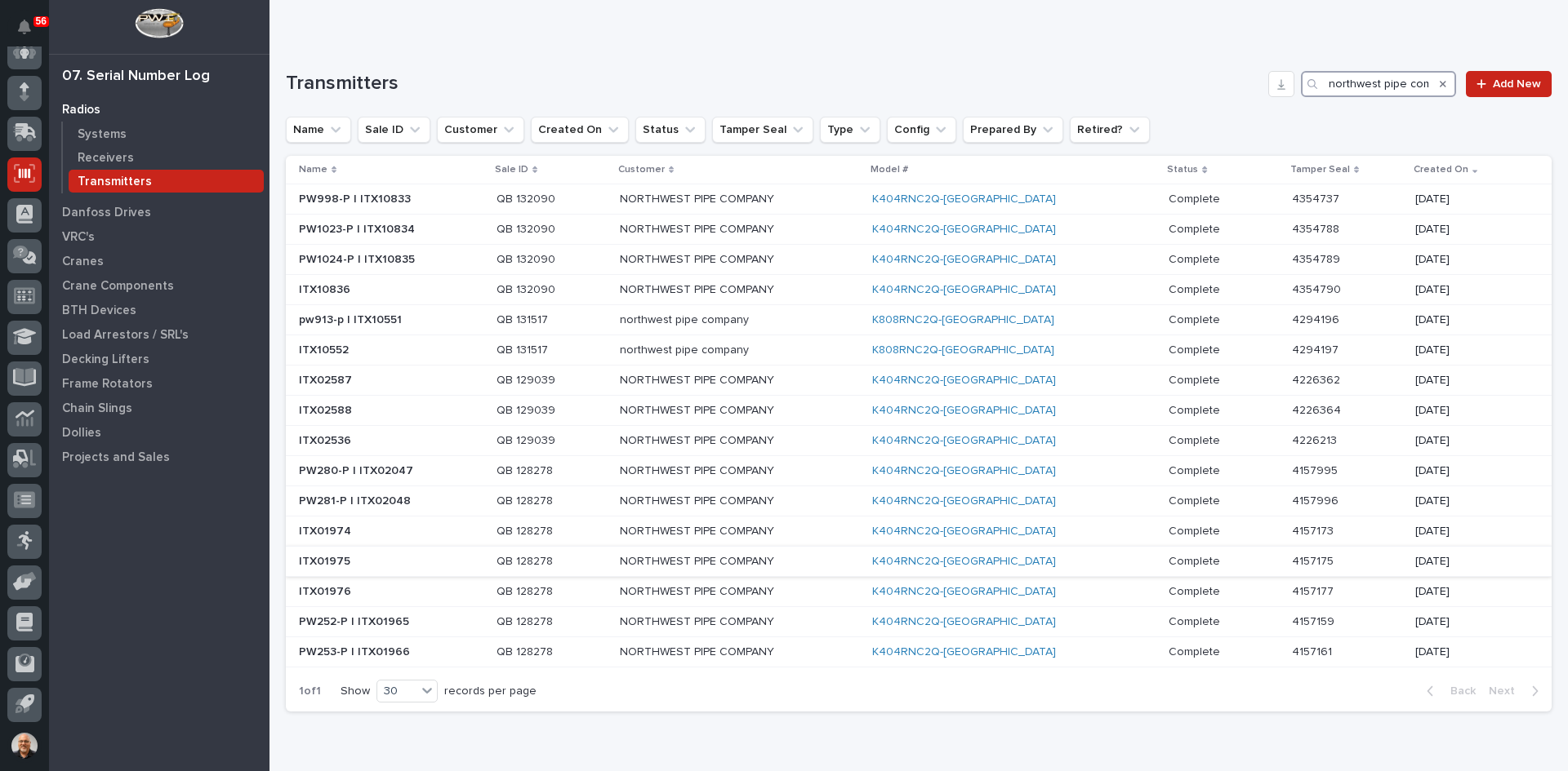
scroll to position [0, 0]
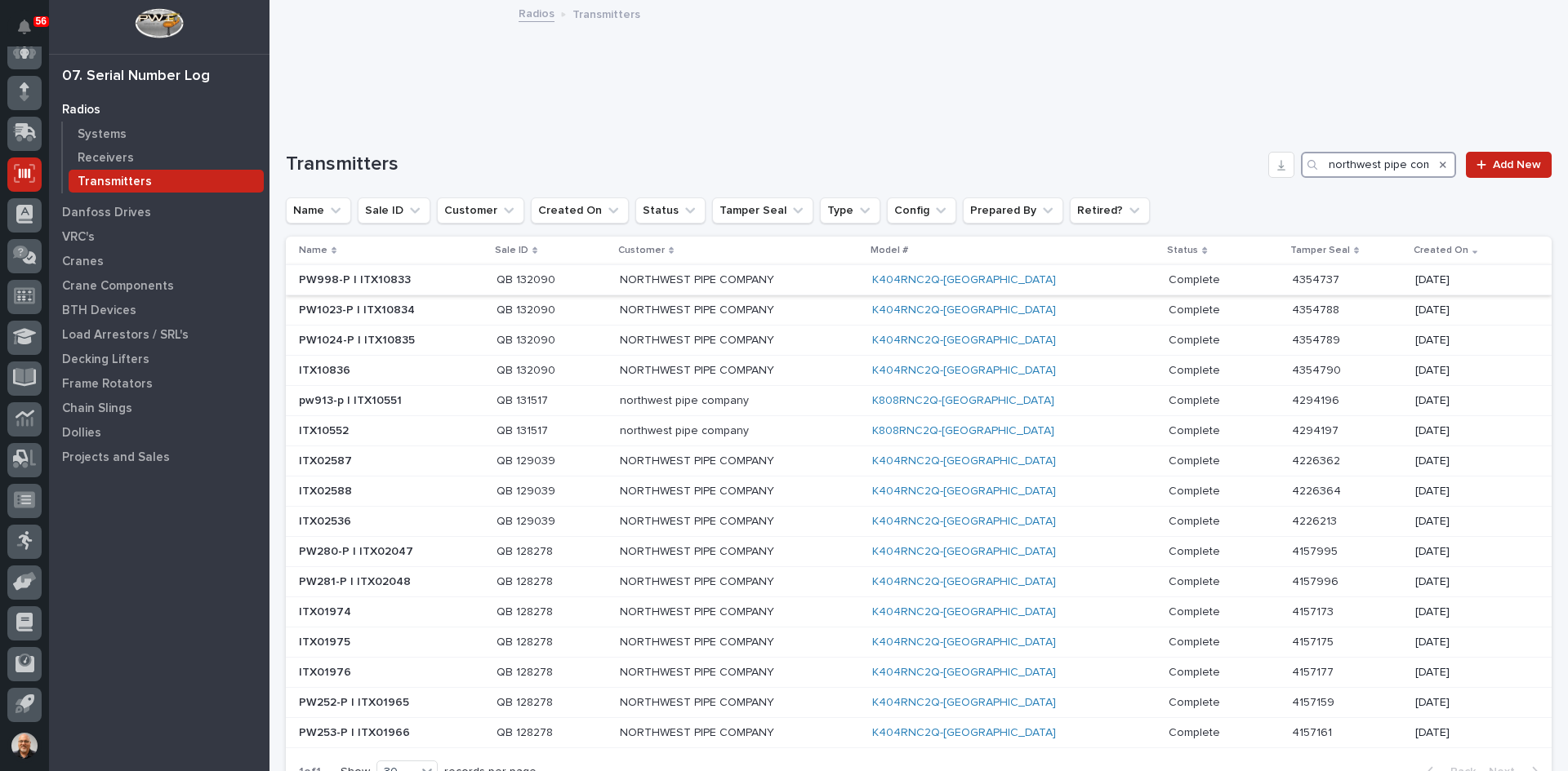
type input "northwest pipe com"
click at [463, 277] on p at bounding box center [390, 280] width 184 height 14
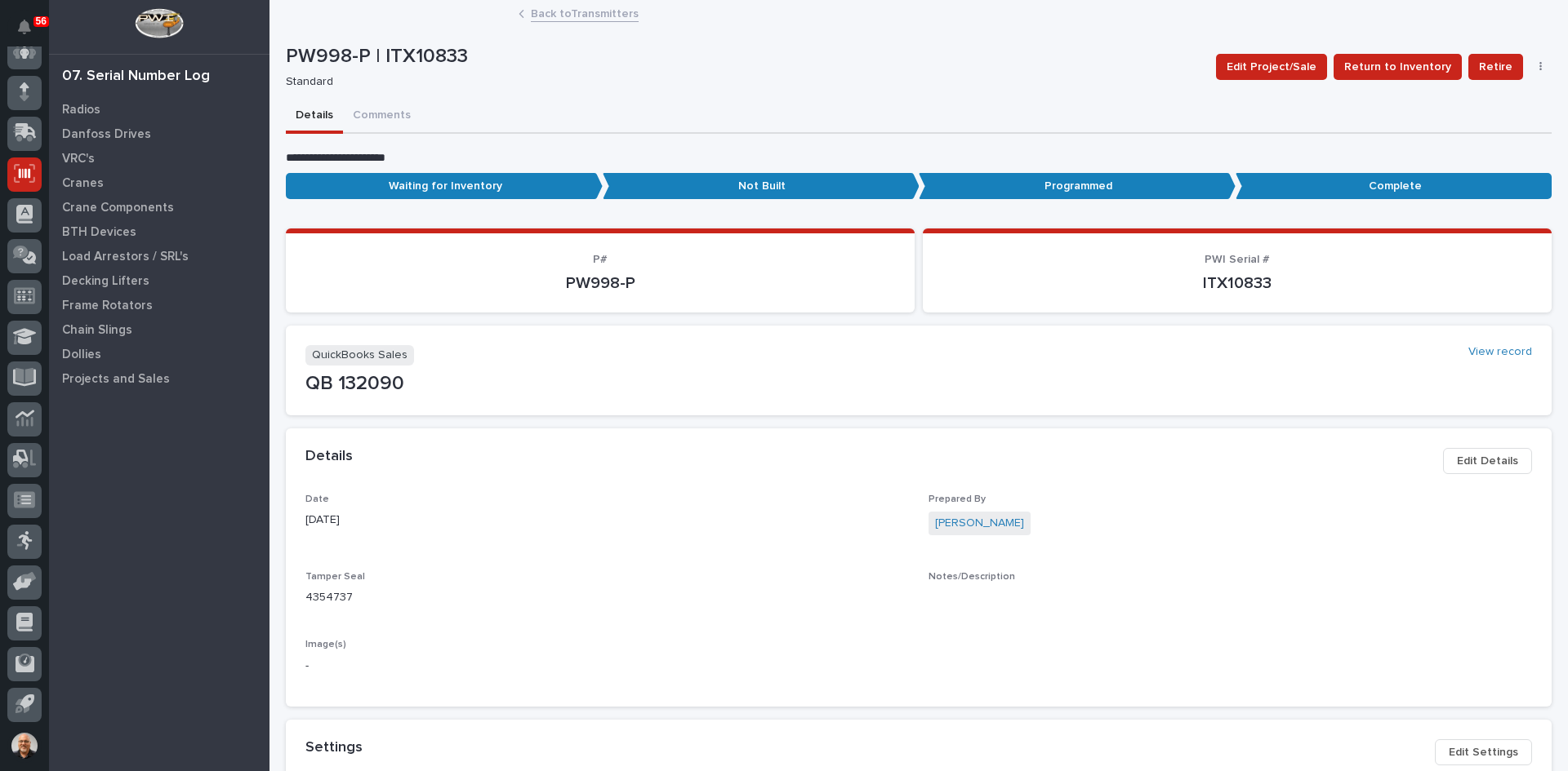
click at [551, 11] on link "Back to Transmitters" at bounding box center [584, 12] width 108 height 19
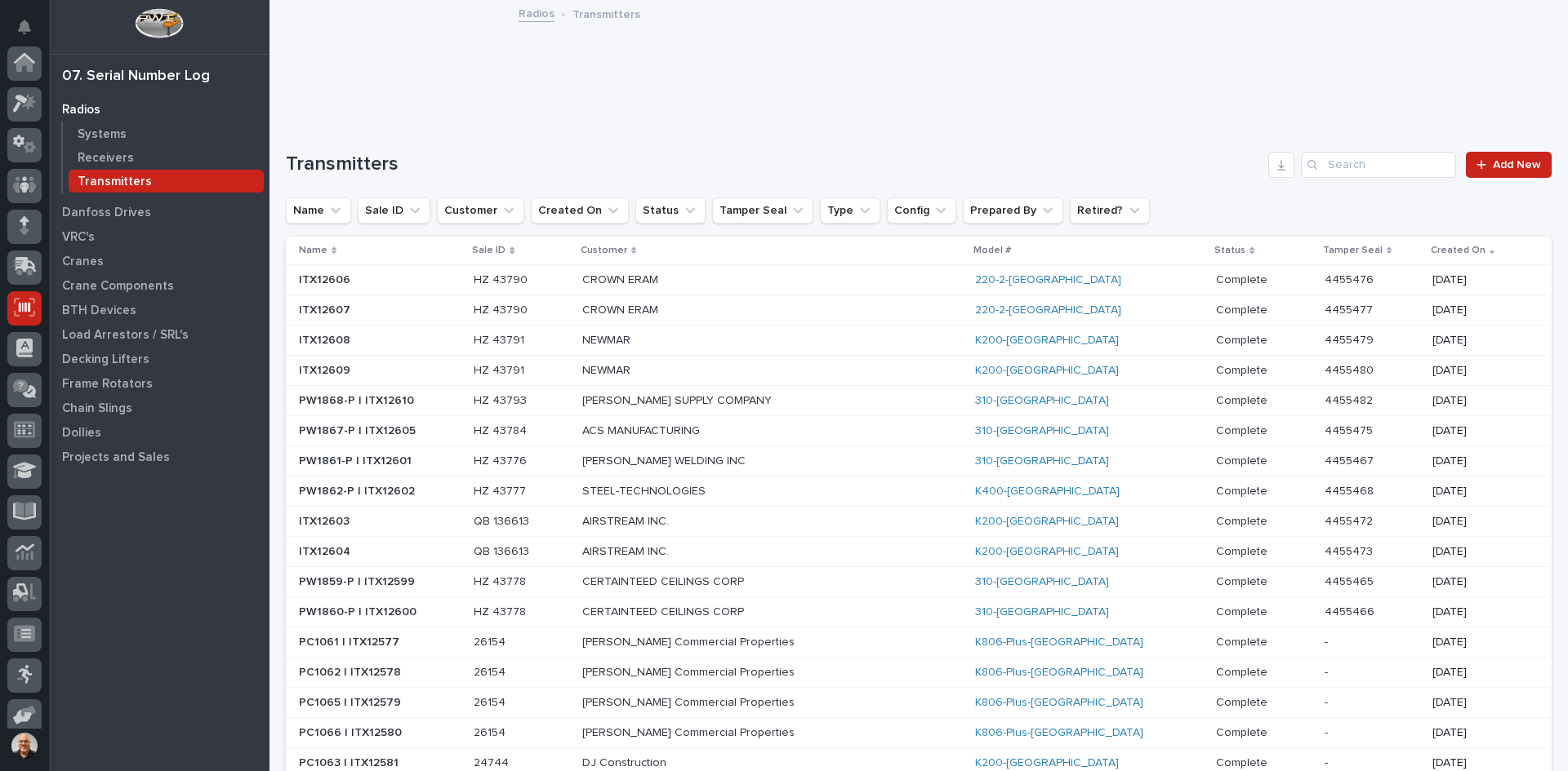
scroll to position [134, 0]
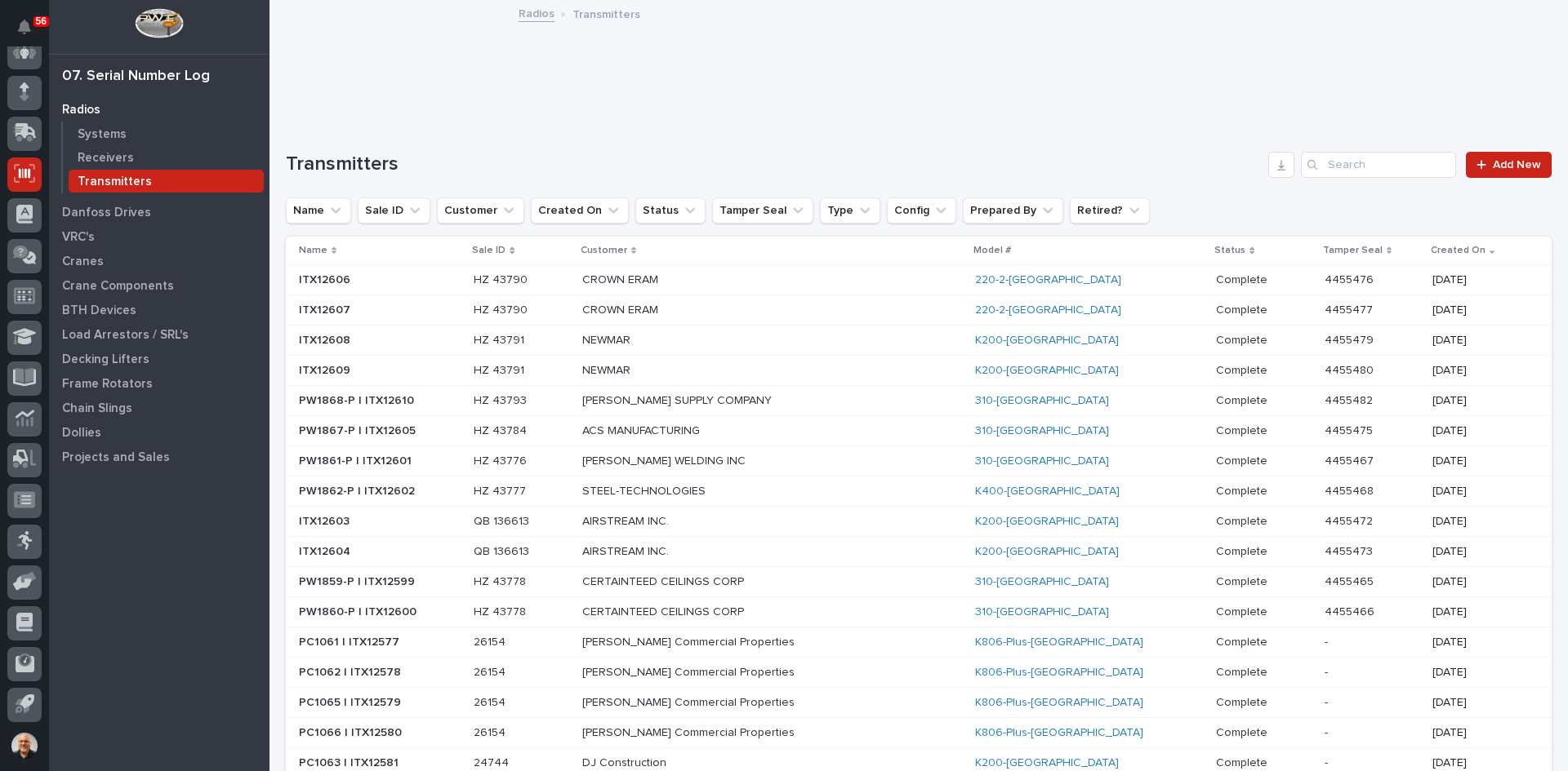
click at [1312, 167] on div "Search" at bounding box center [1313, 165] width 26 height 26
click at [1342, 166] on input "Search" at bounding box center [1378, 165] width 155 height 26
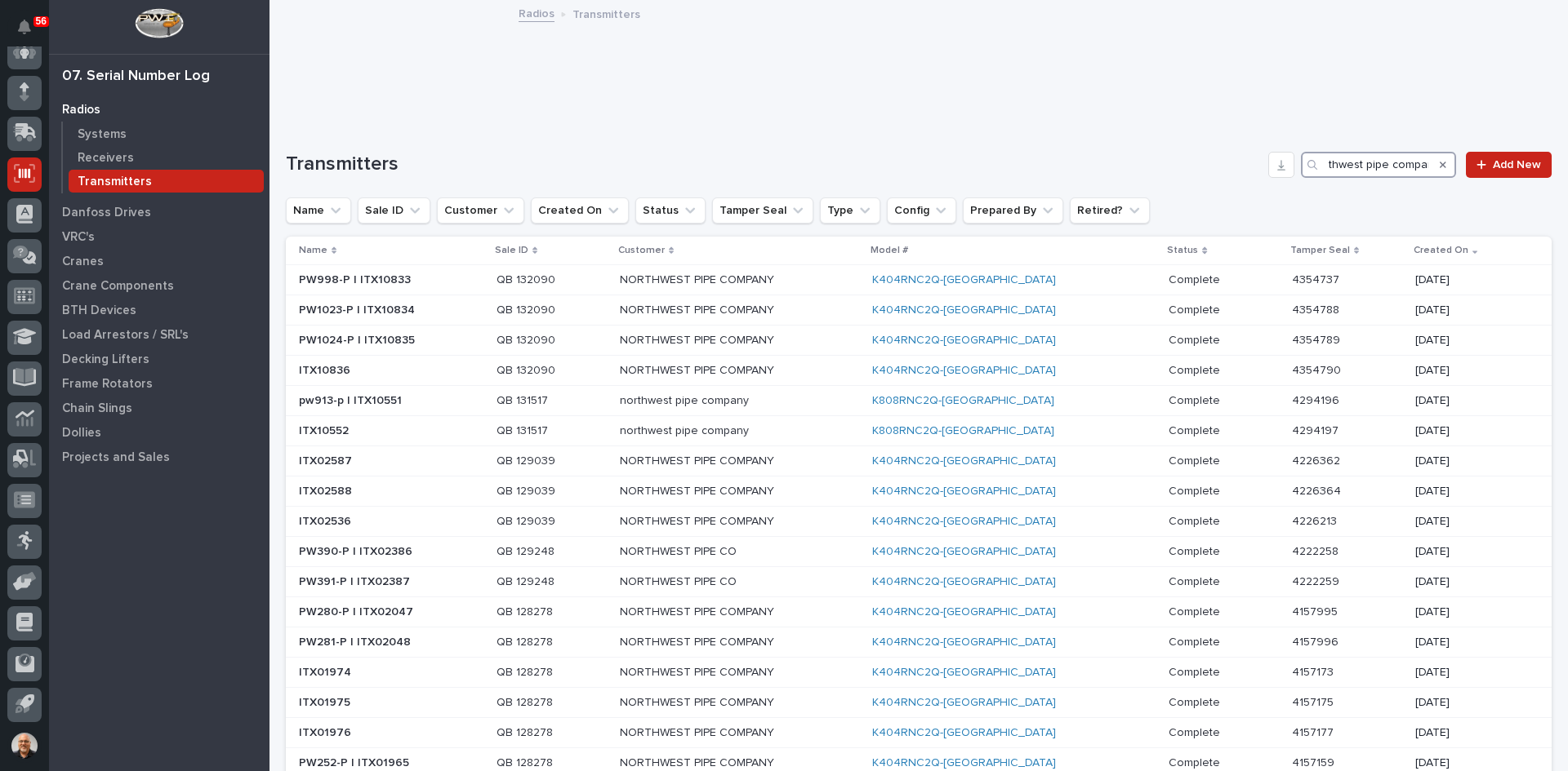
scroll to position [0, 23]
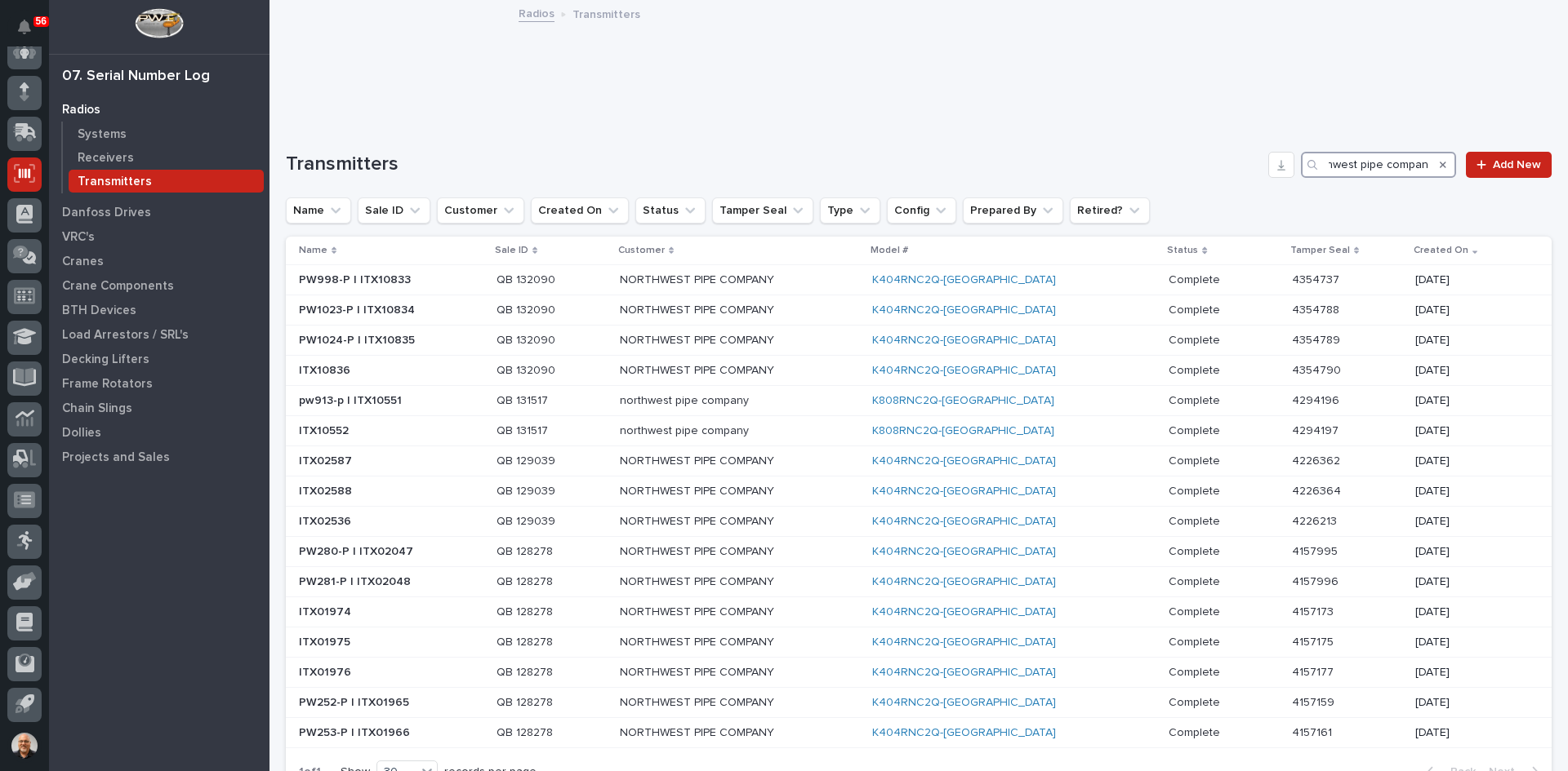
type input "northwest pipe company"
click at [29, 575] on icon at bounding box center [29, 577] width 16 height 11
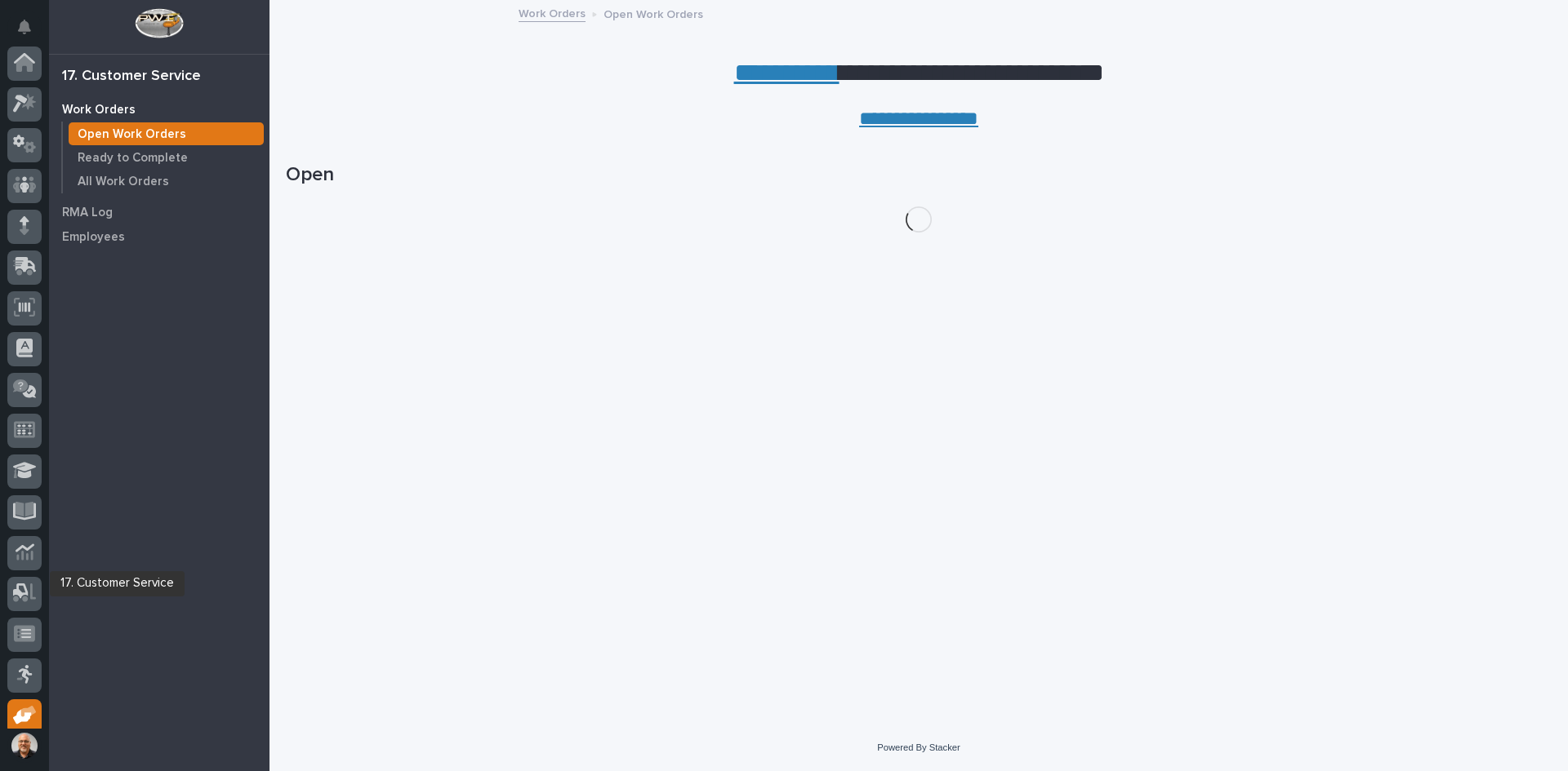
scroll to position [134, 0]
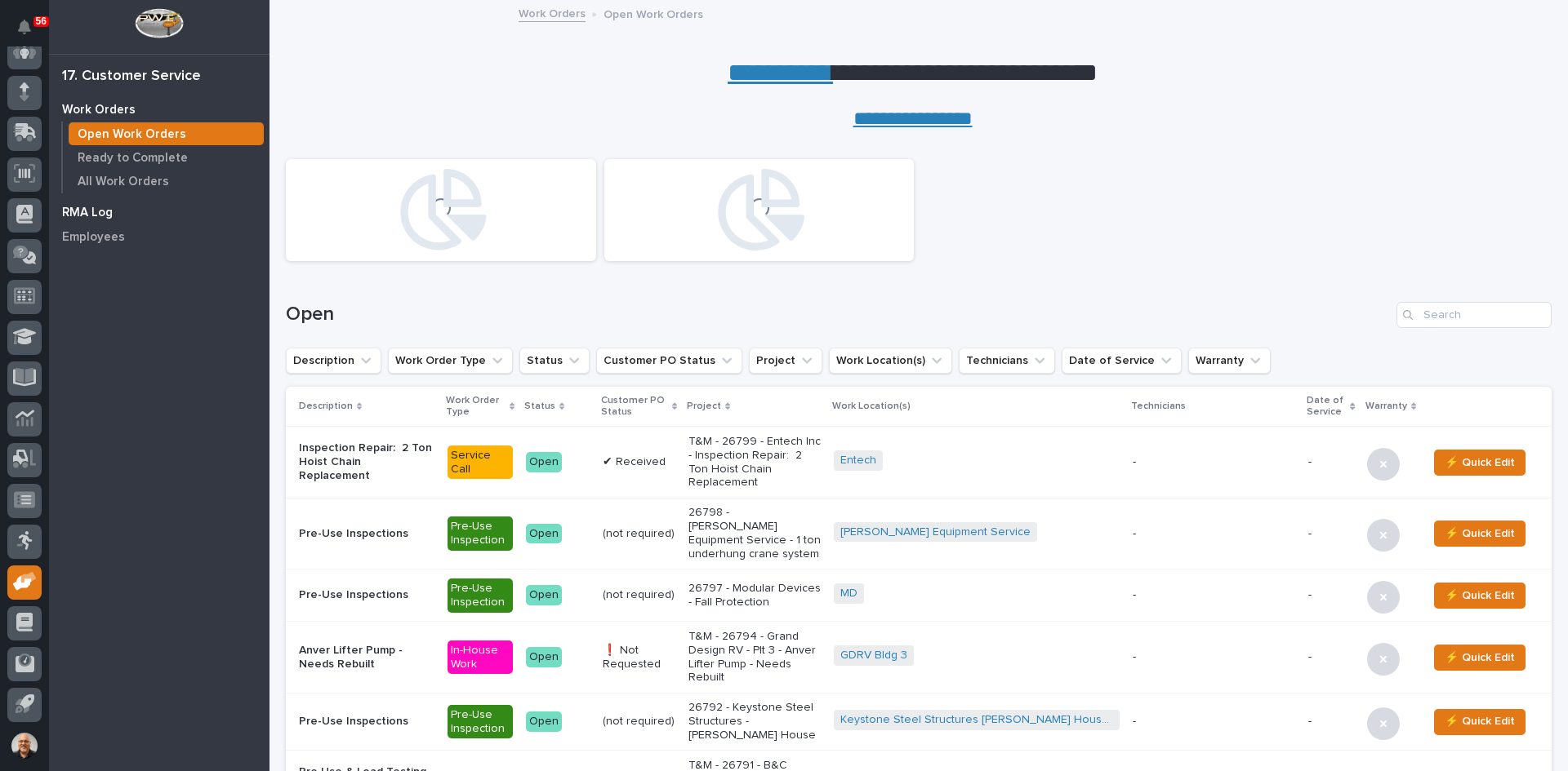
click at [103, 211] on p "RMA Log" at bounding box center [87, 213] width 51 height 15
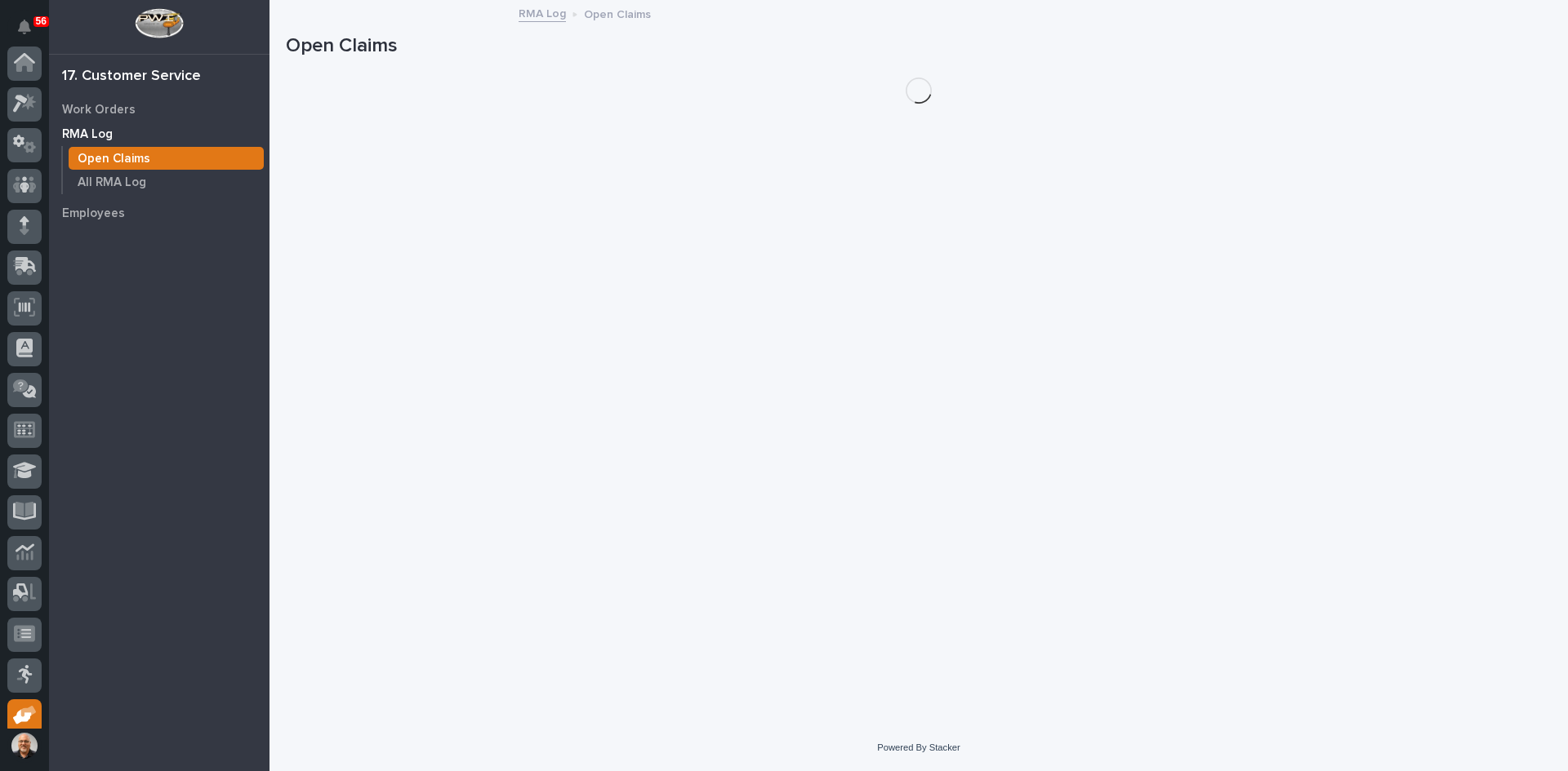
scroll to position [134, 0]
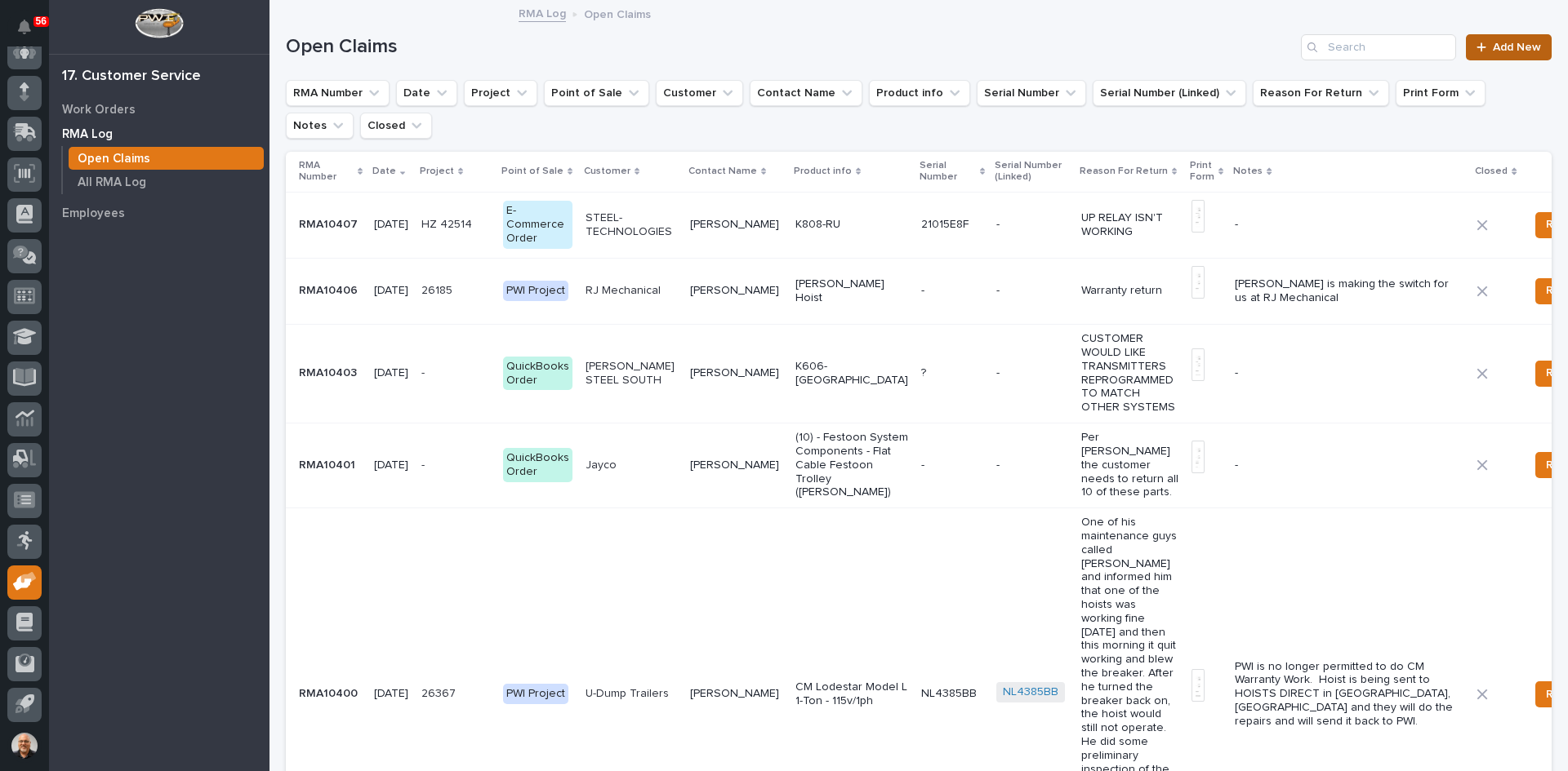
click at [1492, 48] on span "Add New" at bounding box center [1516, 47] width 48 height 11
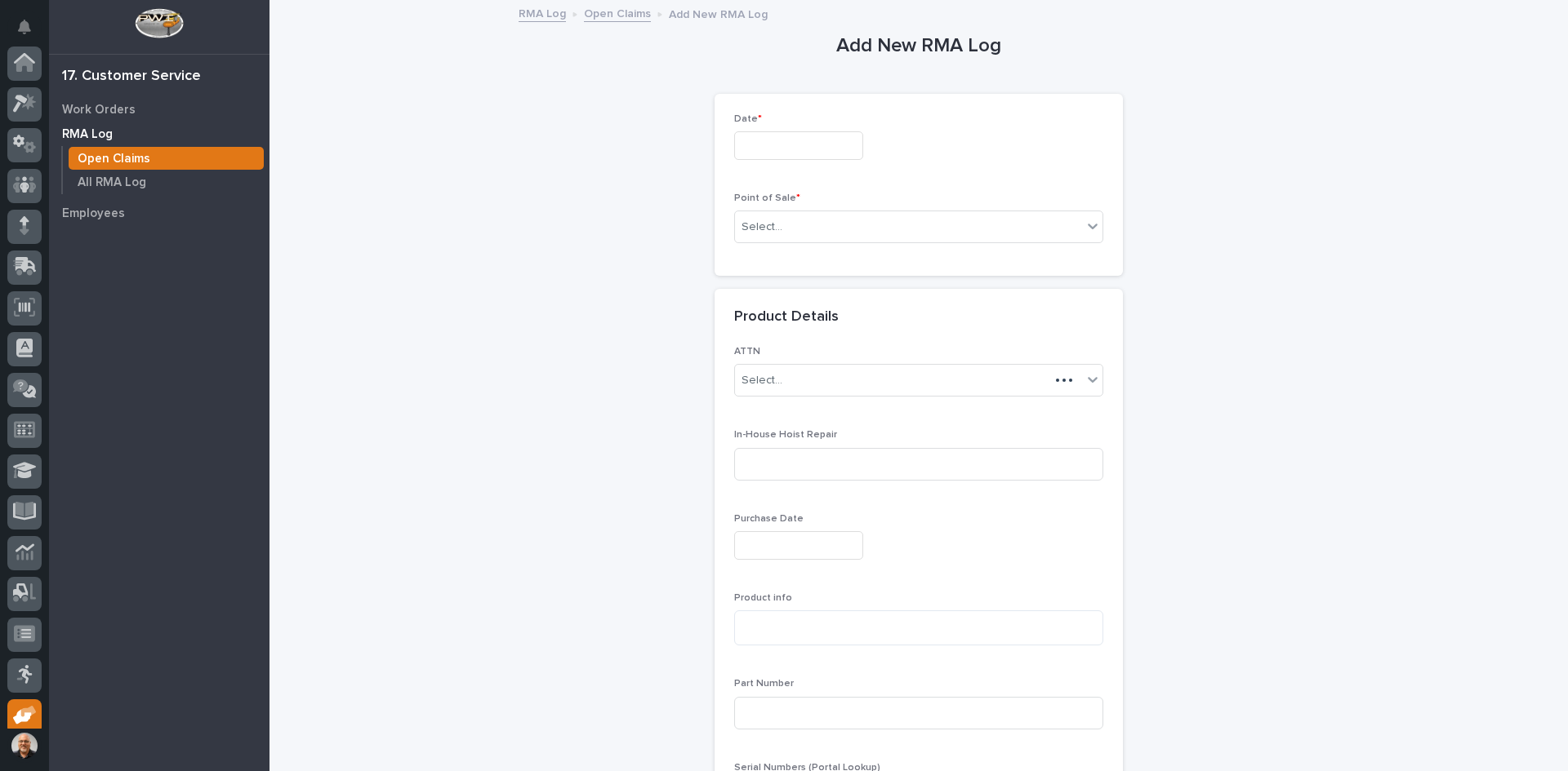
scroll to position [134, 0]
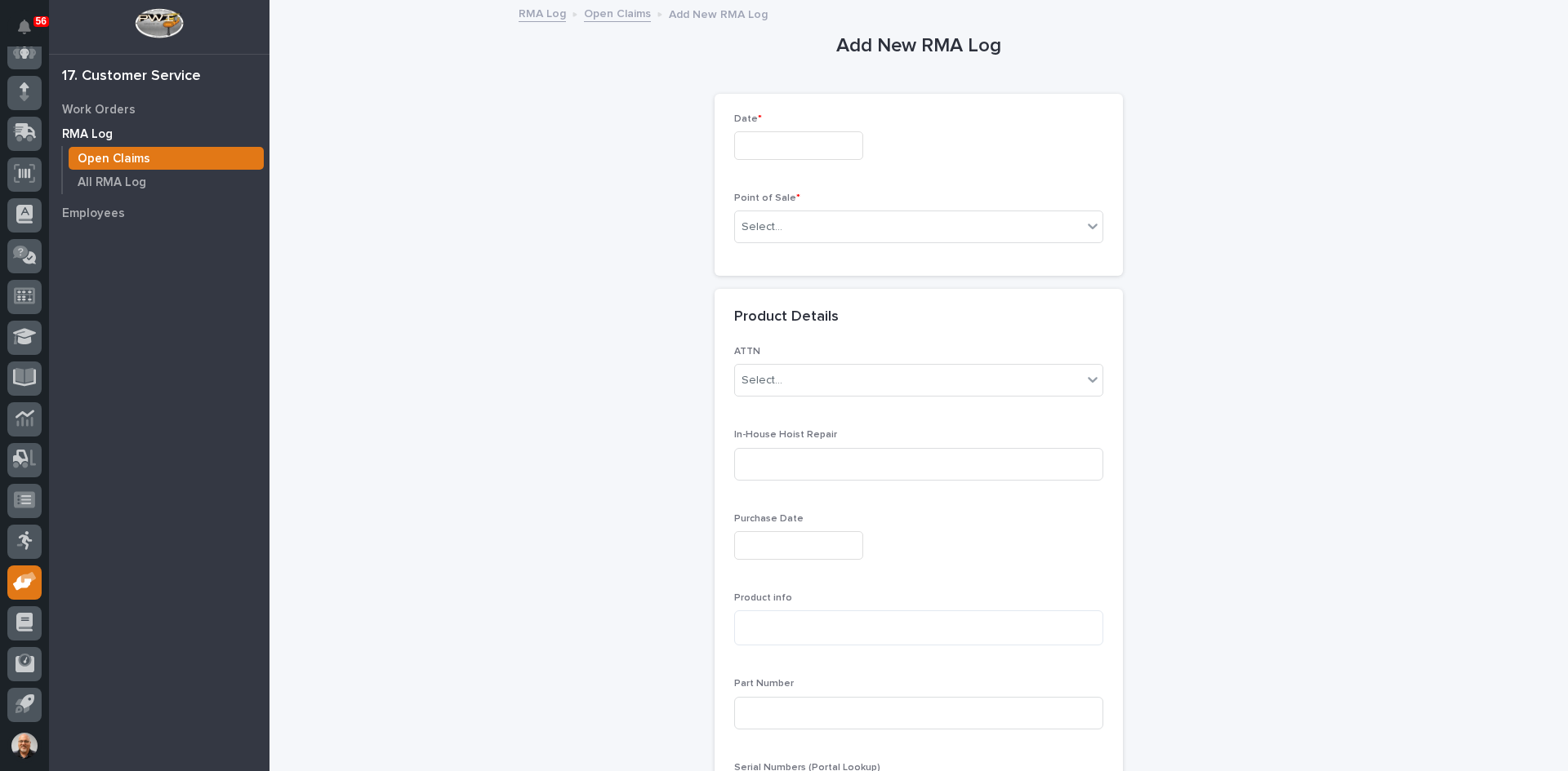
click at [745, 144] on input "text" at bounding box center [799, 145] width 129 height 29
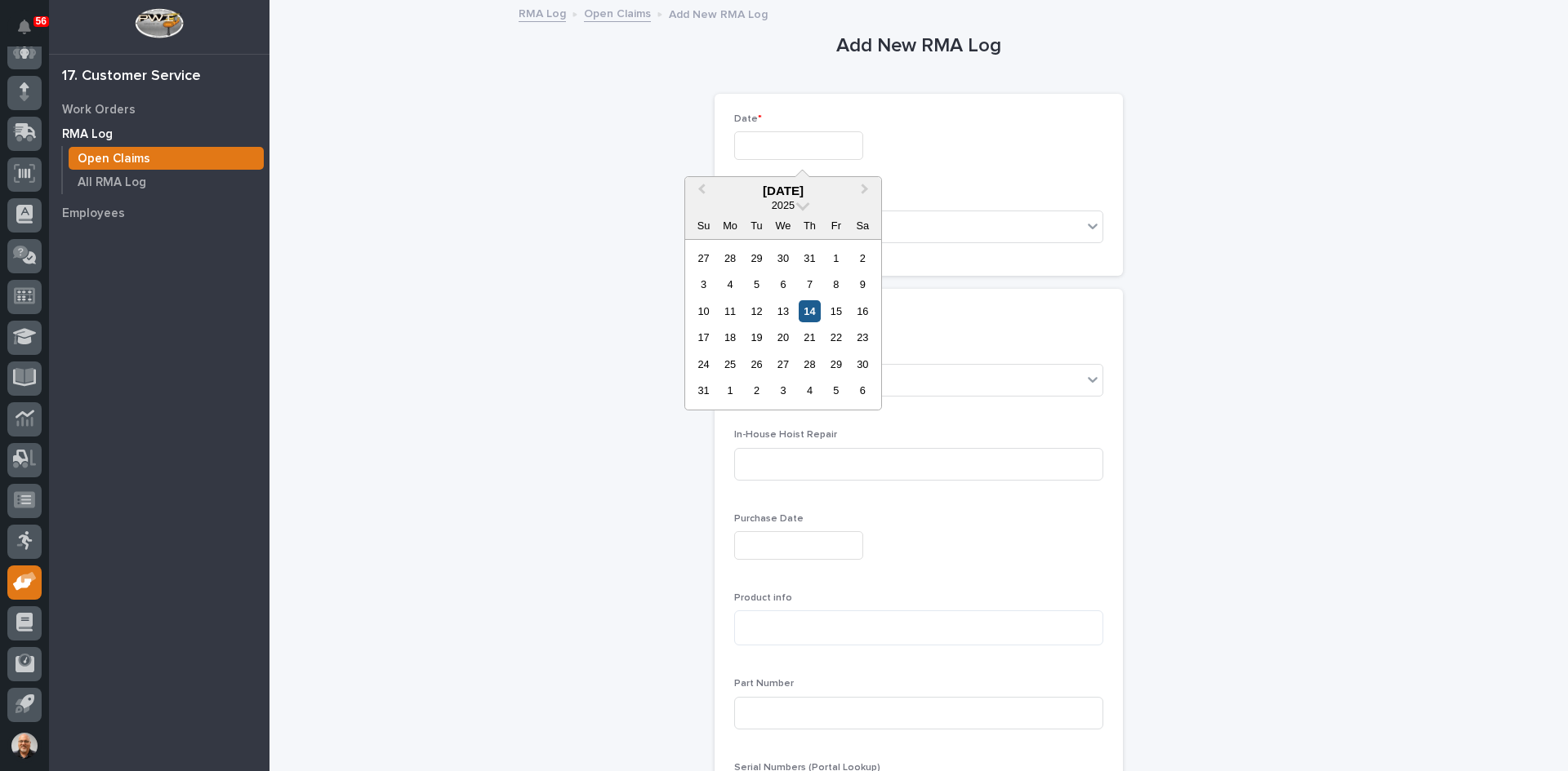
click at [811, 309] on div "14" at bounding box center [810, 312] width 22 height 22
type input "*********"
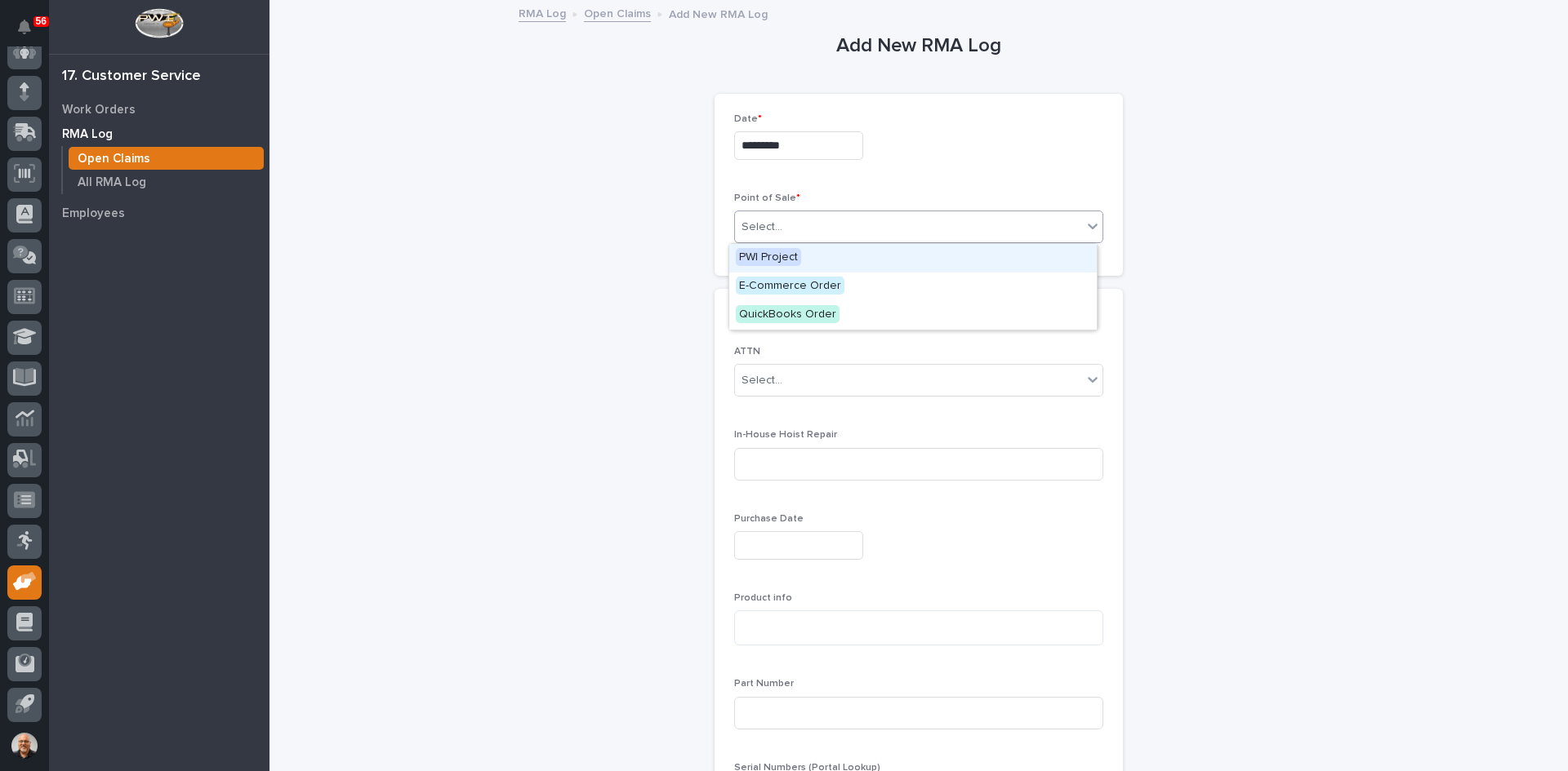
click at [784, 226] on div "Select..." at bounding box center [908, 227] width 347 height 27
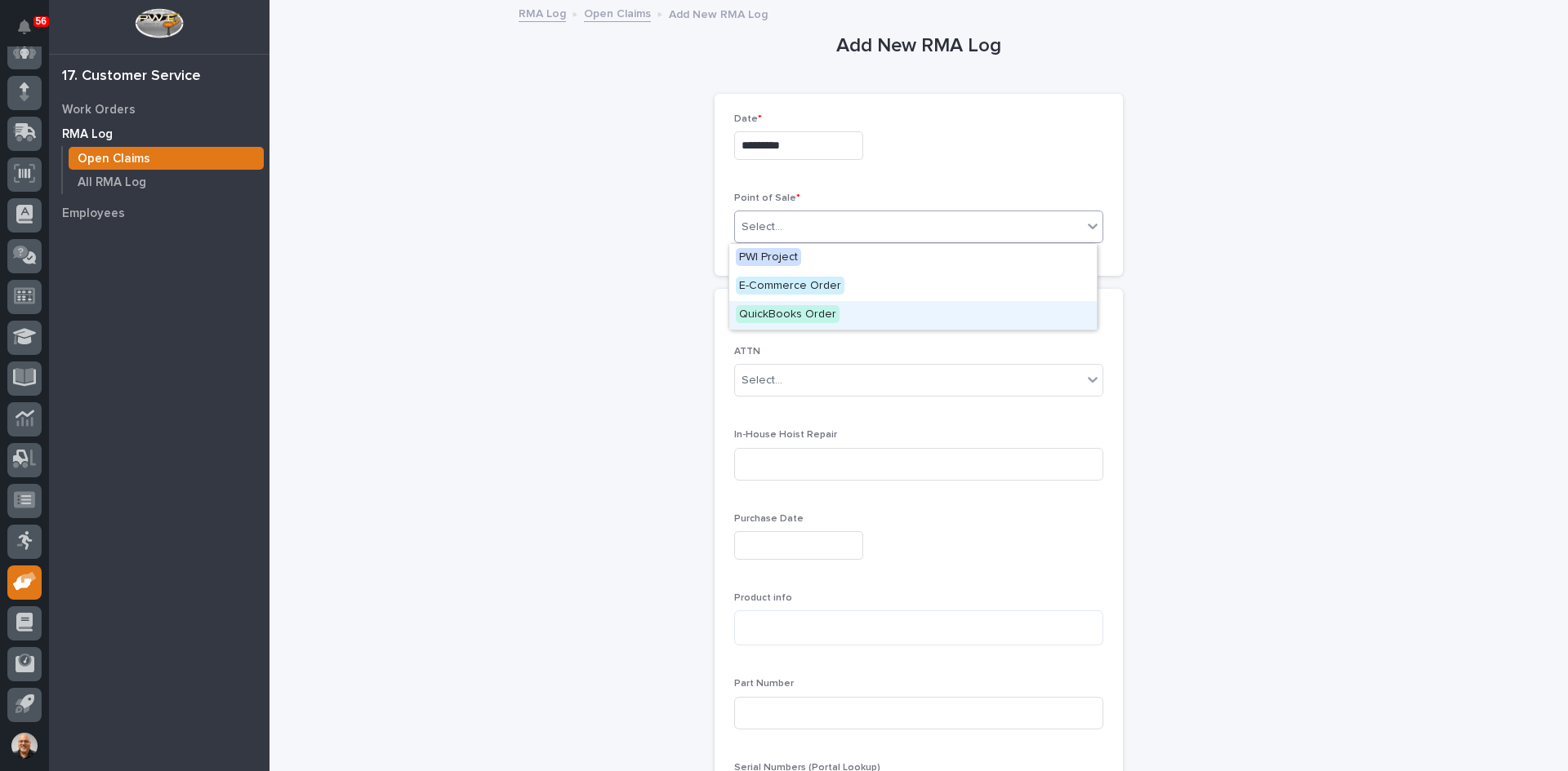
click at [771, 313] on span "QuickBooks Order" at bounding box center [787, 313] width 104 height 18
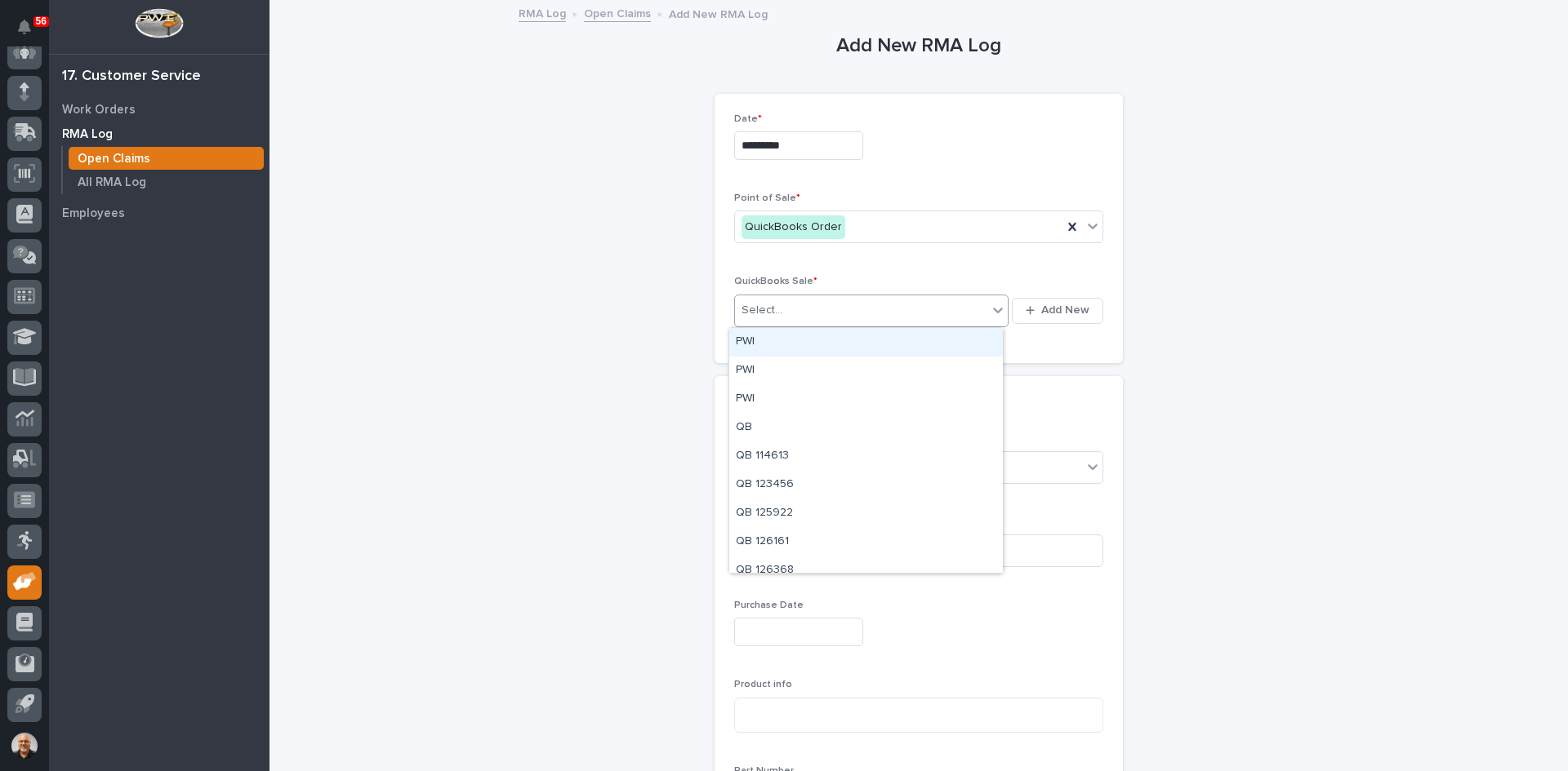
click at [780, 309] on div "Select..." at bounding box center [860, 310] width 252 height 27
type input "******"
click at [788, 342] on div "QB 132090" at bounding box center [866, 342] width 273 height 29
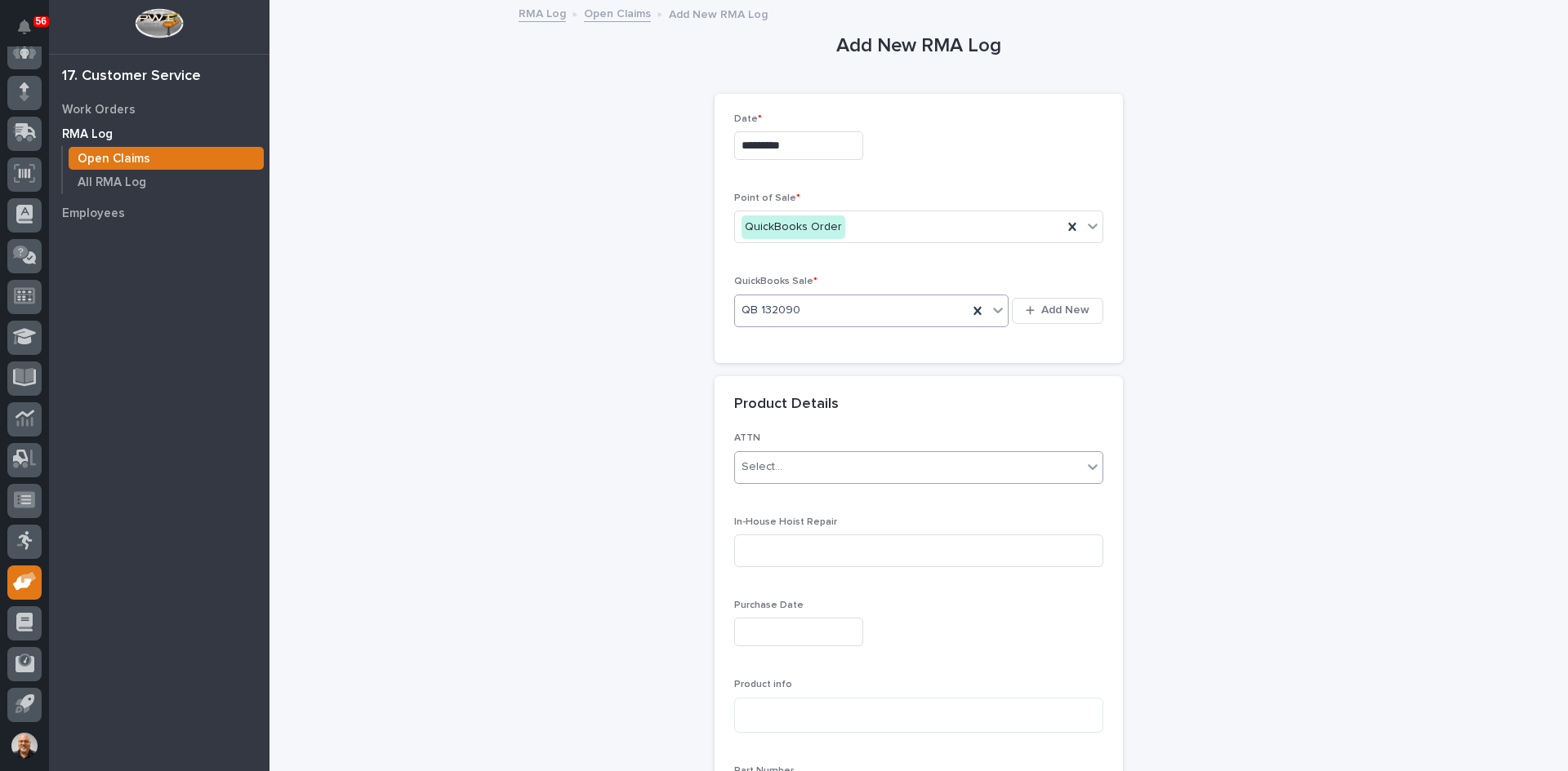
click at [785, 464] on div "Select..." at bounding box center [908, 467] width 347 height 27
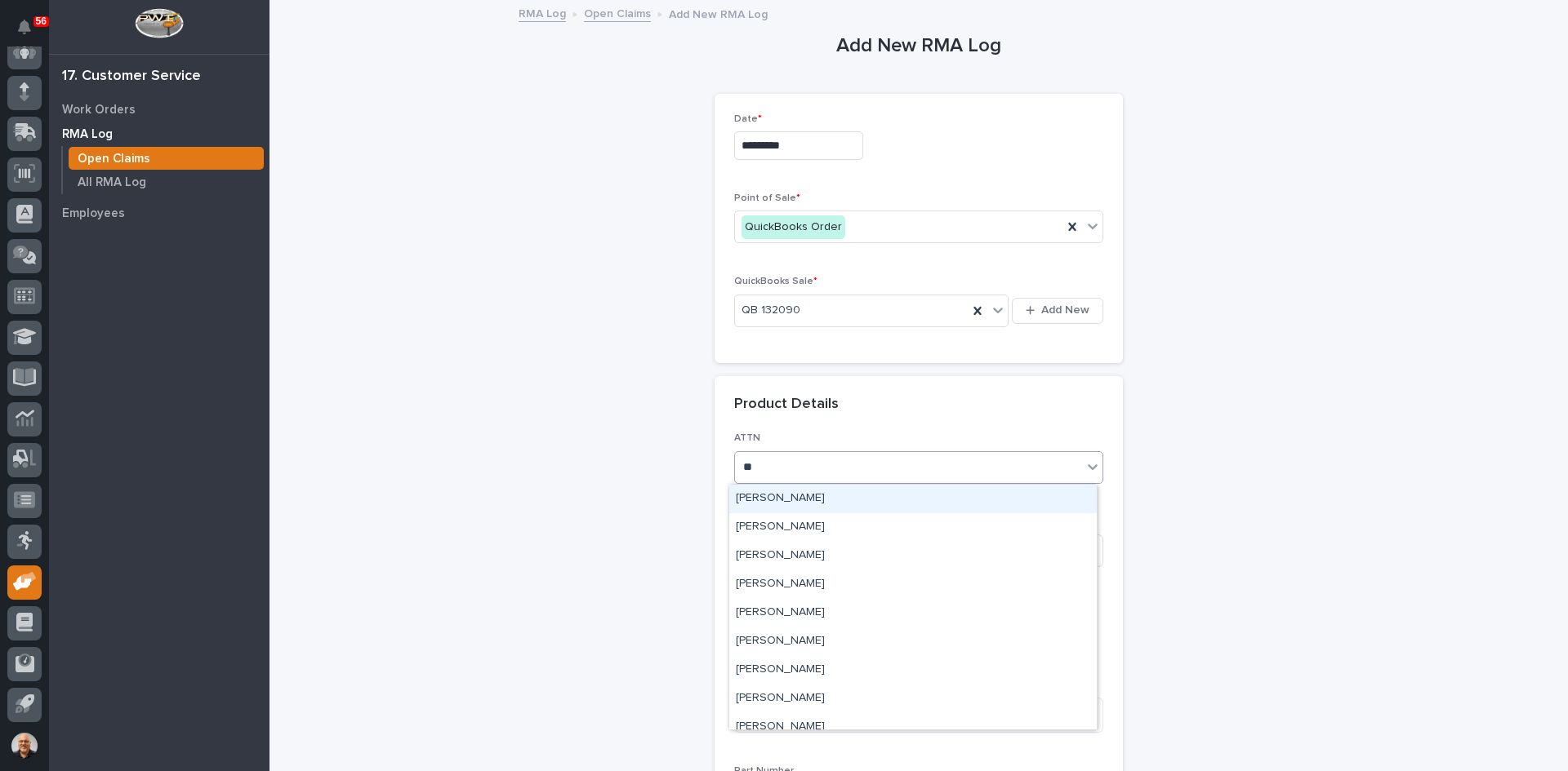
type input "***"
click at [788, 499] on div "[PERSON_NAME]" at bounding box center [913, 499] width 367 height 29
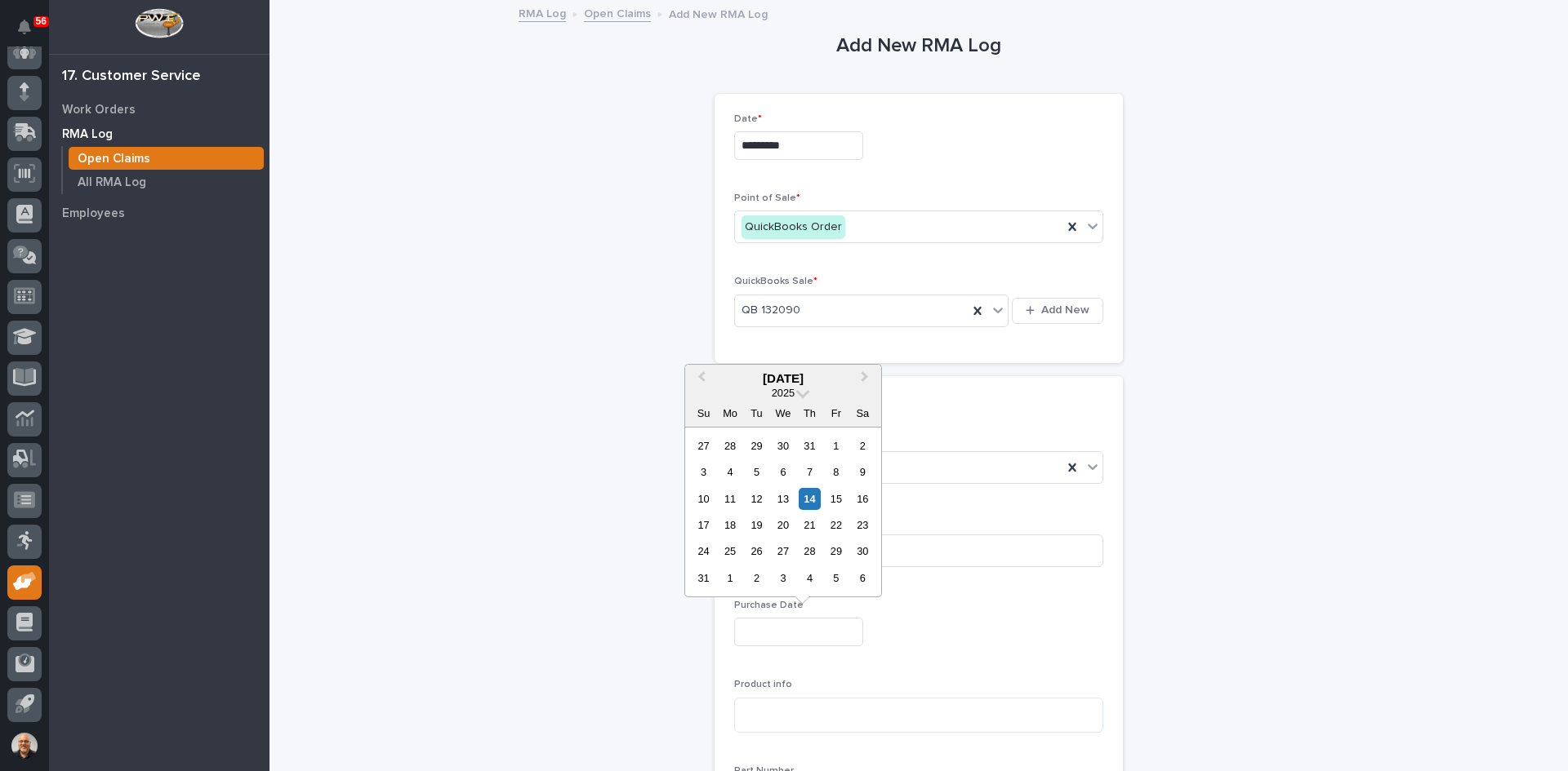
click at [754, 632] on input "text" at bounding box center [799, 632] width 129 height 29
type input "**********"
click at [741, 706] on textarea at bounding box center [918, 716] width 369 height 36
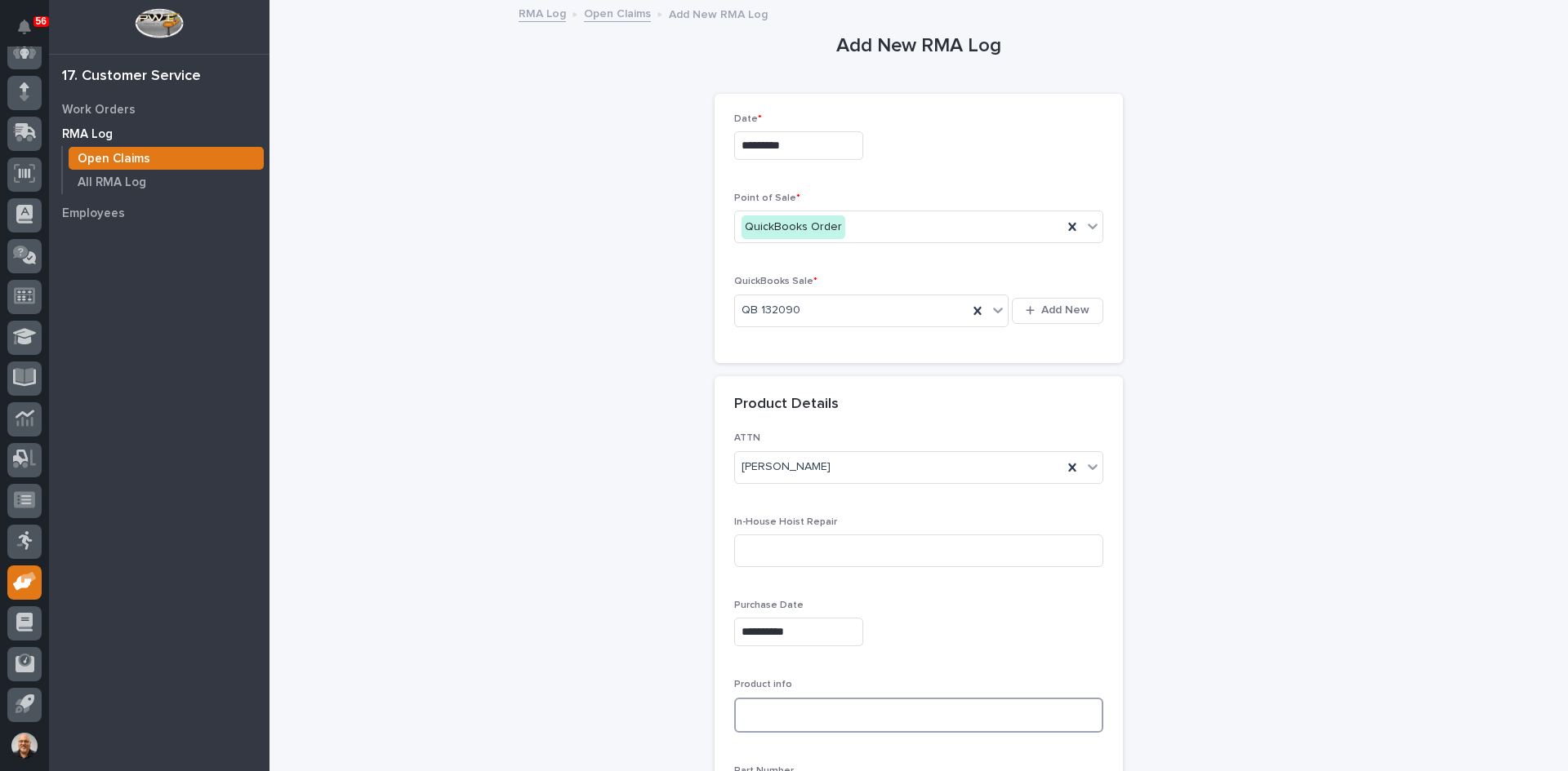
type textarea "*"
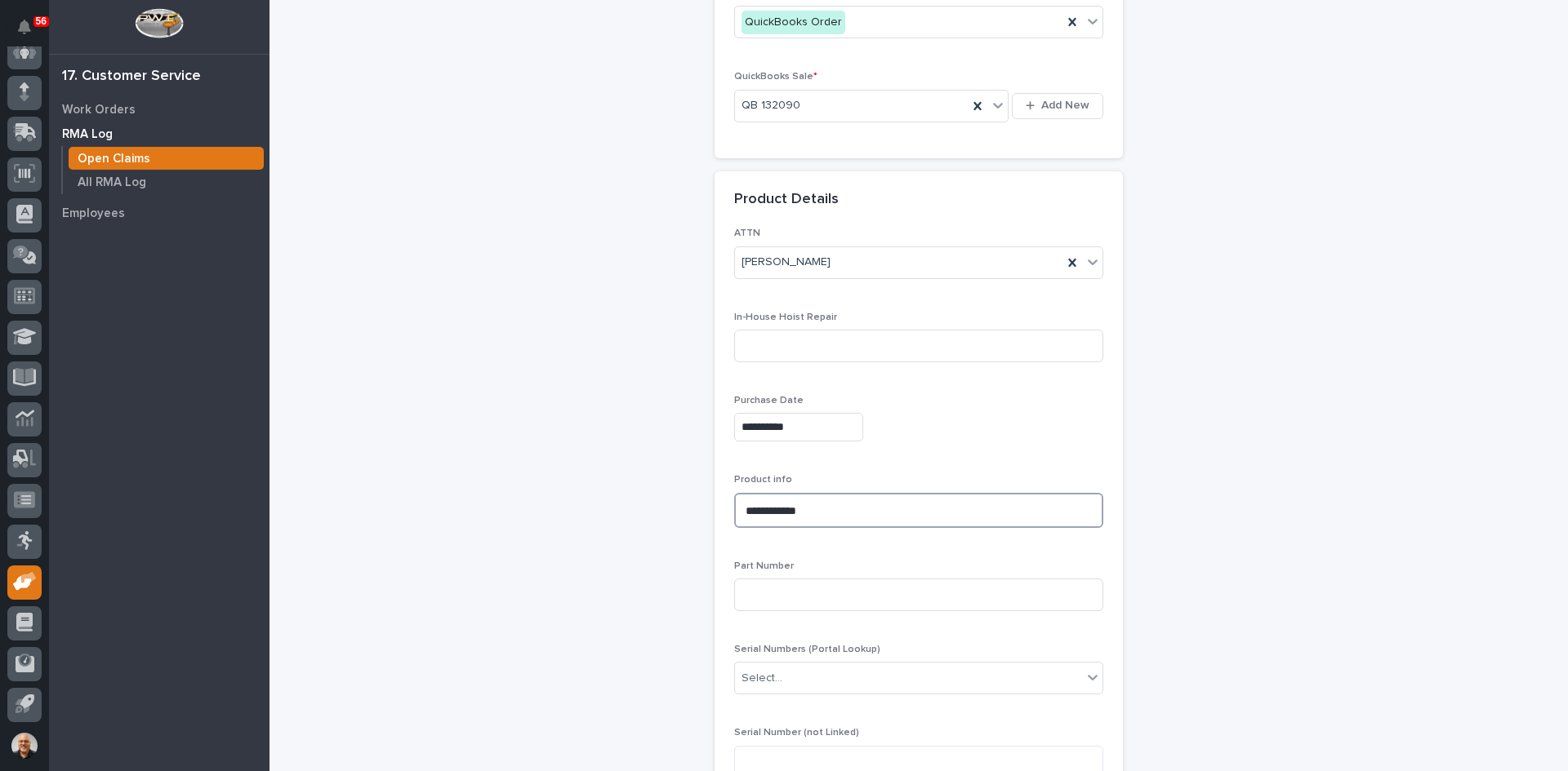
scroll to position [245, 0]
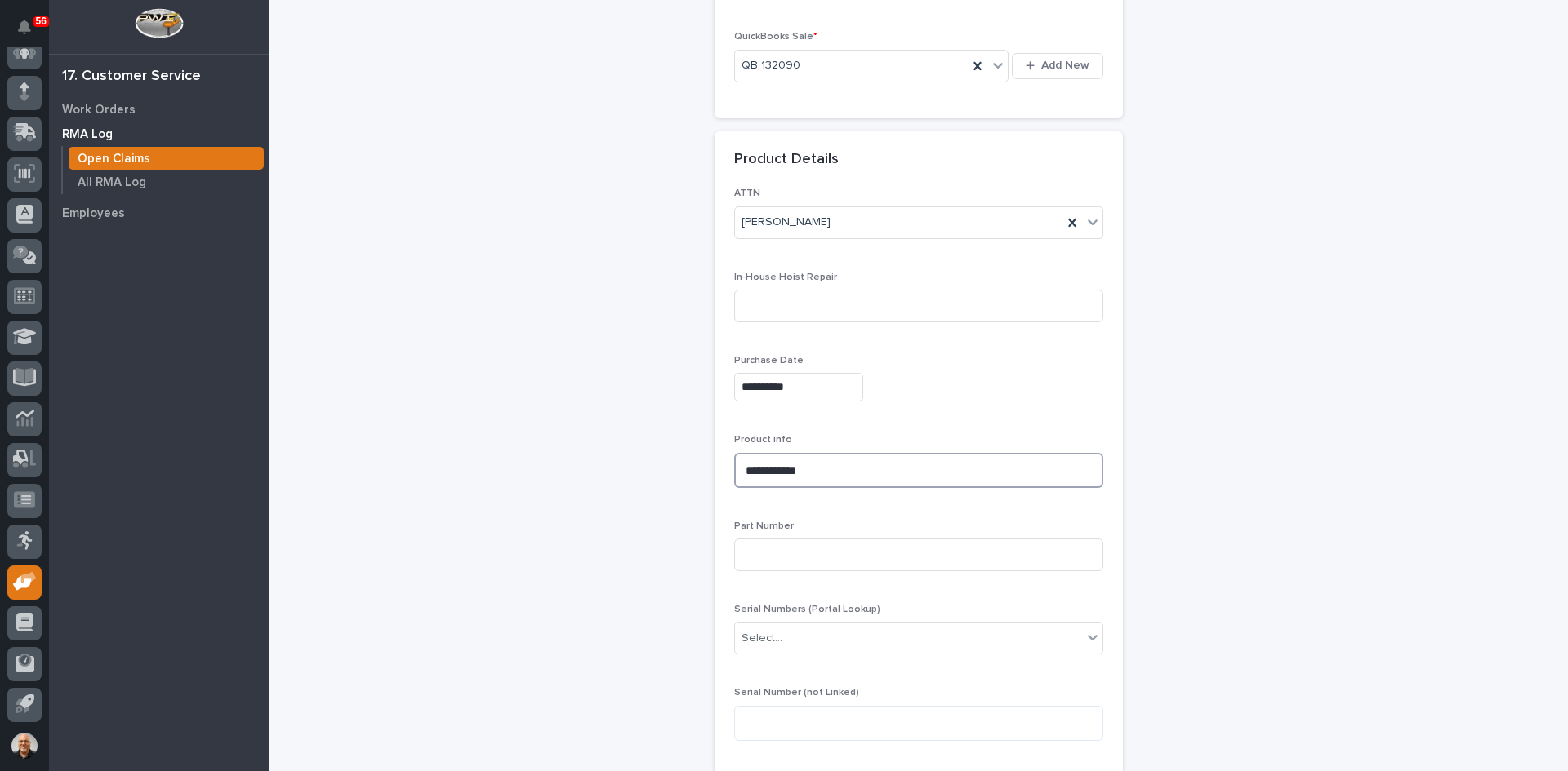
drag, startPoint x: 830, startPoint y: 469, endPoint x: 732, endPoint y: 467, distance: 98.0
click at [734, 467] on textarea "**********" at bounding box center [918, 471] width 369 height 36
type textarea "**********"
click at [751, 546] on input at bounding box center [918, 555] width 369 height 33
paste input "K404RNC2Q-[GEOGRAPHIC_DATA]"
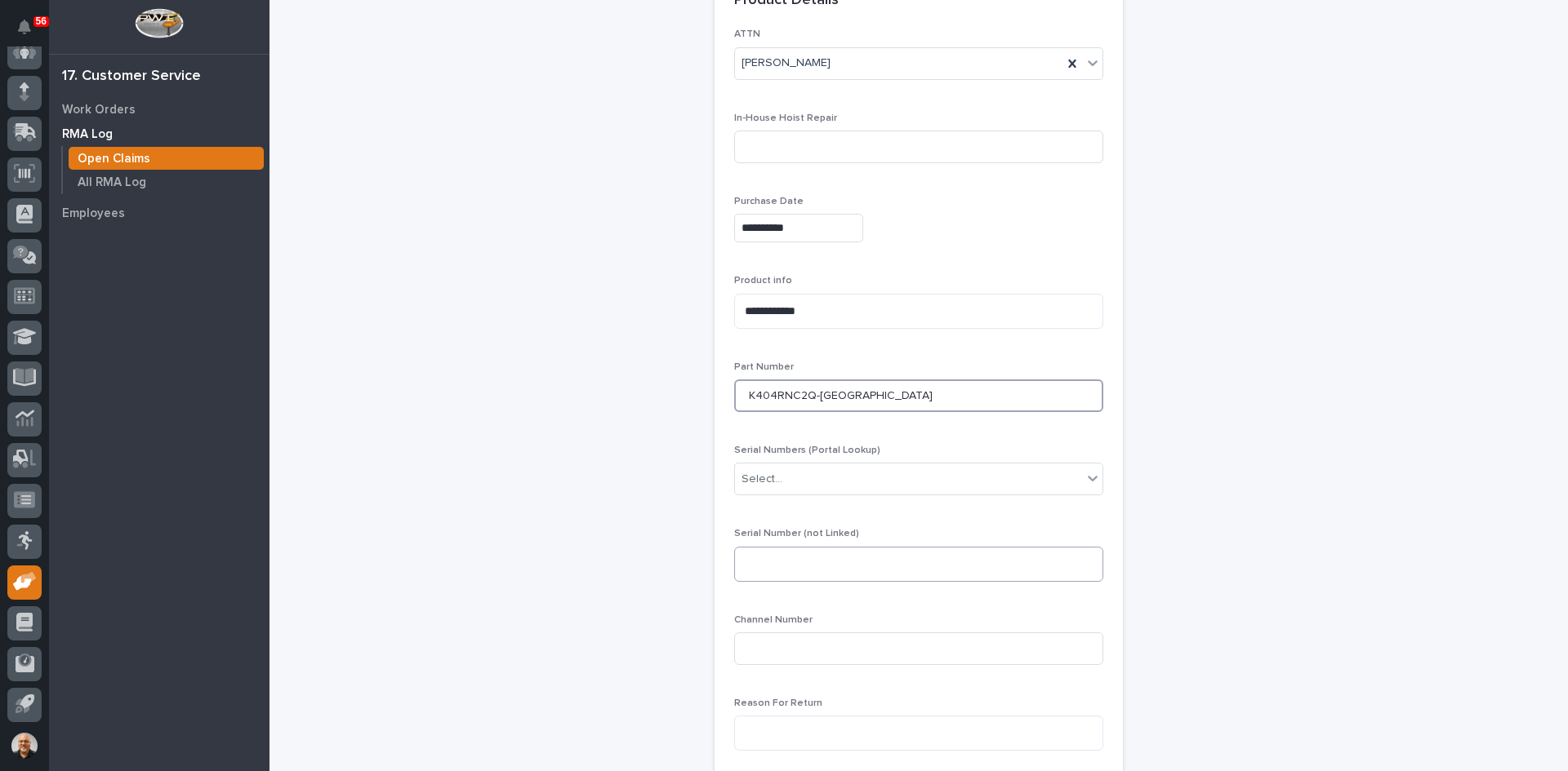
scroll to position [408, 0]
type input "K404RNC2Q-[GEOGRAPHIC_DATA]"
click at [760, 559] on textarea at bounding box center [918, 560] width 369 height 36
type textarea "**********"
click at [767, 642] on input at bounding box center [918, 645] width 369 height 33
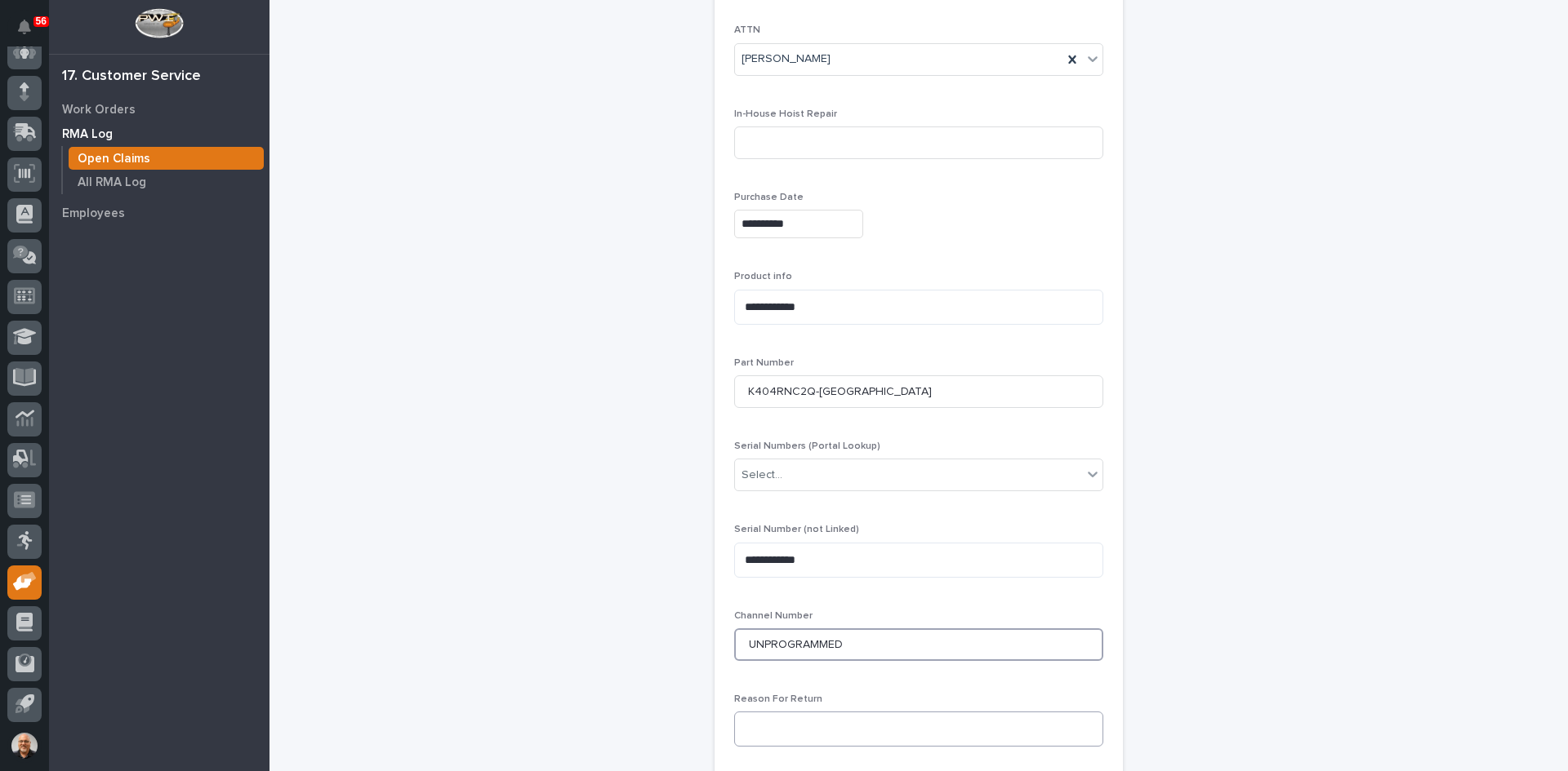
type input "UNPROGRAMMED"
click at [756, 718] on textarea at bounding box center [918, 730] width 369 height 36
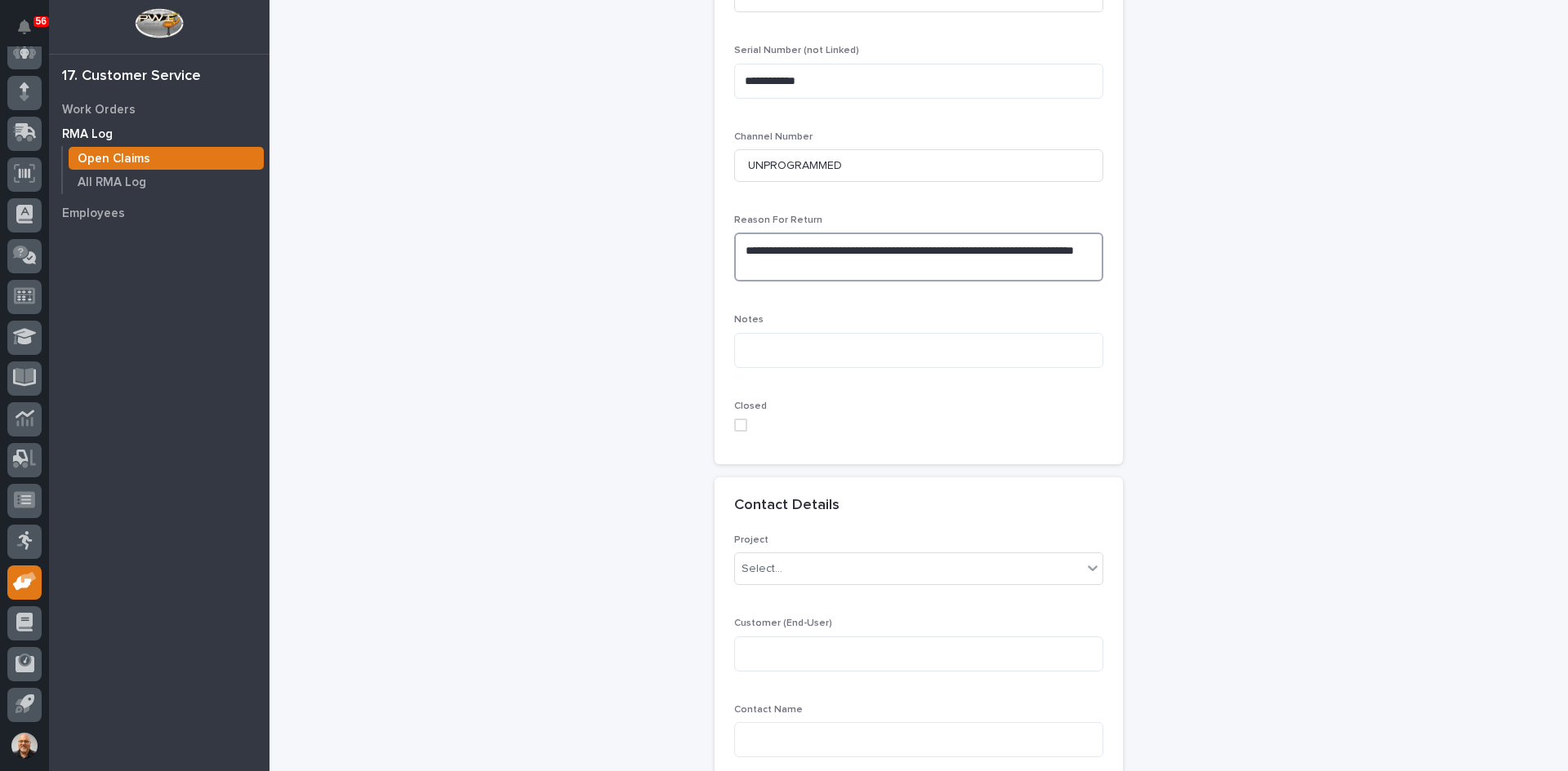
scroll to position [980, 0]
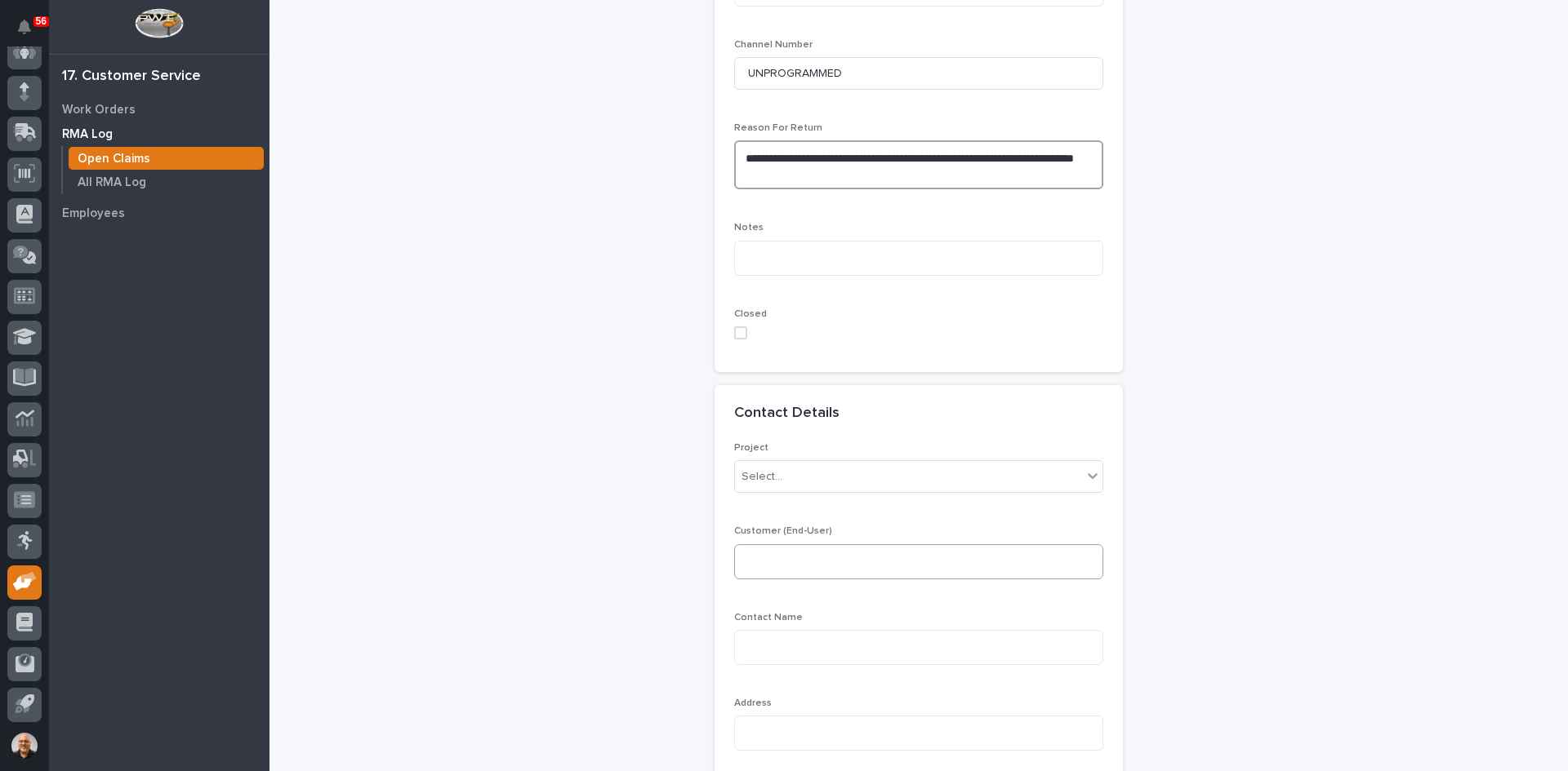
type textarea "**********"
click at [746, 561] on textarea at bounding box center [918, 562] width 369 height 36
type textarea "**********"
click at [751, 651] on textarea at bounding box center [918, 647] width 369 height 36
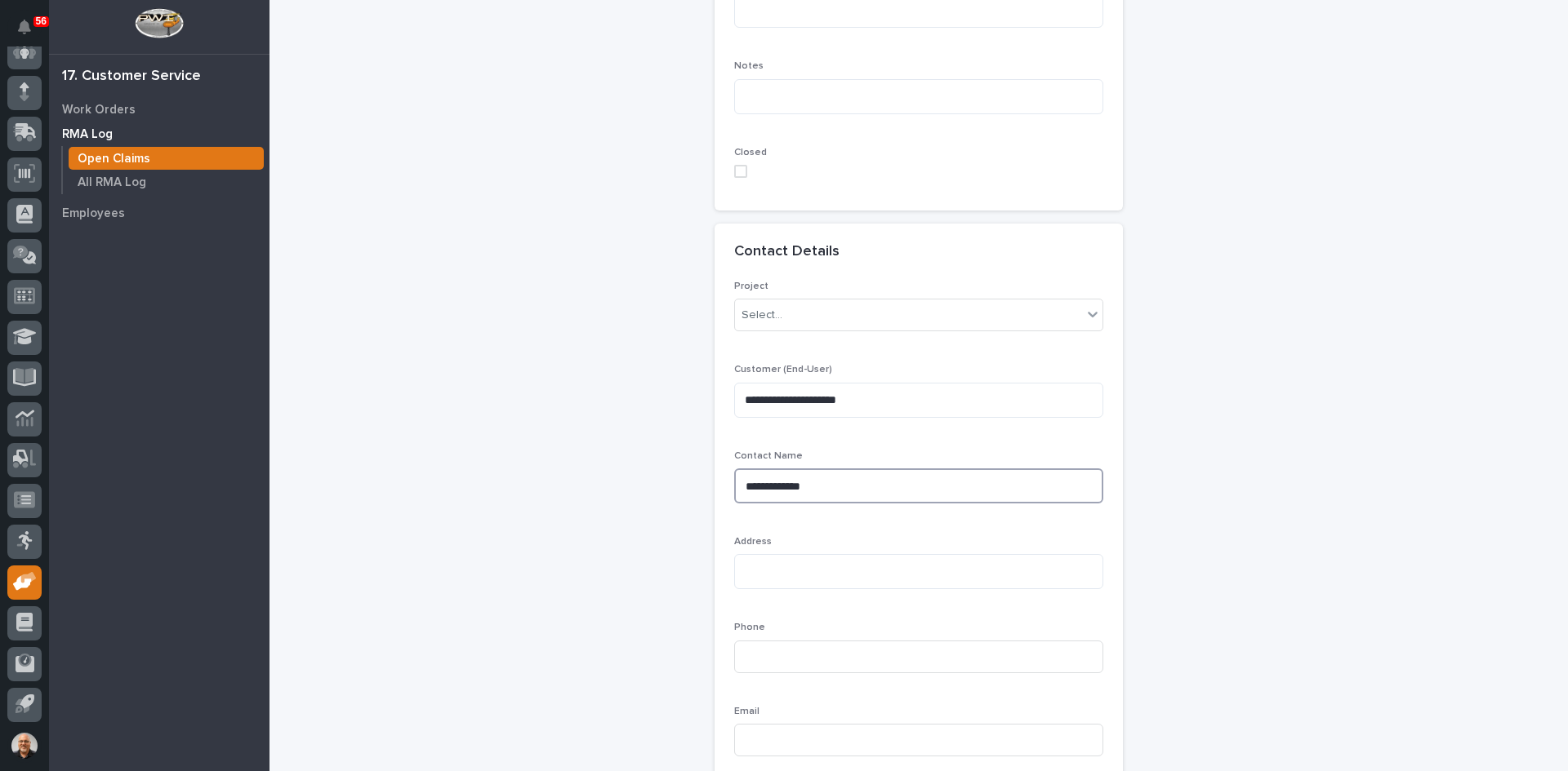
scroll to position [1142, 0]
type textarea "**********"
click at [745, 565] on textarea at bounding box center [918, 570] width 369 height 36
paste textarea "**********"
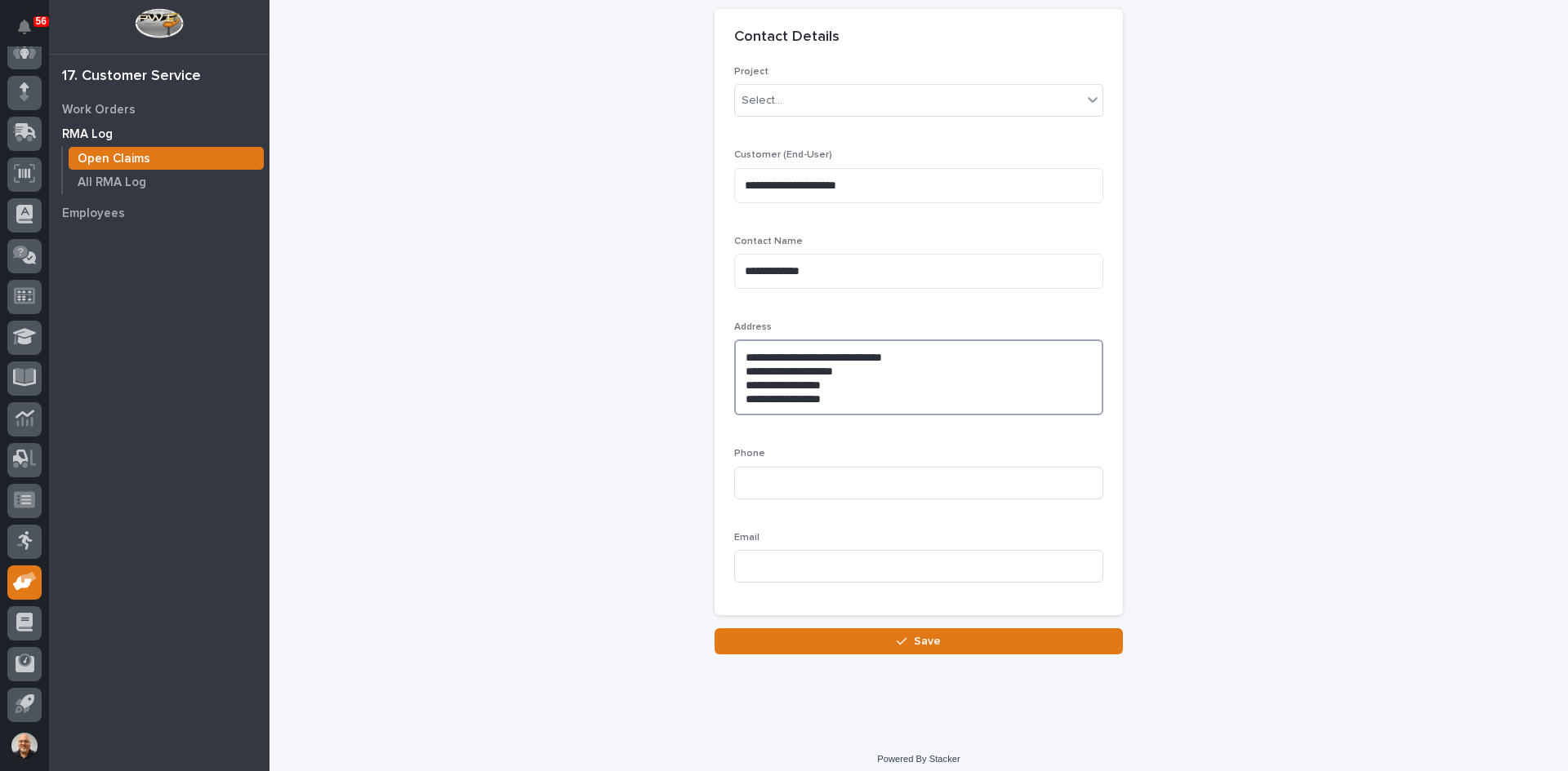
scroll to position [1367, 0]
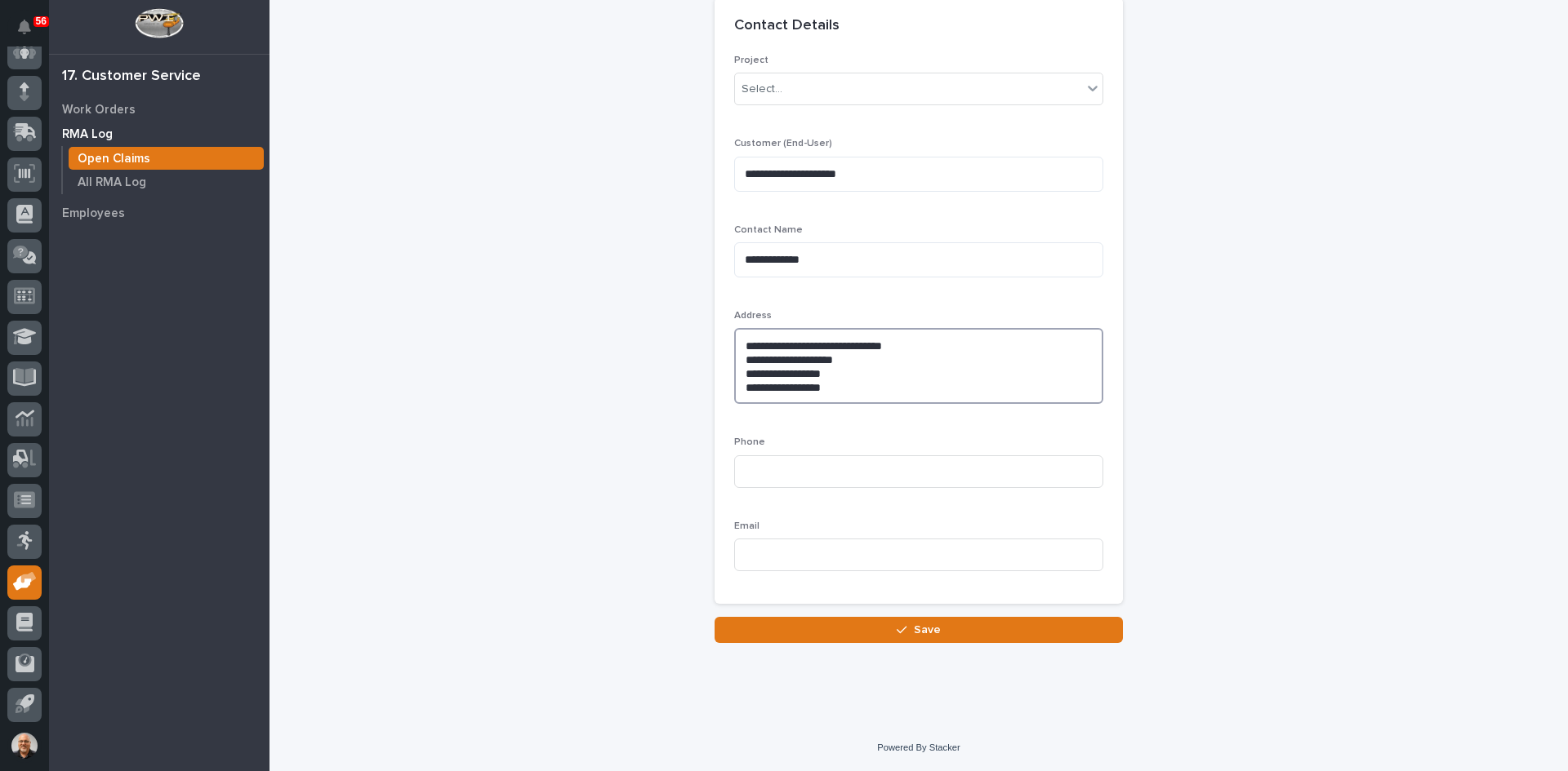
type textarea "**********"
paste input "[PHONE_NUMBER]"
type input "[PHONE_NUMBER]"
paste input "[EMAIL_ADDRESS][DOMAIN_NAME]"
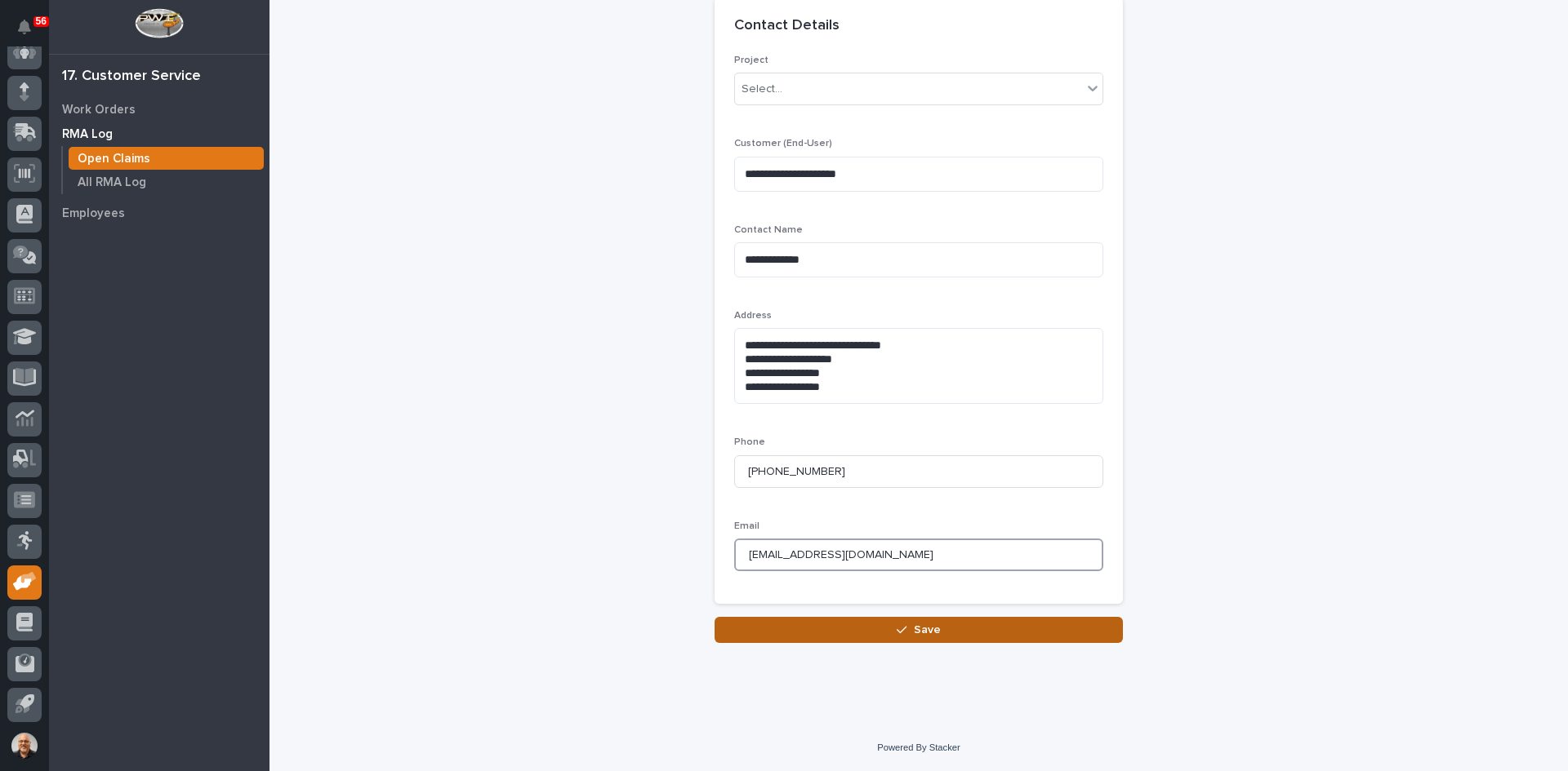
type input "[EMAIL_ADDRESS][DOMAIN_NAME]"
click at [928, 632] on span "Save" at bounding box center [927, 630] width 27 height 15
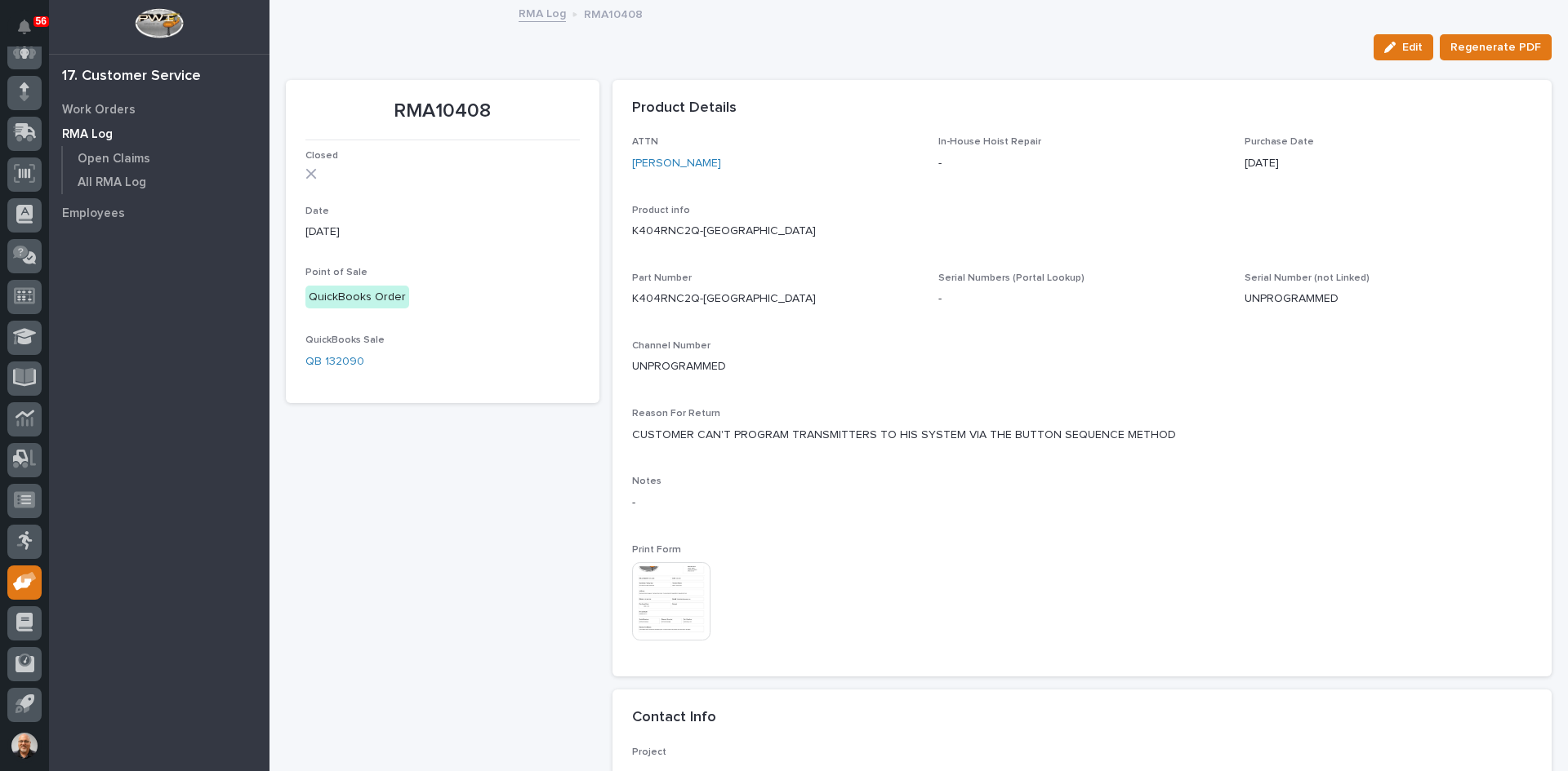
click at [665, 589] on img at bounding box center [671, 602] width 79 height 79
